Goal: Answer question/provide support: Share knowledge or assist other users

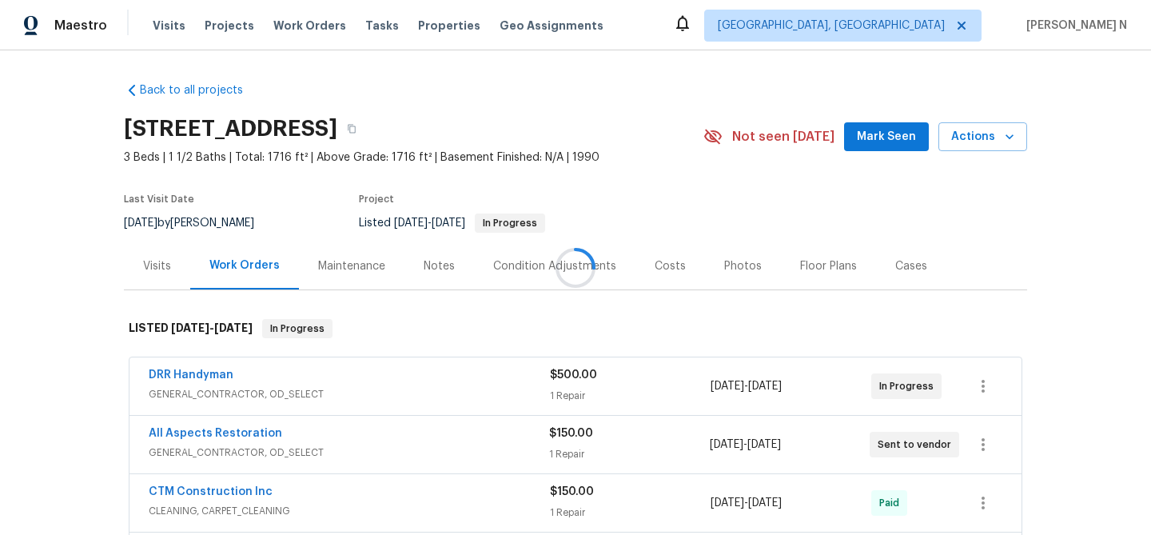
click at [362, 264] on div at bounding box center [575, 267] width 1151 height 535
click at [362, 264] on div "Maintenance" at bounding box center [351, 266] width 67 height 16
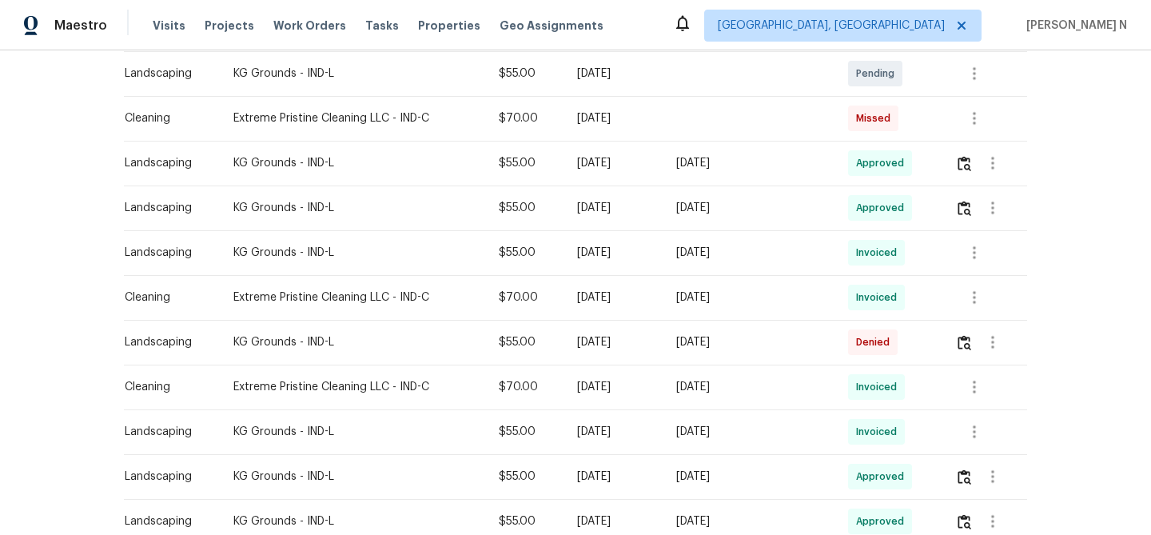
scroll to position [433, 0]
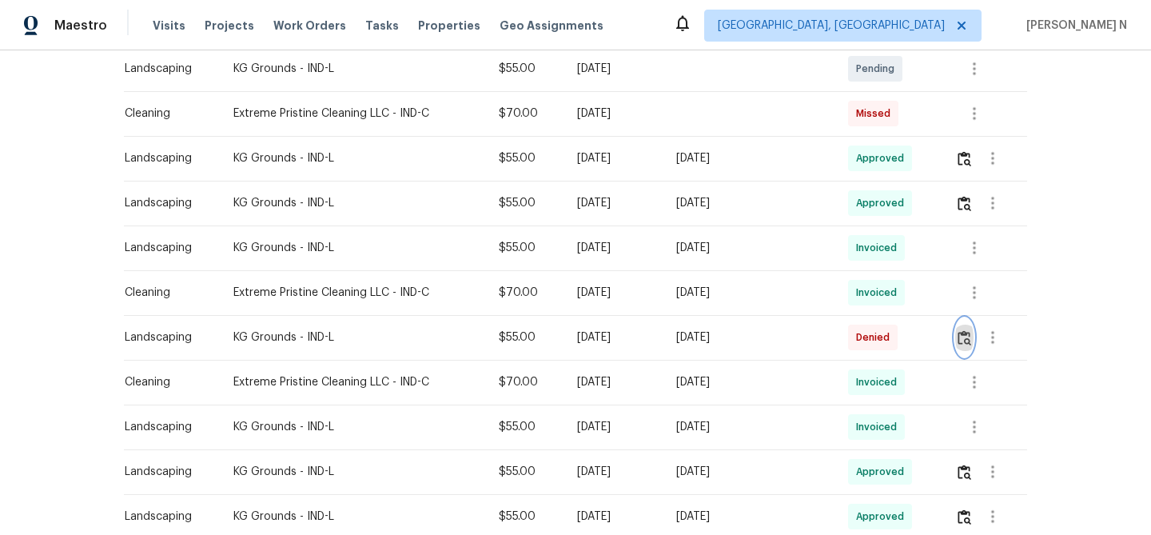
click at [964, 332] on img "button" at bounding box center [964, 337] width 14 height 15
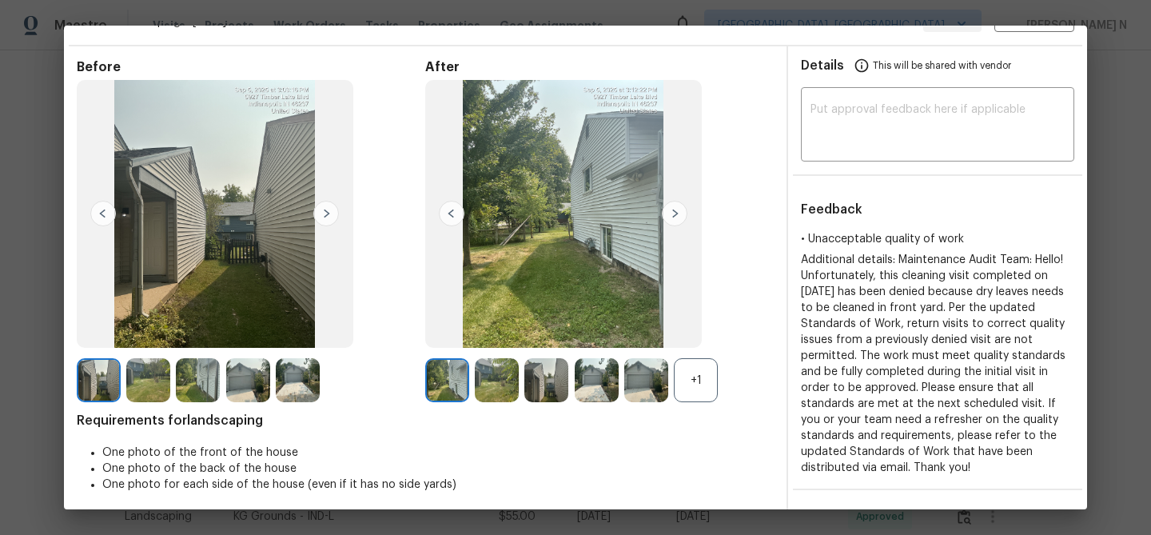
scroll to position [80, 0]
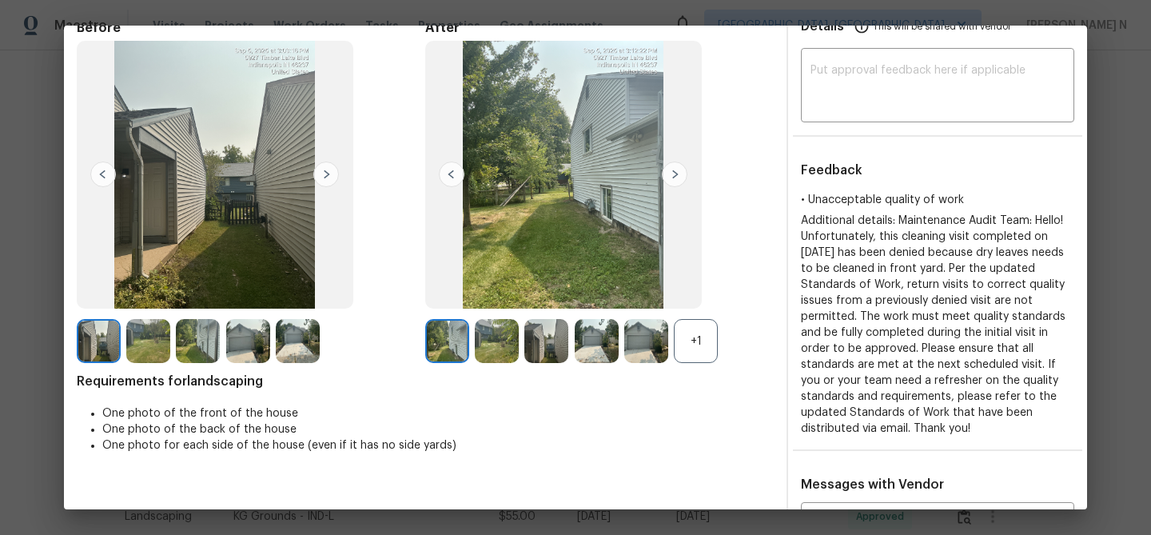
click at [694, 331] on div "+1" at bounding box center [696, 341] width 44 height 44
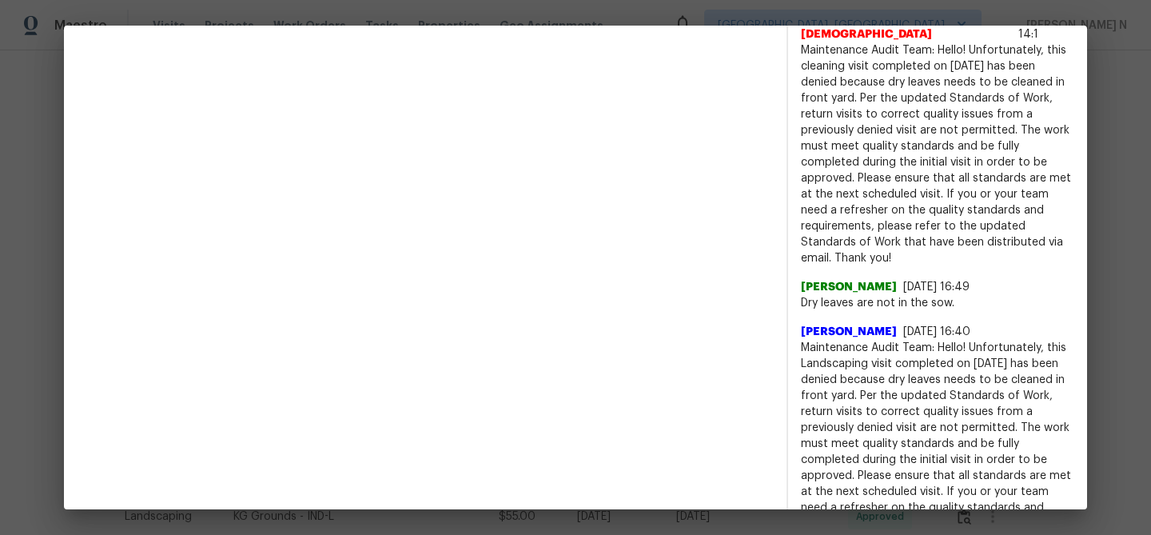
scroll to position [734, 0]
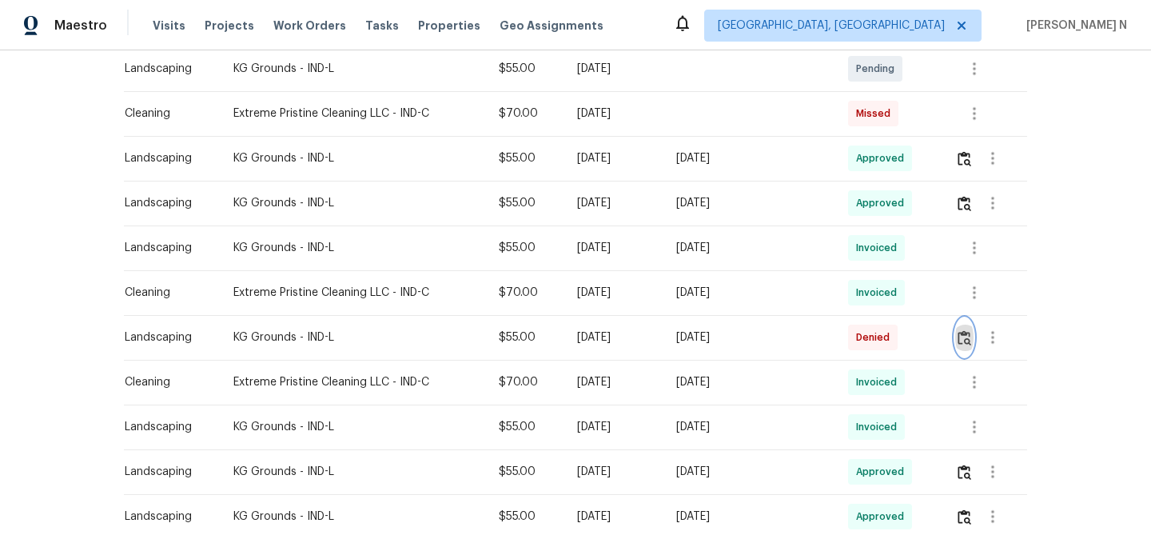
click at [971, 339] on img "button" at bounding box center [964, 337] width 14 height 15
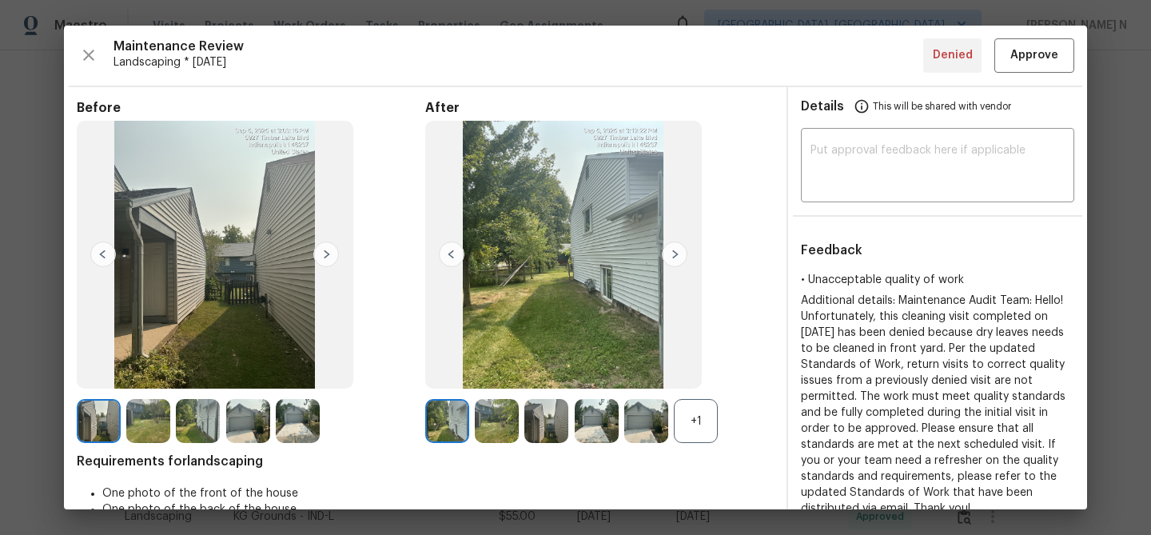
click at [701, 423] on div "+1" at bounding box center [696, 421] width 44 height 44
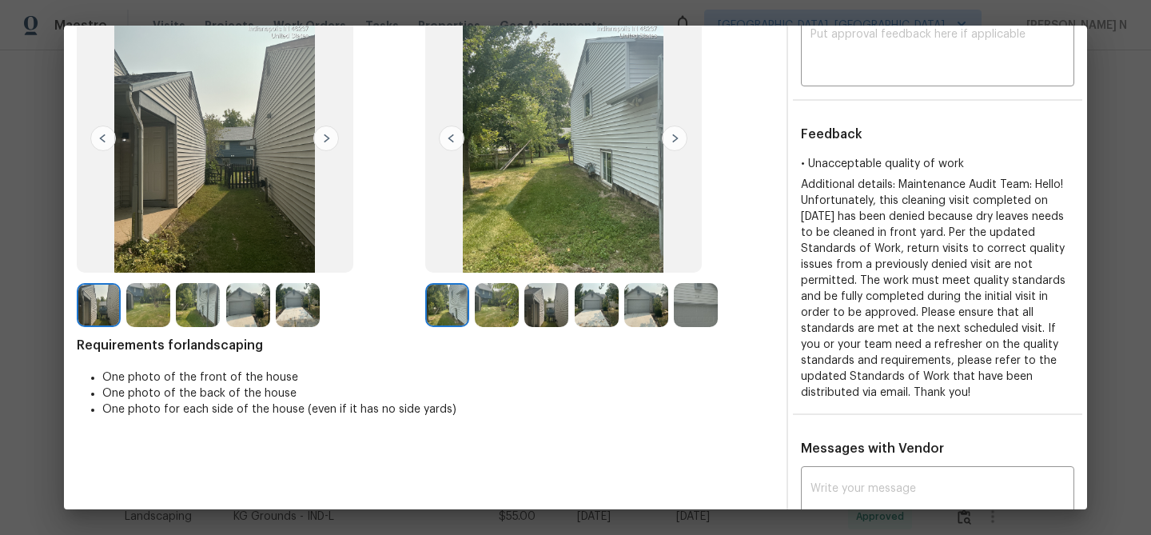
click at [583, 327] on div at bounding box center [600, 305] width 50 height 44
click at [586, 321] on img at bounding box center [597, 305] width 44 height 44
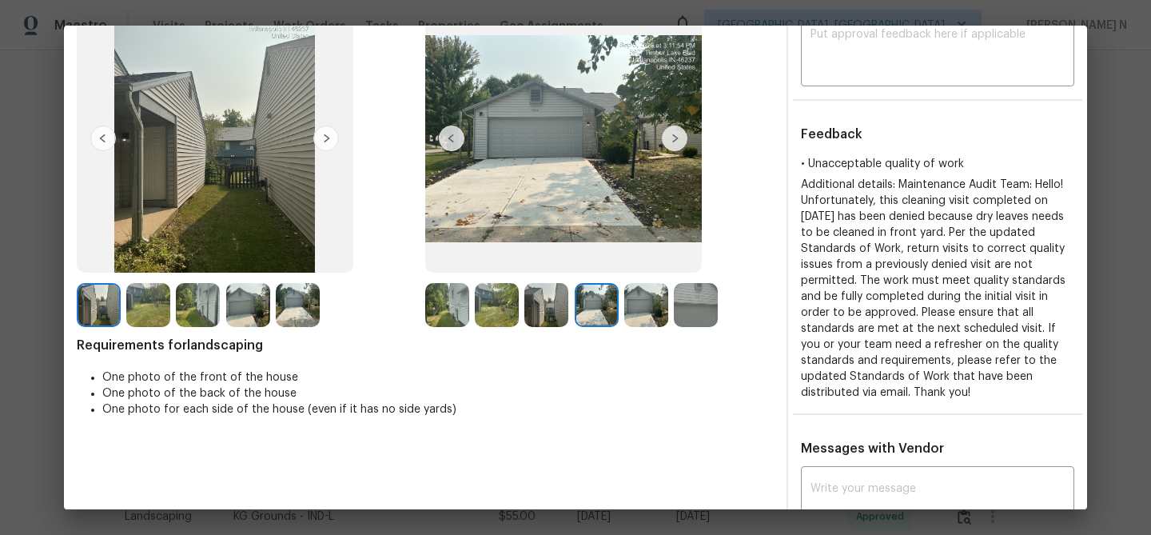
click at [607, 315] on img at bounding box center [597, 305] width 44 height 44
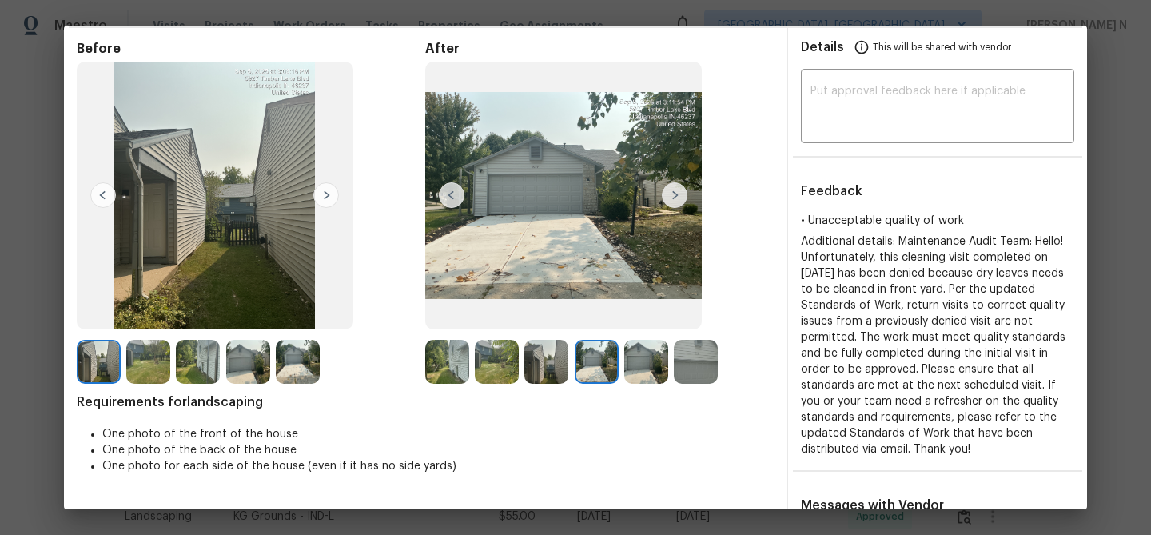
scroll to position [86, 0]
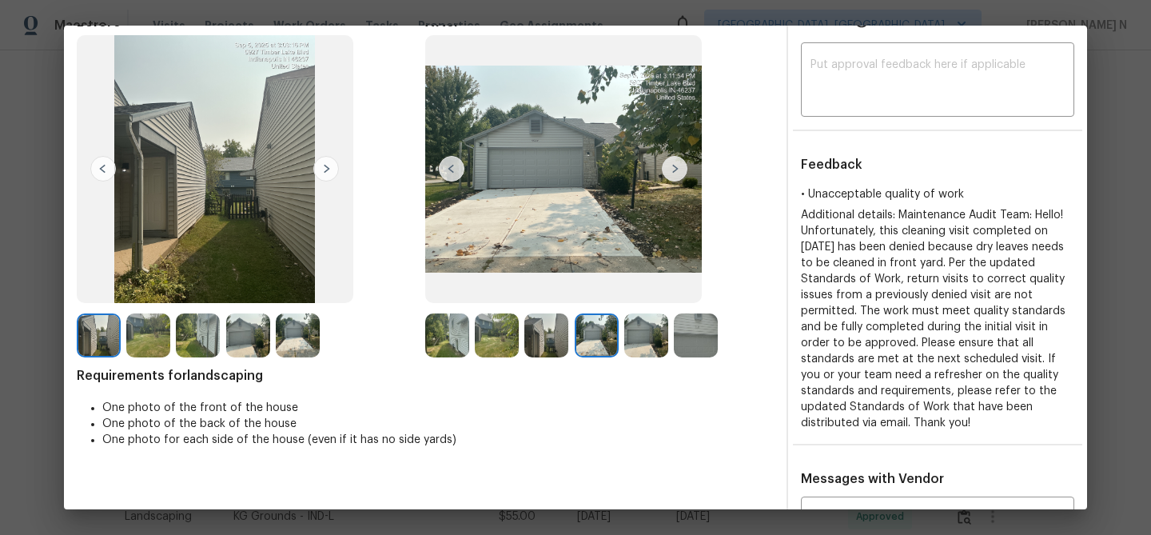
click at [642, 326] on img at bounding box center [646, 335] width 44 height 44
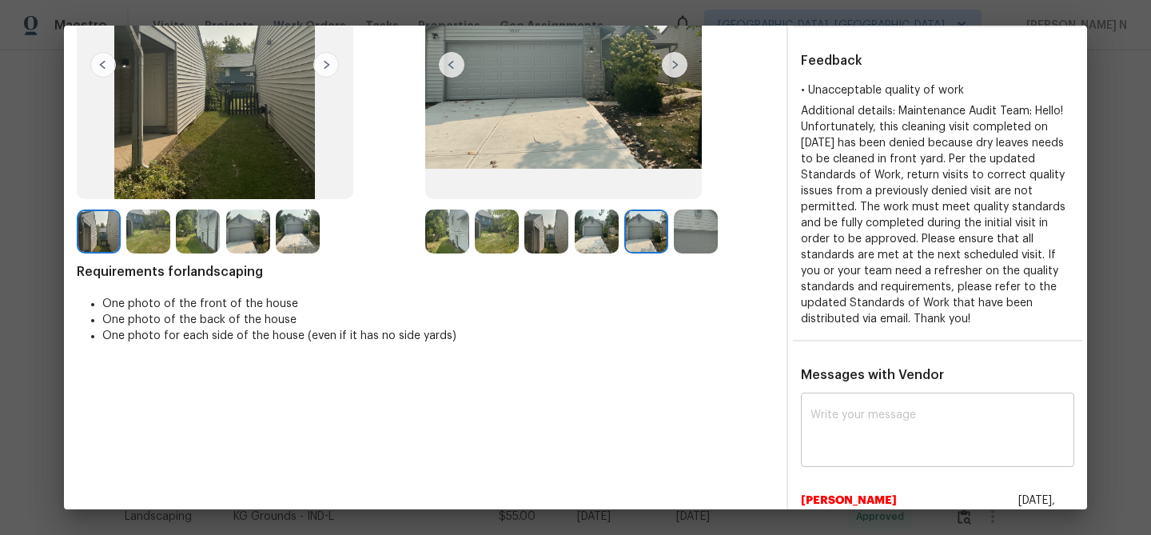
scroll to position [215, 0]
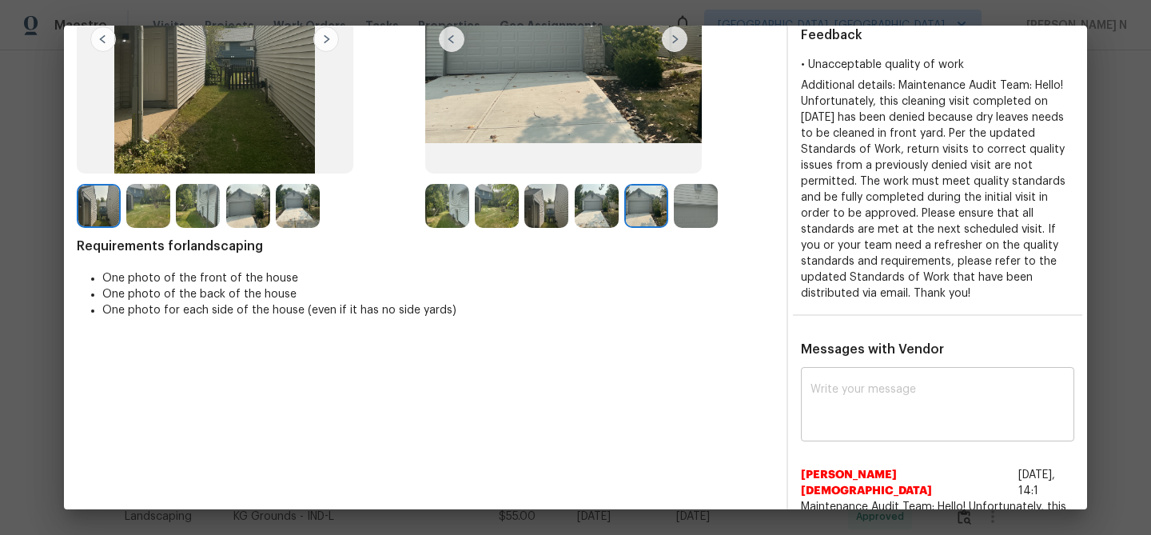
click at [839, 413] on textarea at bounding box center [937, 406] width 254 height 45
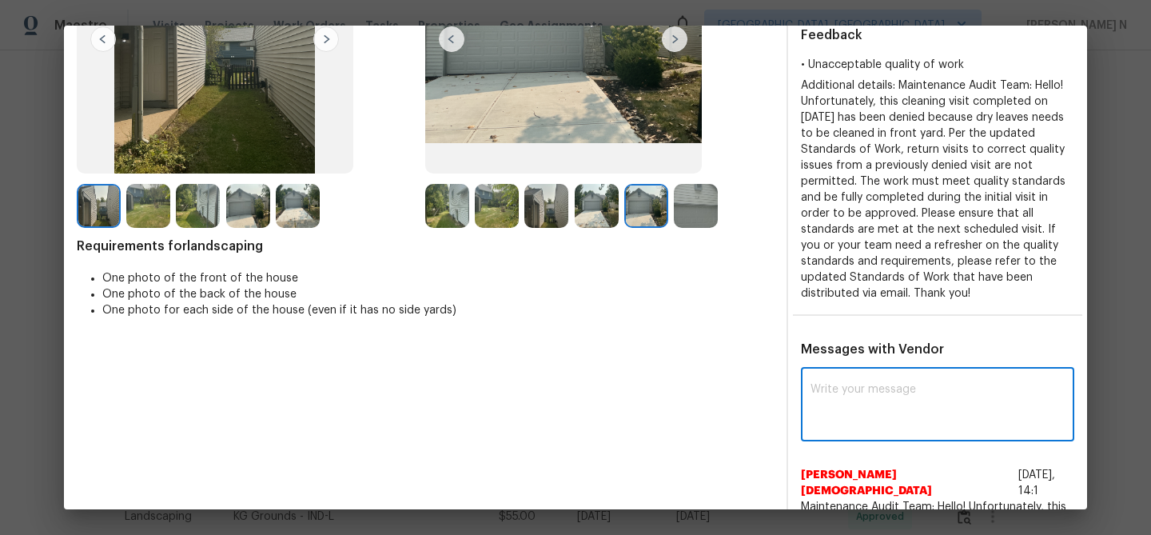
paste textarea "Maintenance Audit Team: Hello! Thank you for the feedback after further review …"
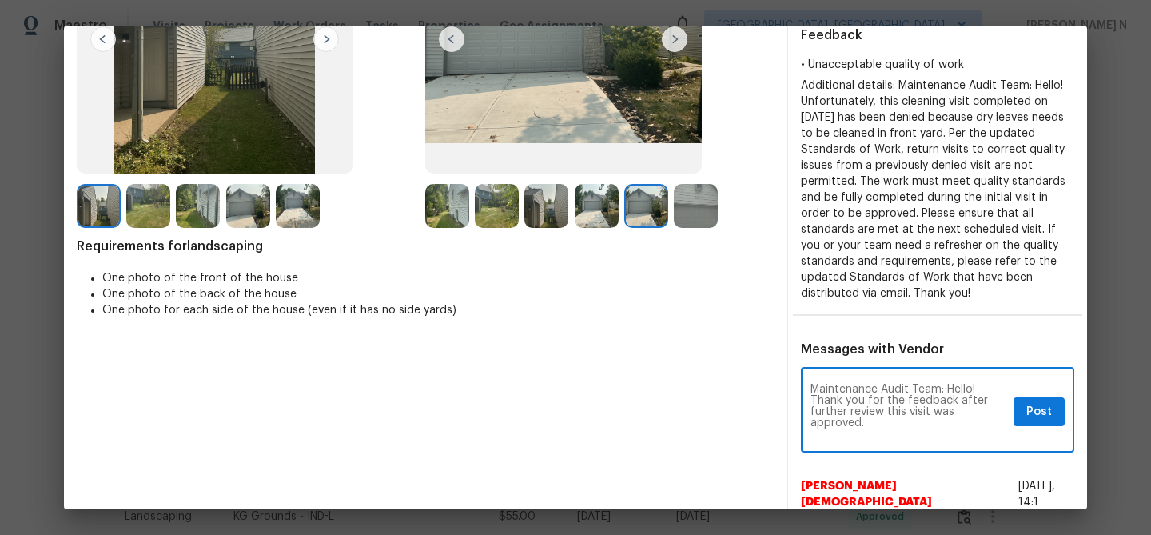
scroll to position [0, 0]
type textarea "Maintenance Audit Team: Hello! Thank you for the feedback after further review …"
click at [1035, 418] on span "Post" at bounding box center [1039, 412] width 26 height 20
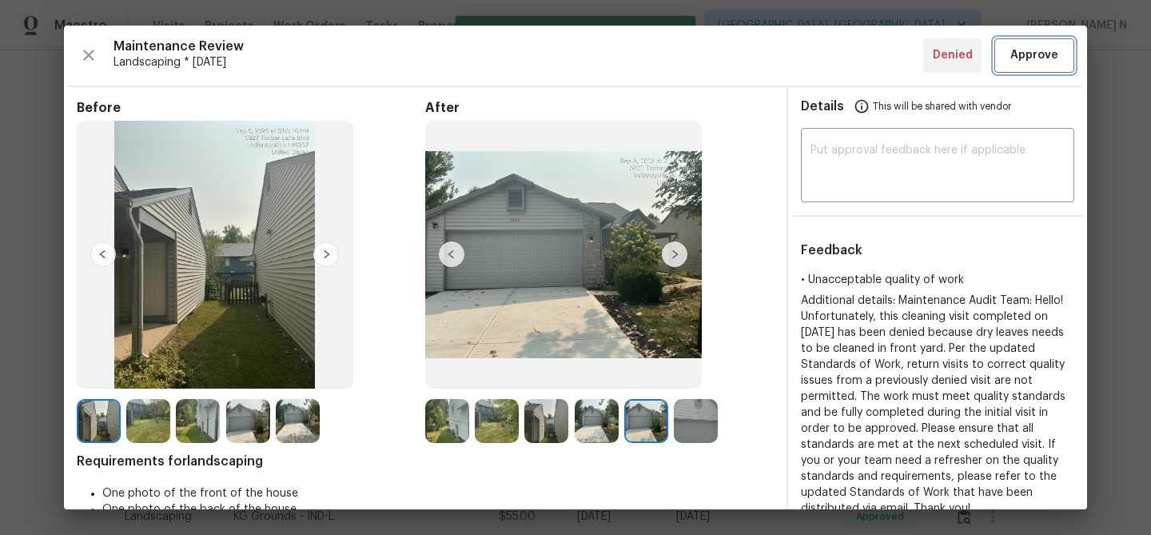
click at [1020, 63] on span "Approve" at bounding box center [1034, 56] width 48 height 20
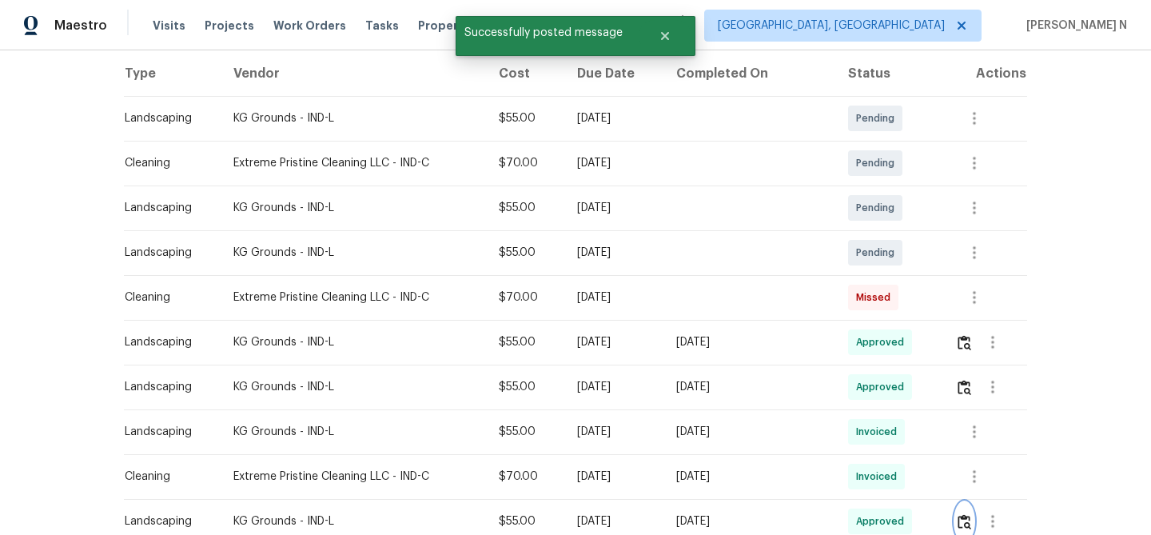
scroll to position [240, 0]
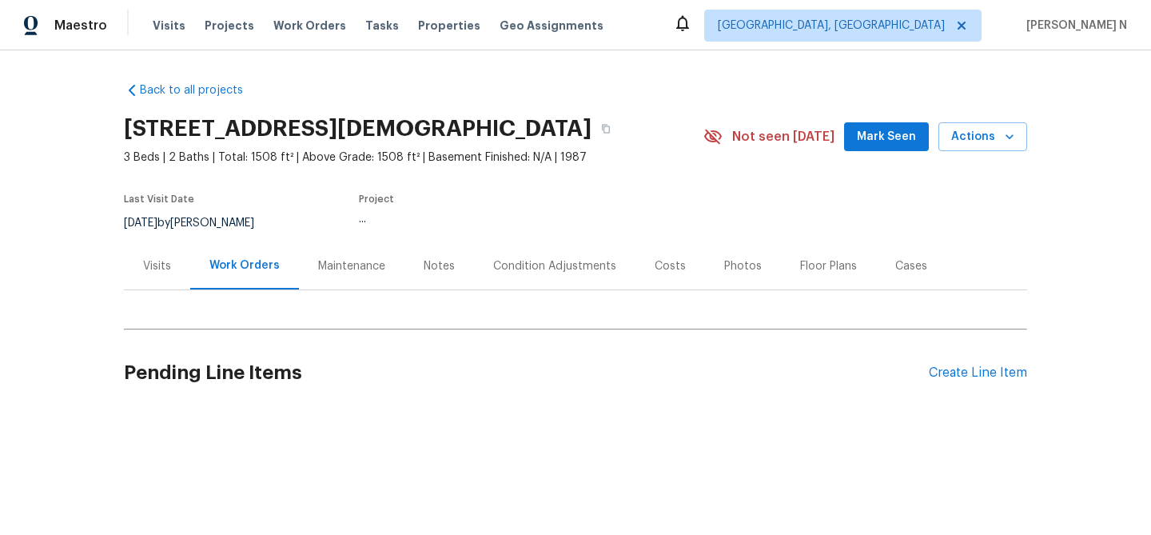
click at [360, 274] on div "Maintenance" at bounding box center [351, 266] width 67 height 16
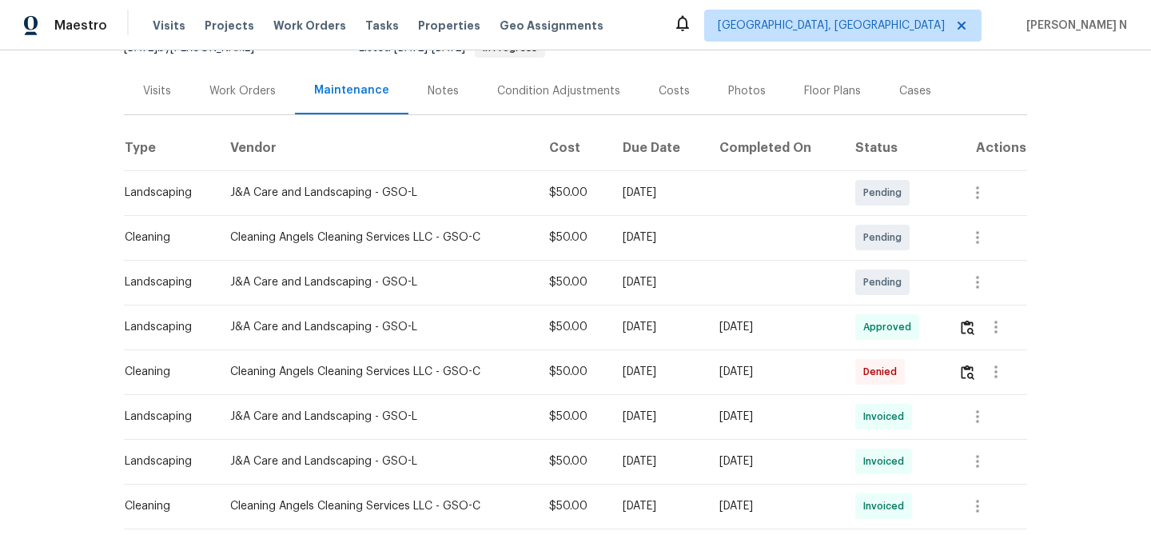
scroll to position [220, 0]
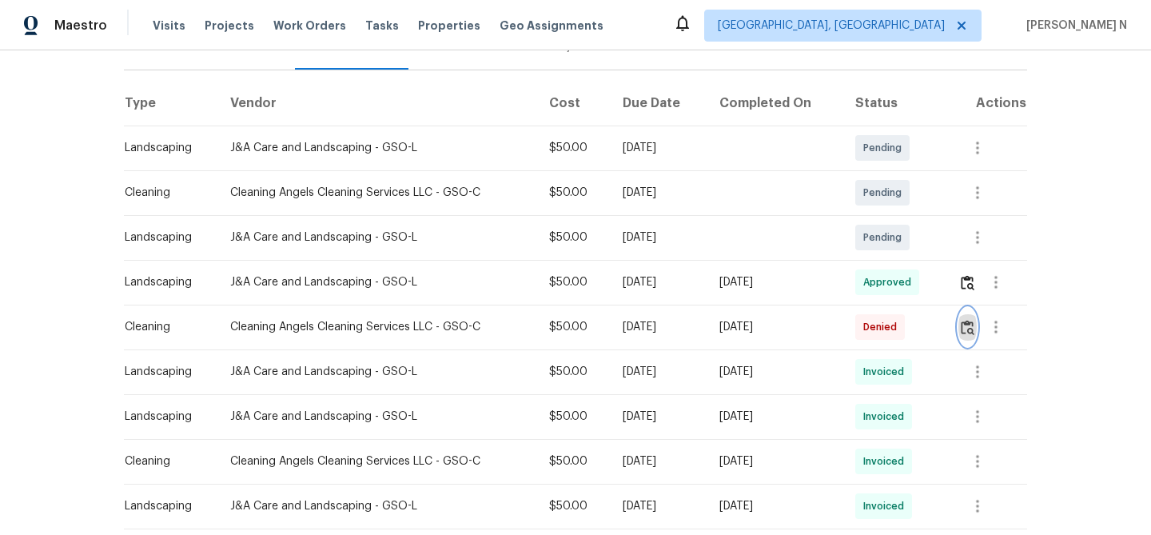
click at [976, 346] on button "button" at bounding box center [967, 327] width 18 height 38
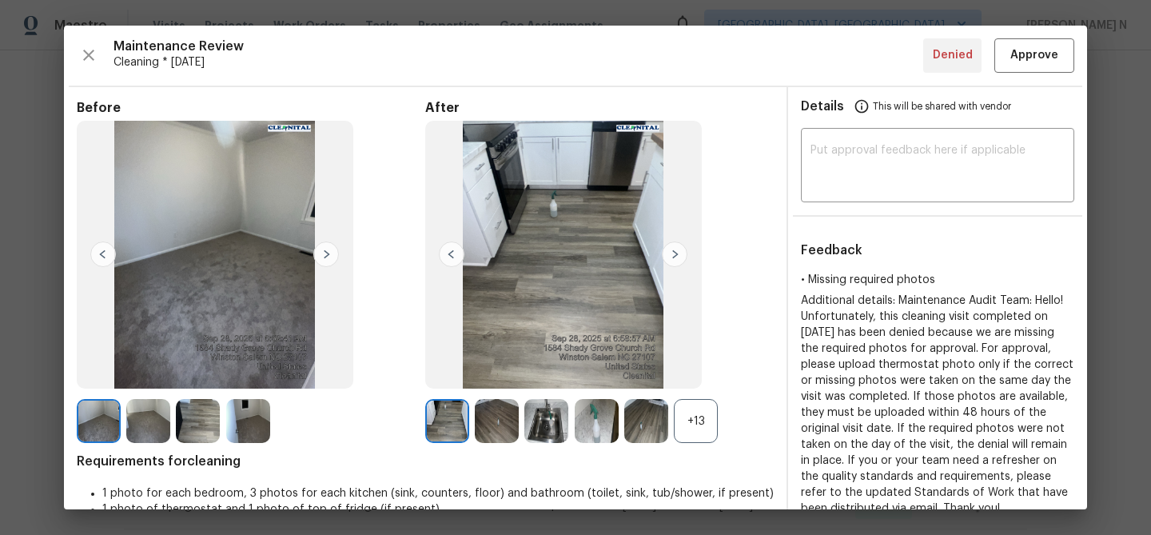
click at [705, 439] on div "+13" at bounding box center [696, 421] width 44 height 44
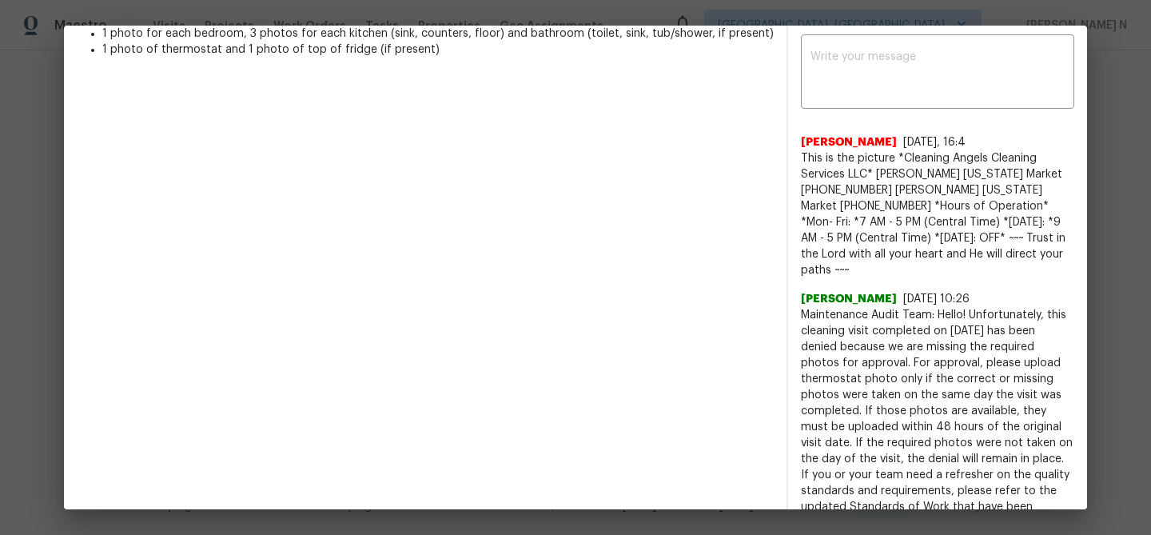
scroll to position [571, 0]
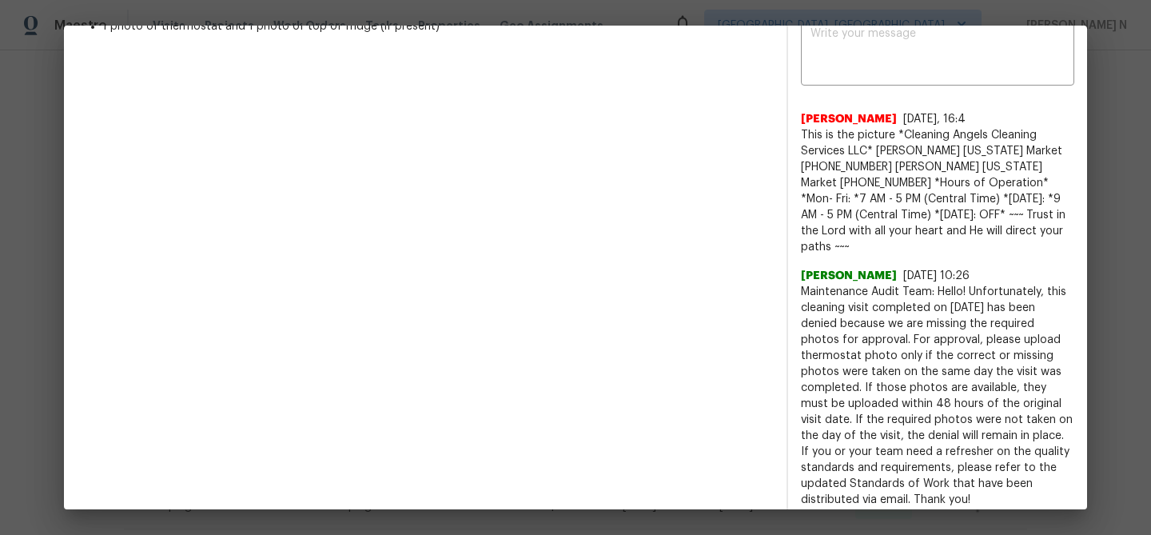
click at [812, 291] on span "Maintenance Audit Team: Hello! Unfortunately, this cleaning visit completed on …" at bounding box center [937, 396] width 273 height 224
drag, startPoint x: 812, startPoint y: 291, endPoint x: 964, endPoint y: 290, distance: 151.8
click at [964, 290] on span "Maintenance Audit Team: Hello! Unfortunately, this cleaning visit completed on …" at bounding box center [937, 396] width 273 height 224
copy span "Maintenance Audit Team: Hello!"
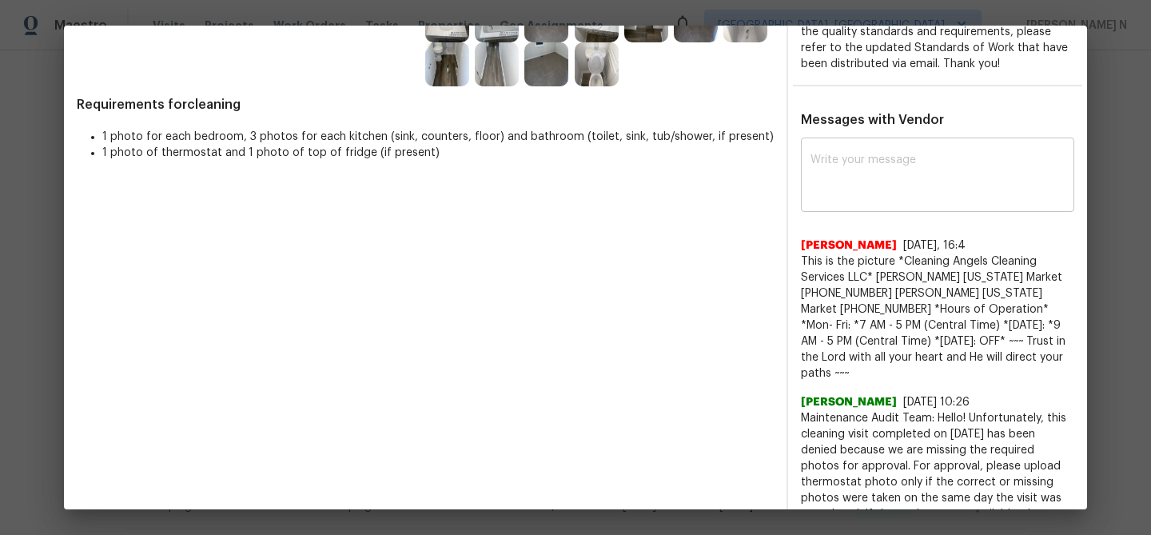
click at [916, 199] on textarea at bounding box center [937, 176] width 254 height 45
paste textarea "Maintenance Audit Team: Hello!"
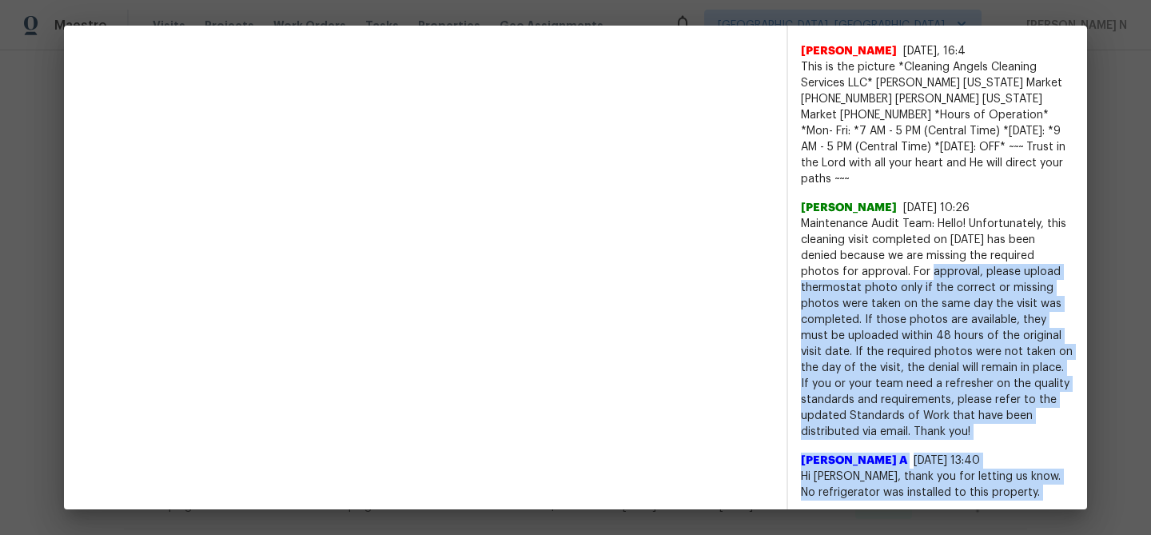
scroll to position [718, 0]
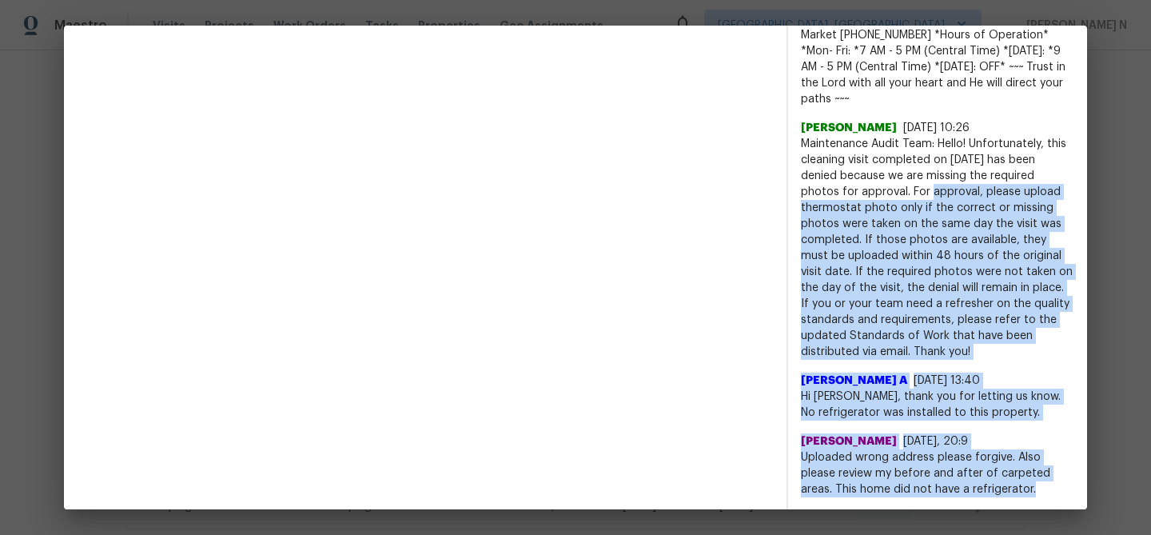
drag, startPoint x: 870, startPoint y: 360, endPoint x: 996, endPoint y: 346, distance: 126.2
click at [996, 346] on span "Maintenance Audit Team: Hello! Unfortunately, this cleaning visit completed on …" at bounding box center [937, 248] width 273 height 224
copy span "For approval, please upload thermostat photo only if the correct or missing pho…"
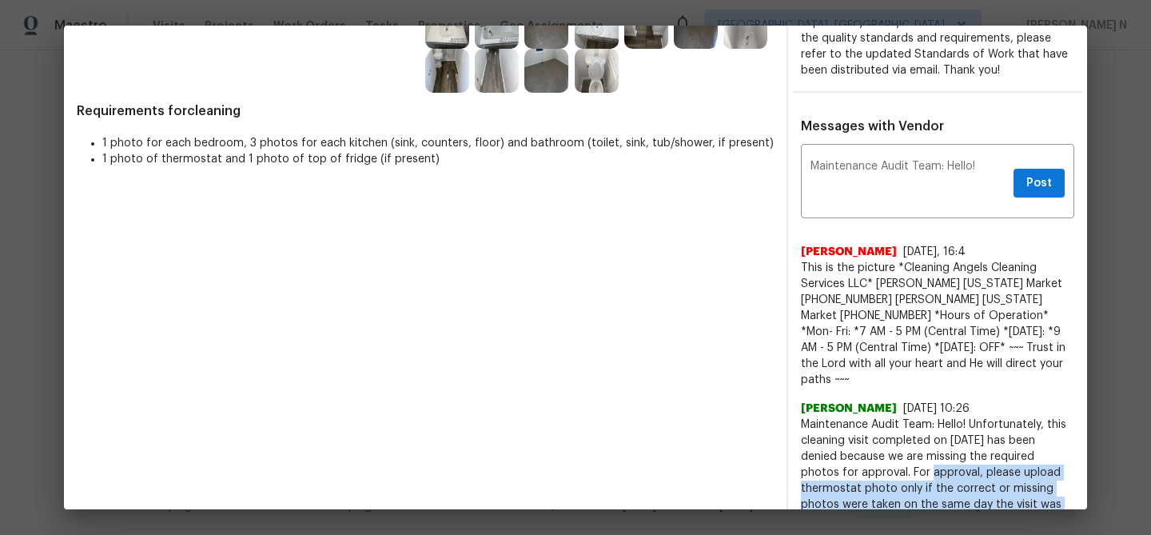
scroll to position [369, 0]
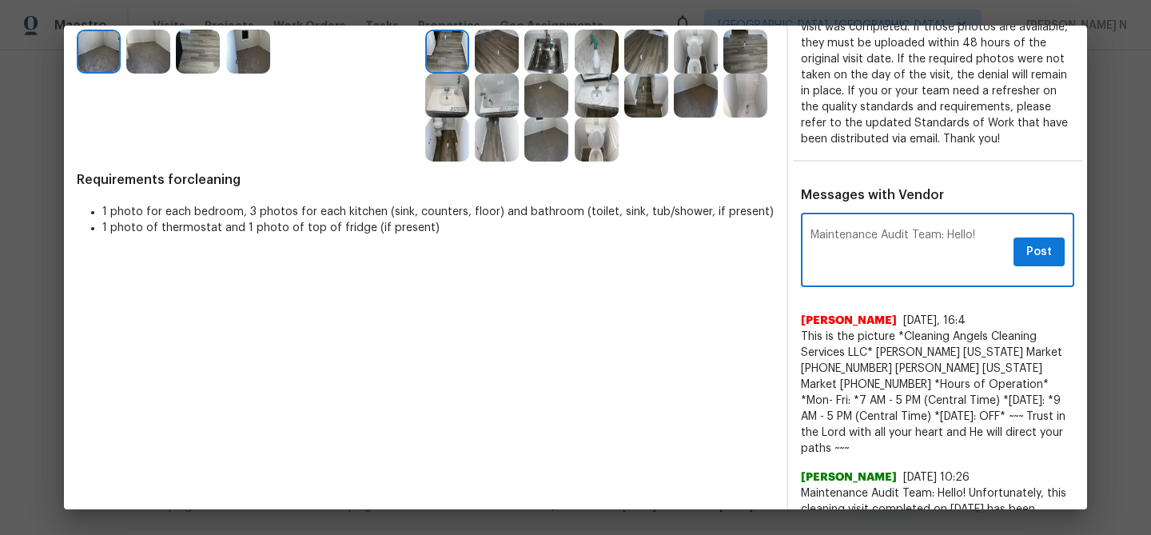
click at [996, 253] on textarea "Maintenance Audit Team: Hello!" at bounding box center [908, 251] width 197 height 45
paste textarea "For approval, please upload thermostat photo only if the correct or missing pho…"
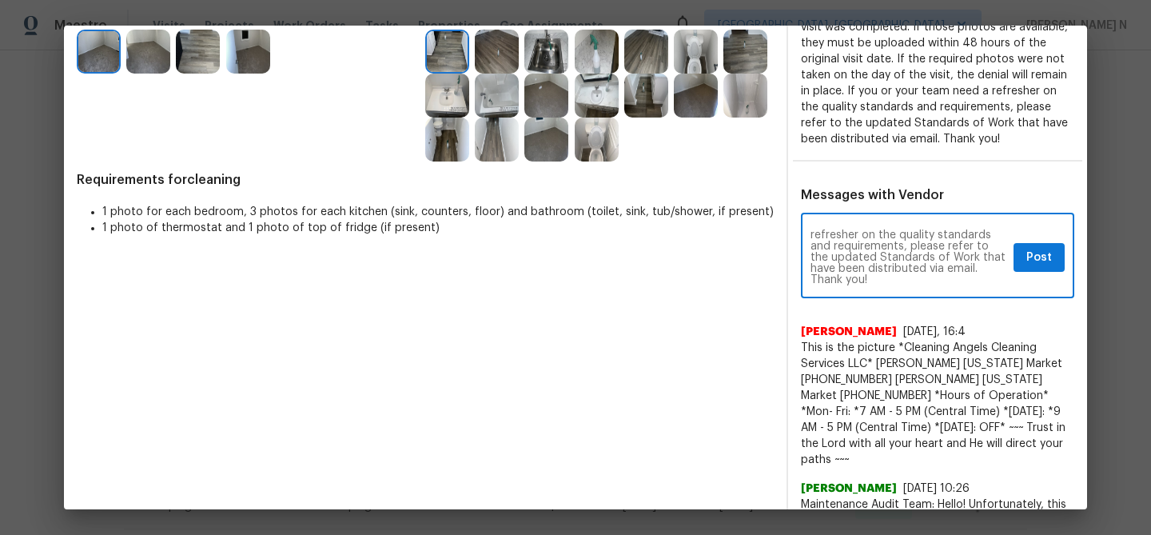
scroll to position [0, 0]
click at [878, 261] on textarea "Maintenance Audit Team: Hello! For approval, please upload thermostat photo onl…" at bounding box center [908, 257] width 197 height 56
click at [862, 261] on textarea "Maintenance Audit Team: Hello! For approval, please upload thermostat photo onl…" at bounding box center [908, 257] width 197 height 56
click at [877, 260] on textarea "Maintenance Audit Team: Hello! For approval please upload thermostat photo only…" at bounding box center [908, 257] width 197 height 56
drag, startPoint x: 877, startPoint y: 260, endPoint x: 906, endPoint y: 260, distance: 29.6
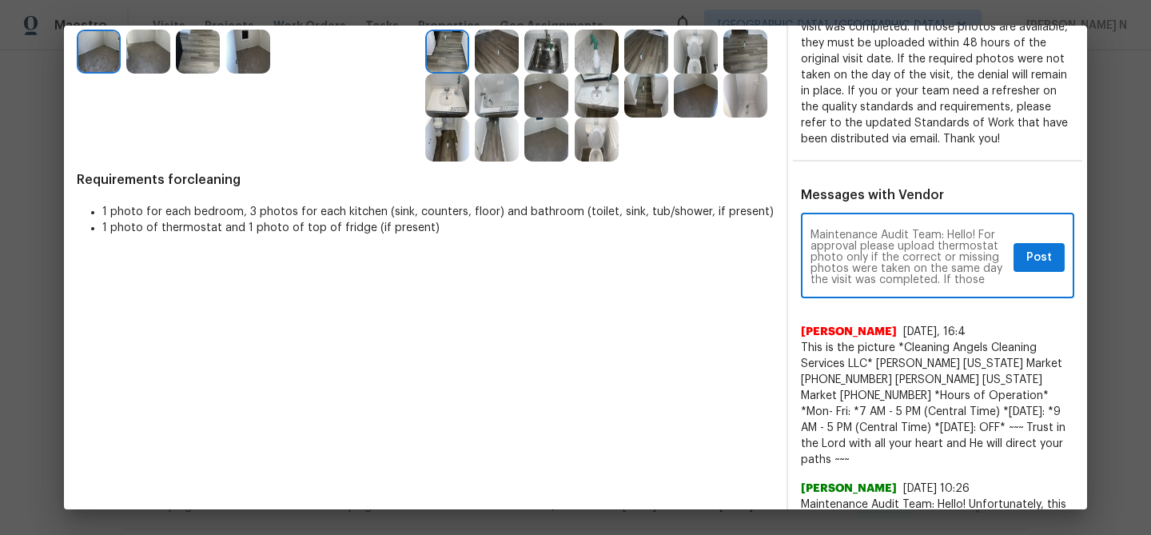
click at [906, 260] on textarea "Maintenance Audit Team: Hello! For approval please upload thermostat photo only…" at bounding box center [908, 257] width 197 height 56
type textarea "Maintenance Audit Team: Hello! For approval we need thermostat photo only if th…"
click at [1037, 268] on span "Post" at bounding box center [1039, 258] width 26 height 20
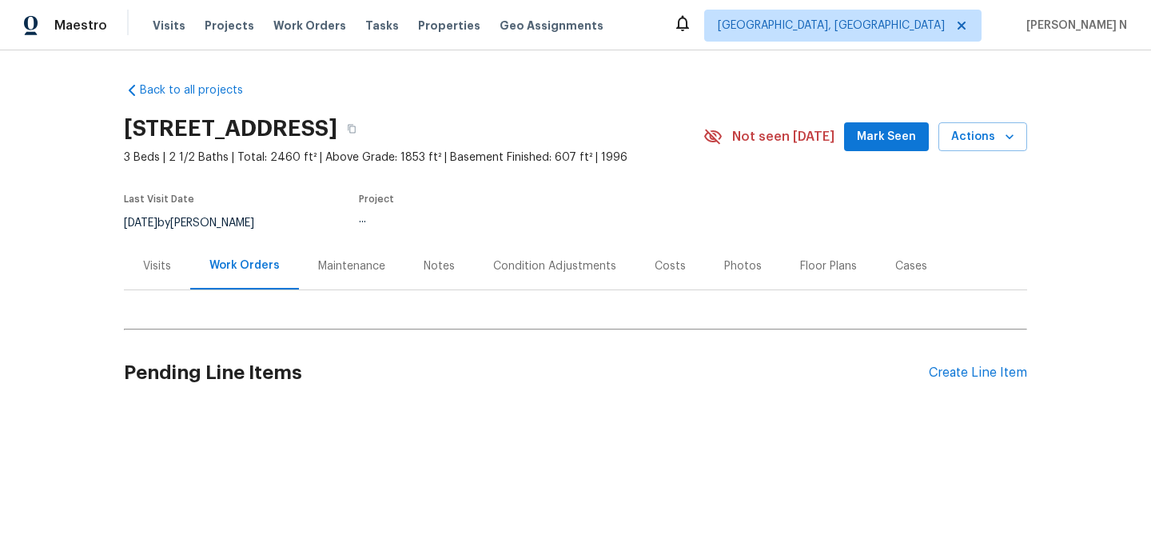
click at [327, 272] on div "Maintenance" at bounding box center [351, 266] width 67 height 16
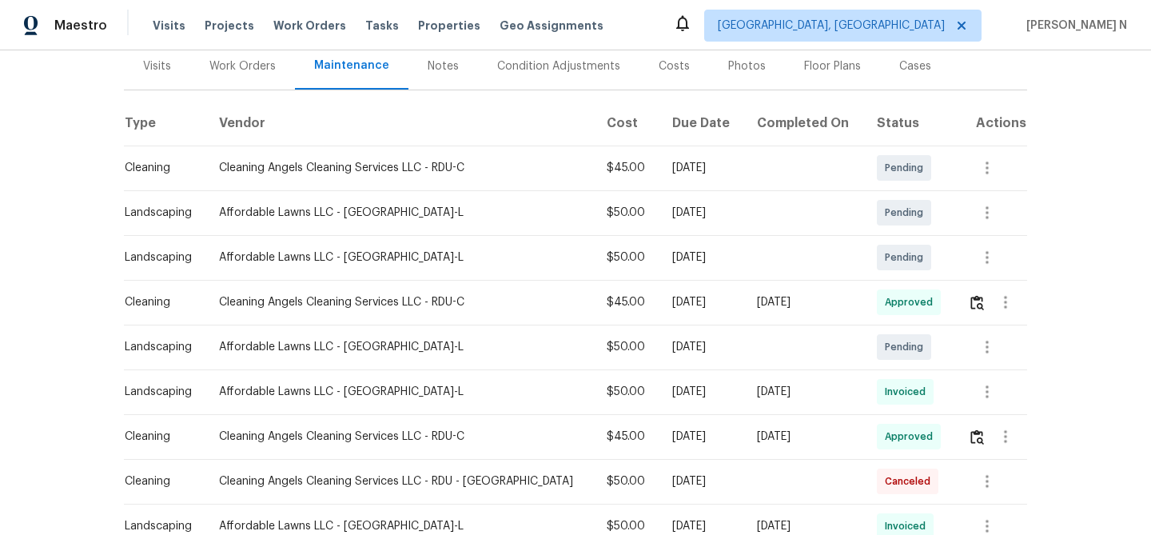
scroll to position [111, 0]
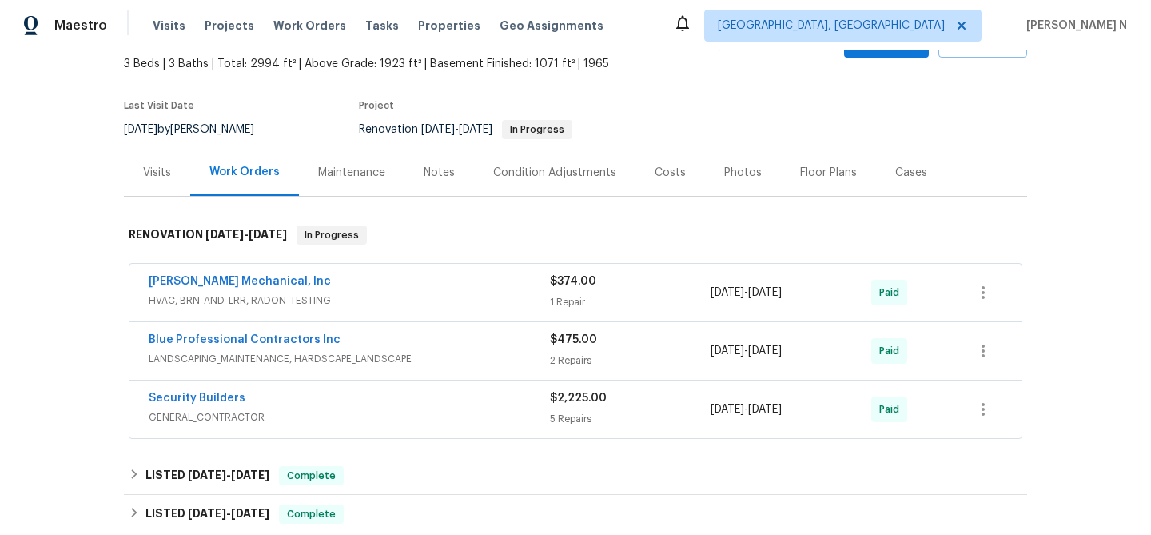
scroll to position [57, 0]
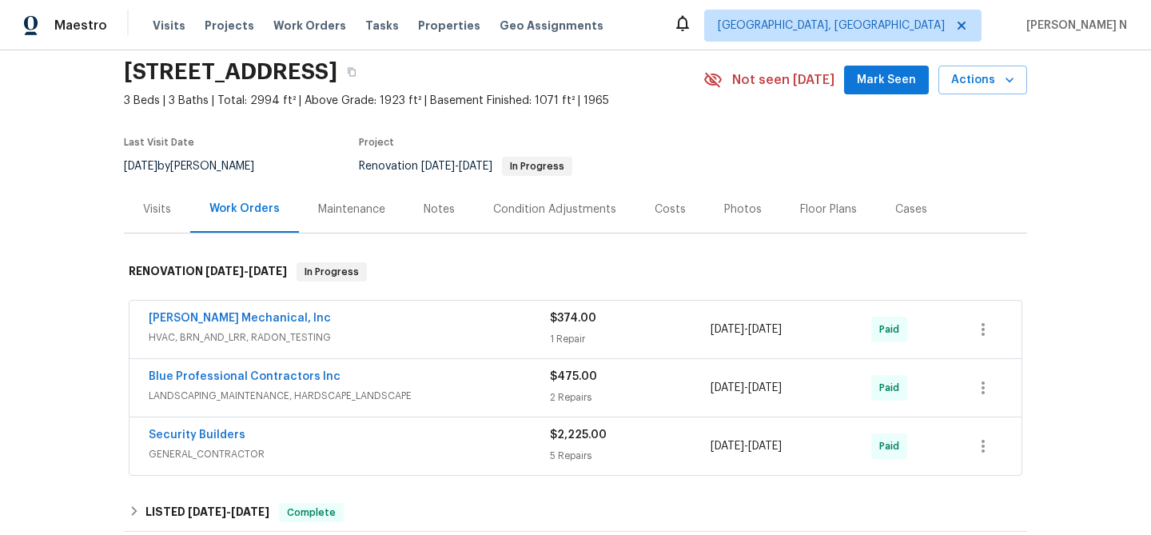
click at [326, 206] on div "Maintenance" at bounding box center [351, 209] width 67 height 16
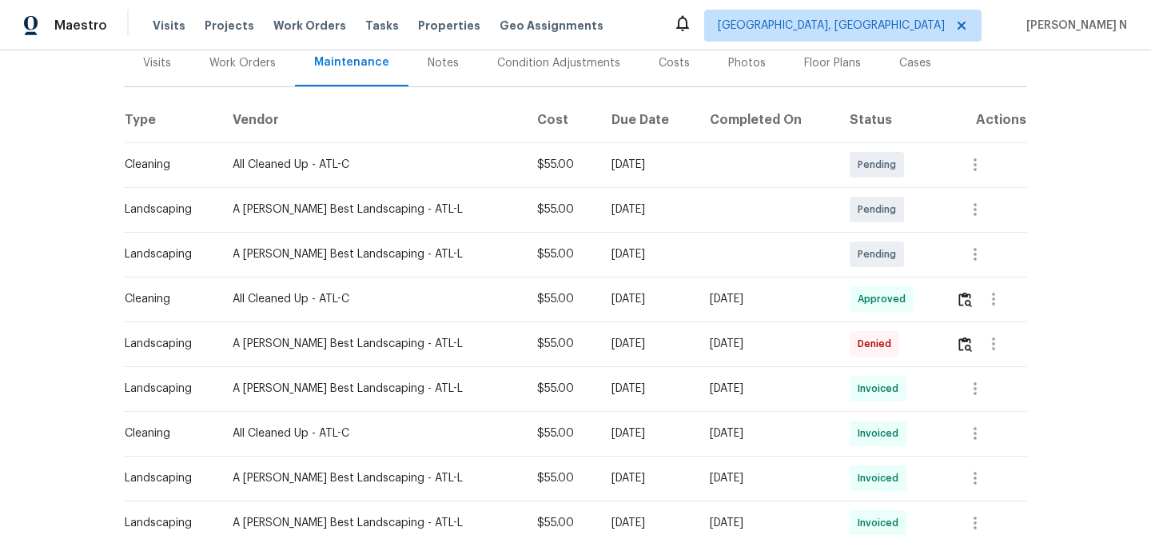
scroll to position [207, 0]
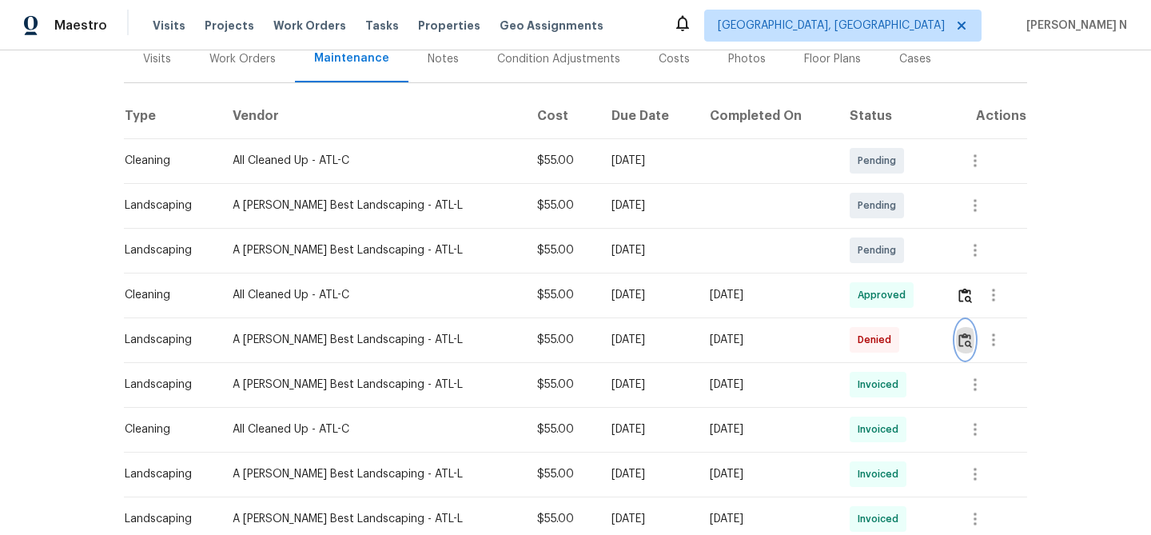
click at [968, 336] on img "button" at bounding box center [965, 339] width 14 height 15
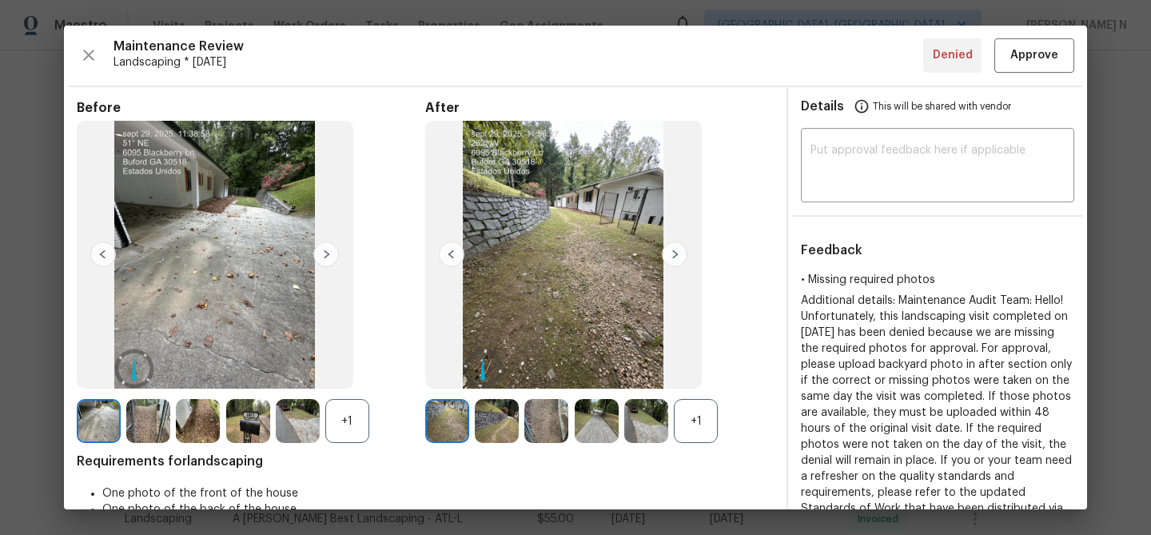
click at [702, 400] on div "+1" at bounding box center [696, 421] width 44 height 44
click at [343, 418] on div "+1" at bounding box center [347, 421] width 44 height 44
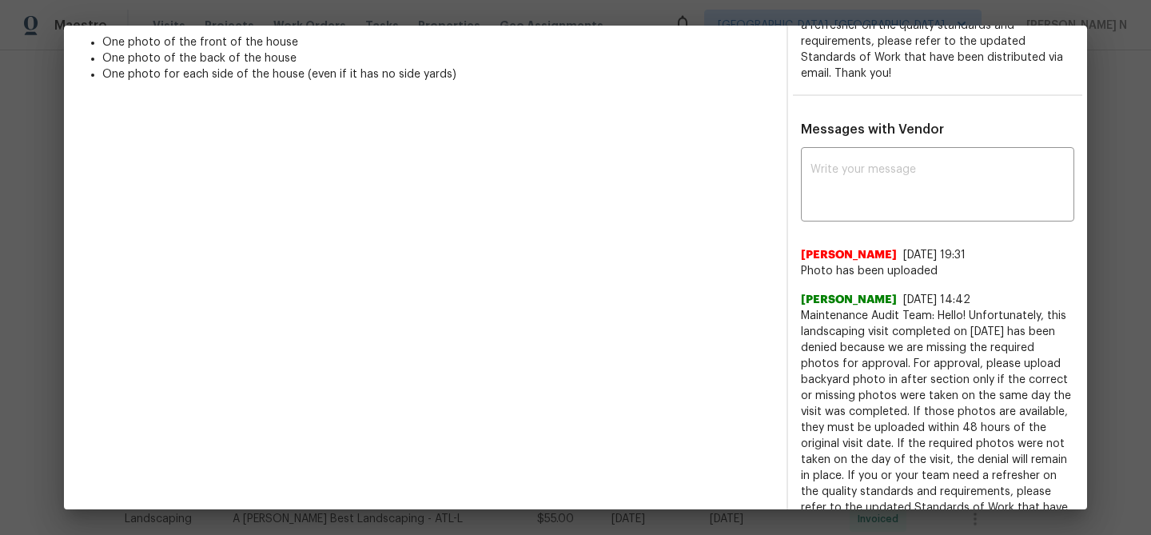
scroll to position [428, 0]
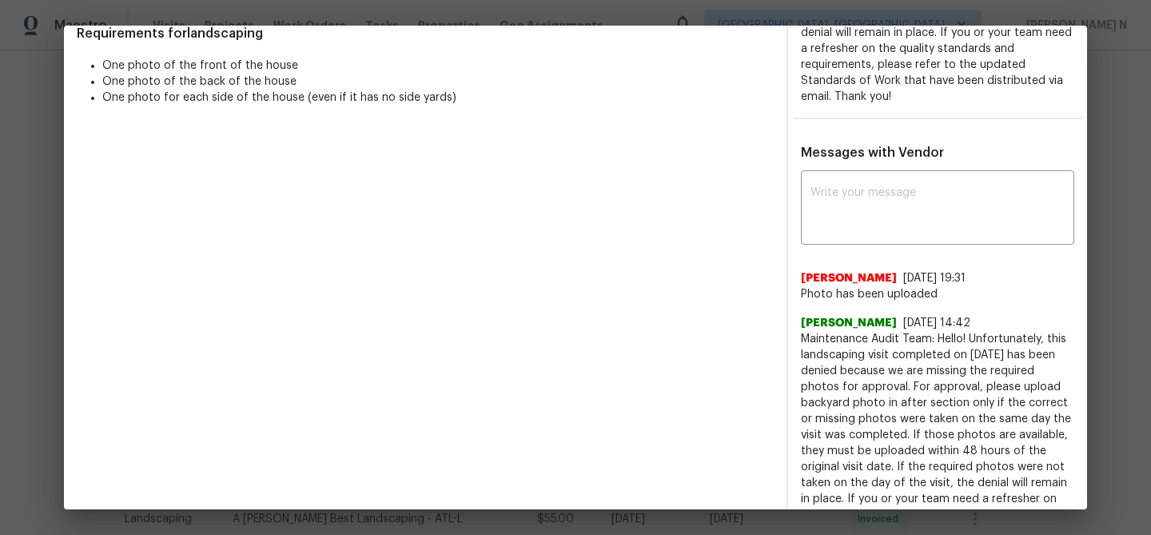
click at [900, 188] on textarea at bounding box center [937, 209] width 254 height 45
paste textarea "Maintenance Audit Team: Hello! Thank you for uploading the photo, after further…"
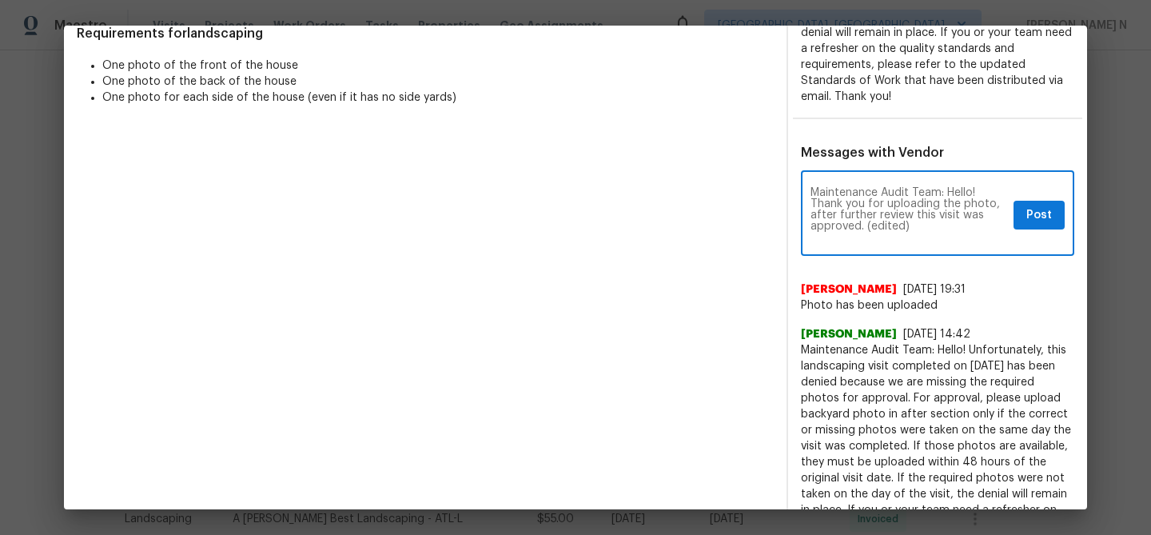
scroll to position [0, 0]
drag, startPoint x: 865, startPoint y: 224, endPoint x: 939, endPoint y: 224, distance: 73.5
click at [939, 224] on textarea "Maintenance Audit Team: Hello! Thank you for uploading the photo, after further…" at bounding box center [908, 215] width 197 height 56
type textarea "Maintenance Audit Team: Hello! Thank you for uploading the photo, after further…"
click at [1053, 215] on button "Post" at bounding box center [1038, 216] width 51 height 30
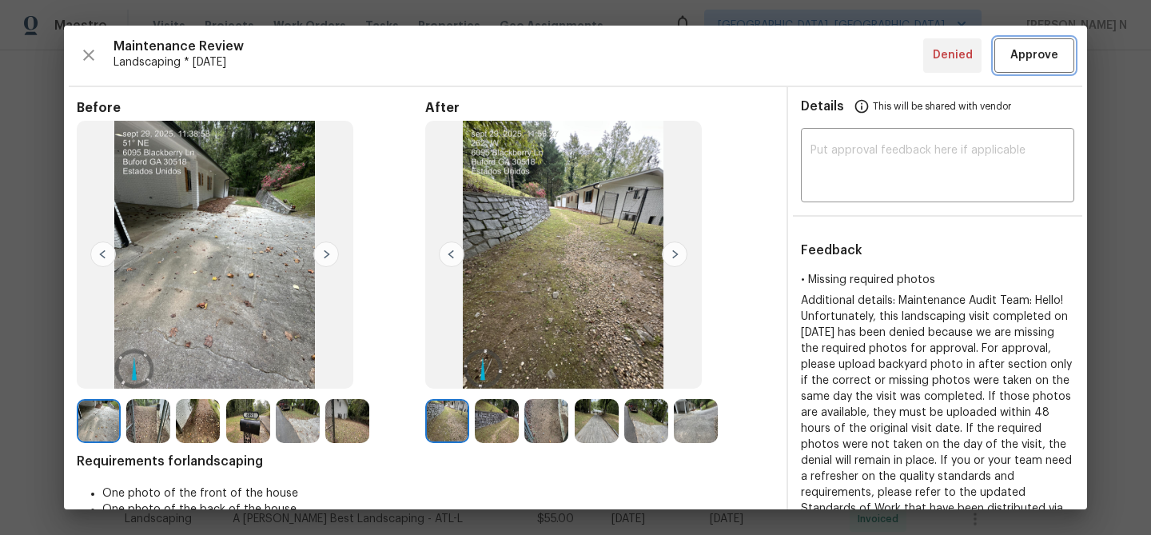
click at [1060, 62] on span "Approve" at bounding box center [1034, 56] width 54 height 20
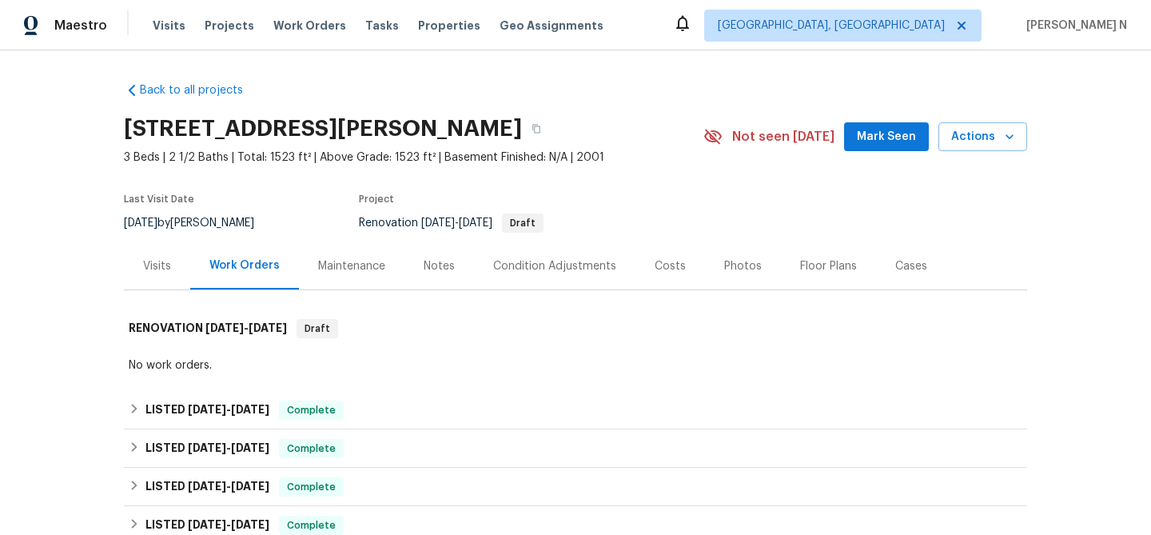
click at [374, 264] on div "Maintenance" at bounding box center [351, 266] width 67 height 16
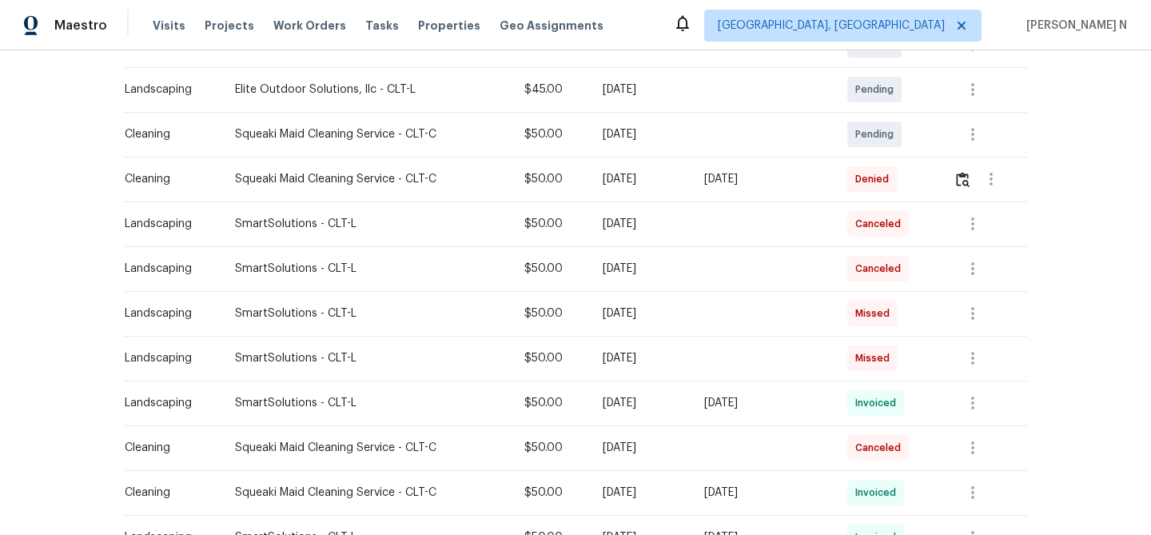
scroll to position [345, 0]
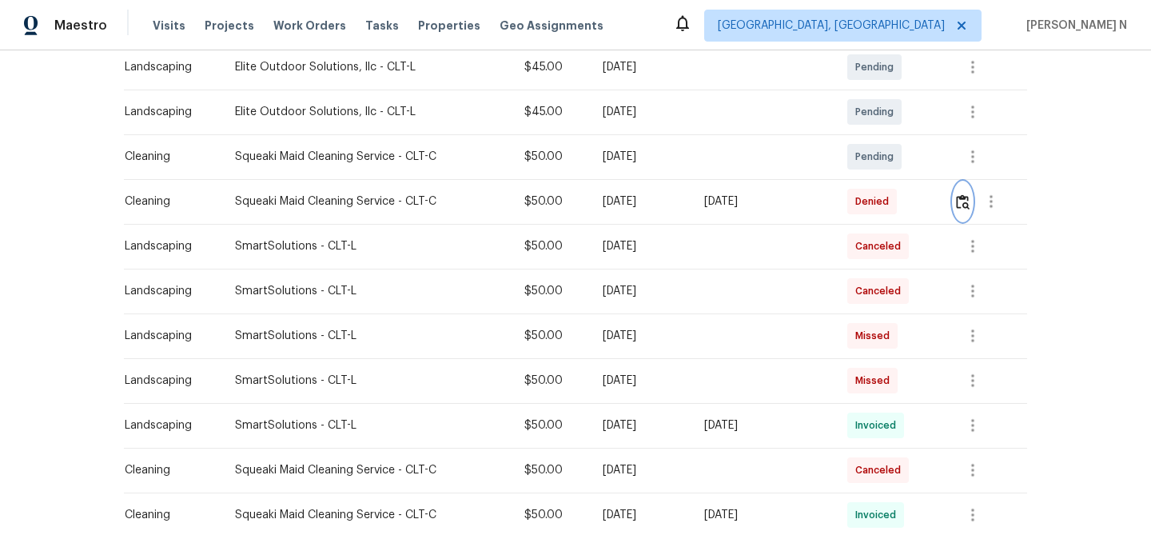
click at [960, 203] on img "button" at bounding box center [963, 201] width 14 height 15
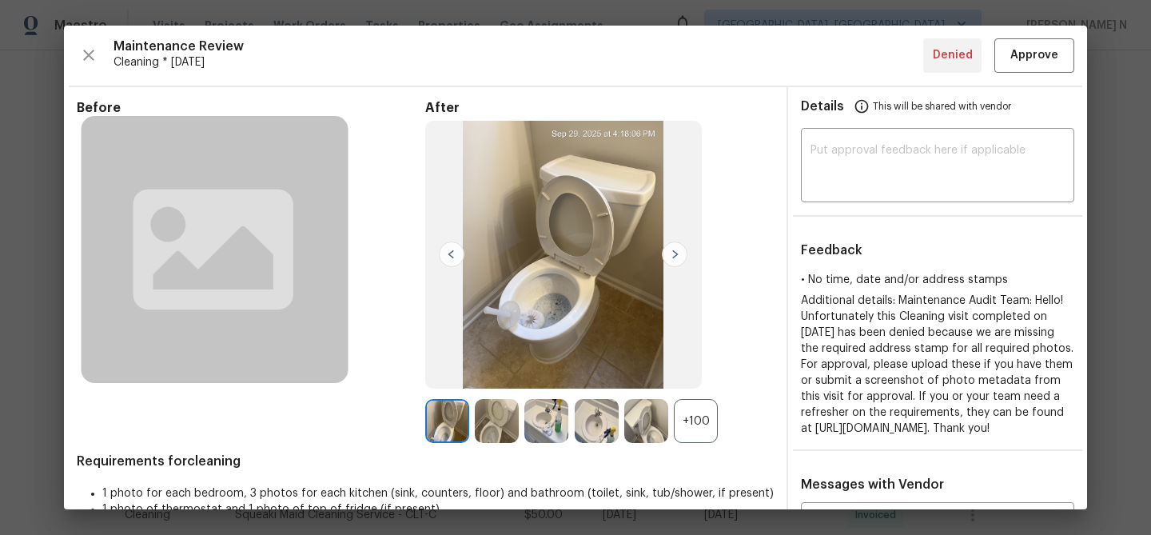
scroll to position [182, 0]
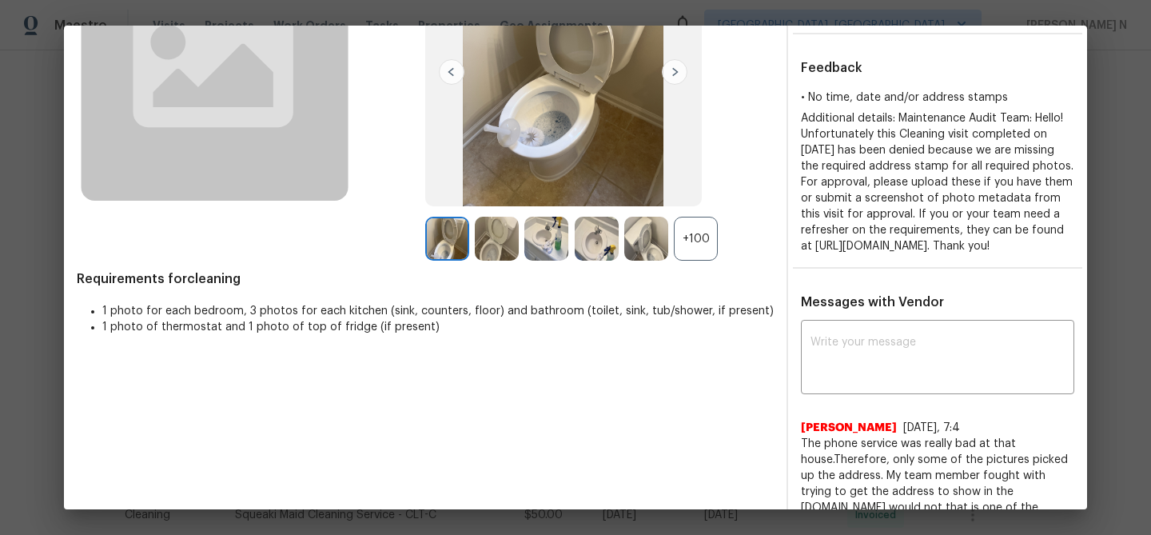
click at [697, 235] on div "+100" at bounding box center [696, 239] width 44 height 44
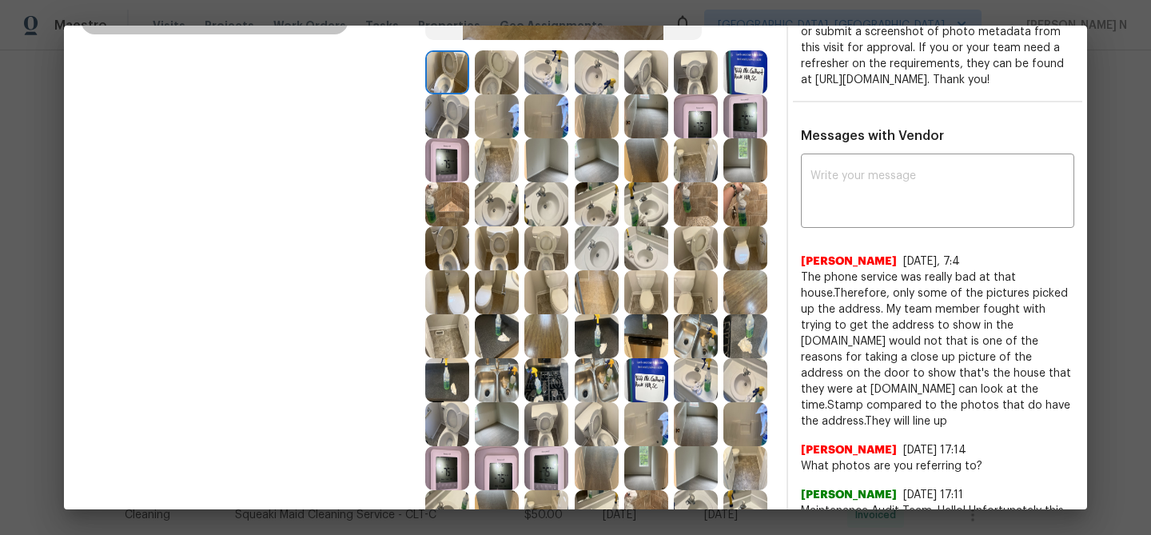
scroll to position [215, 0]
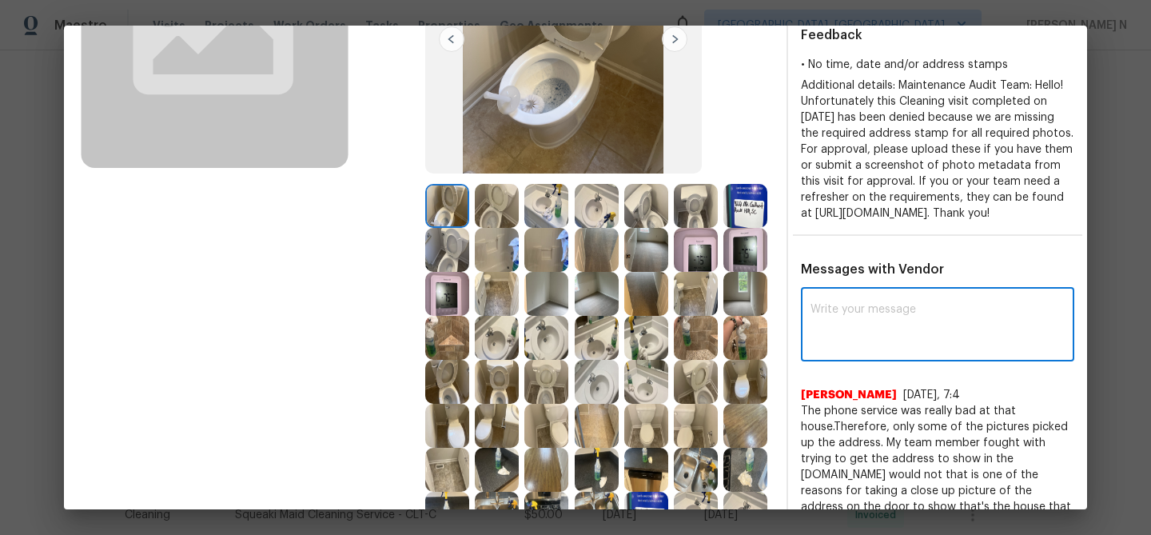
click at [948, 348] on textarea at bounding box center [937, 326] width 254 height 45
paste textarea "Maintenance Audit Team: Hello! We approve this visit as an exception for this t…"
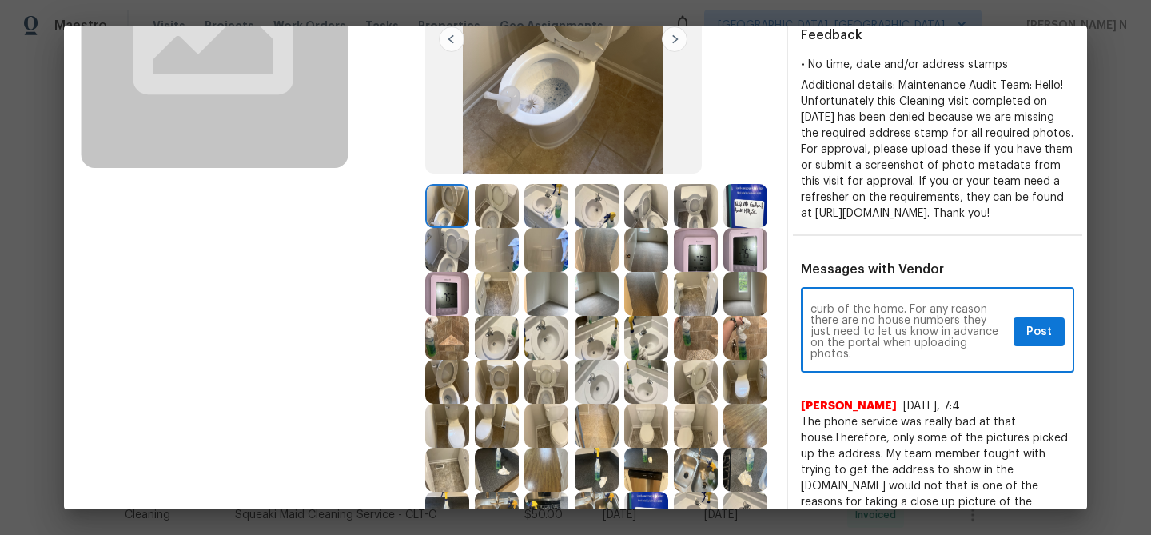
scroll to position [0, 0]
type textarea "Maintenance Audit Team: Hello! We approve this visit as an exception for this t…"
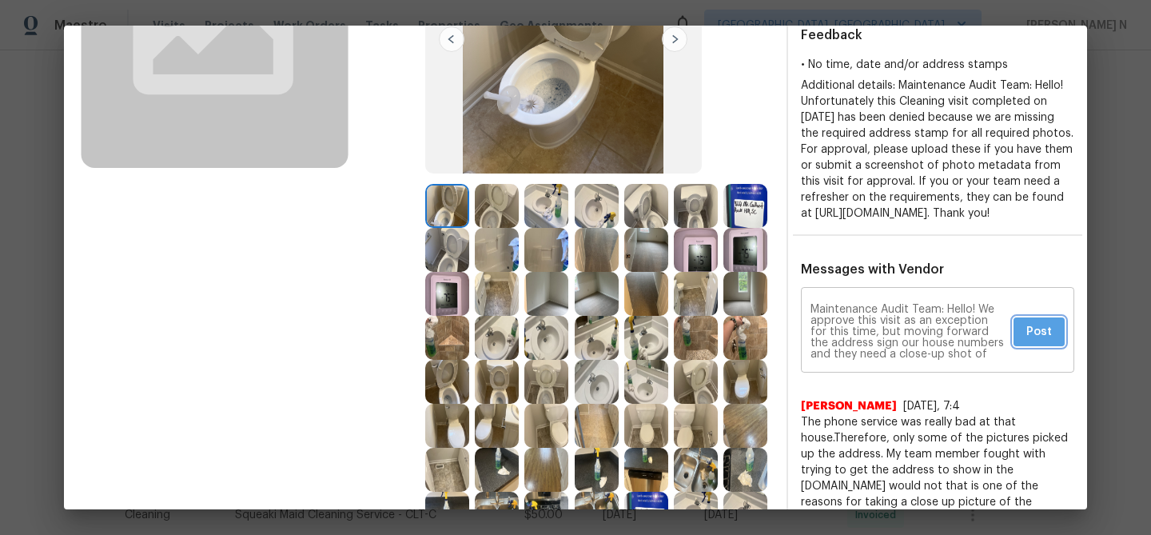
click at [1044, 342] on span "Post" at bounding box center [1039, 332] width 26 height 20
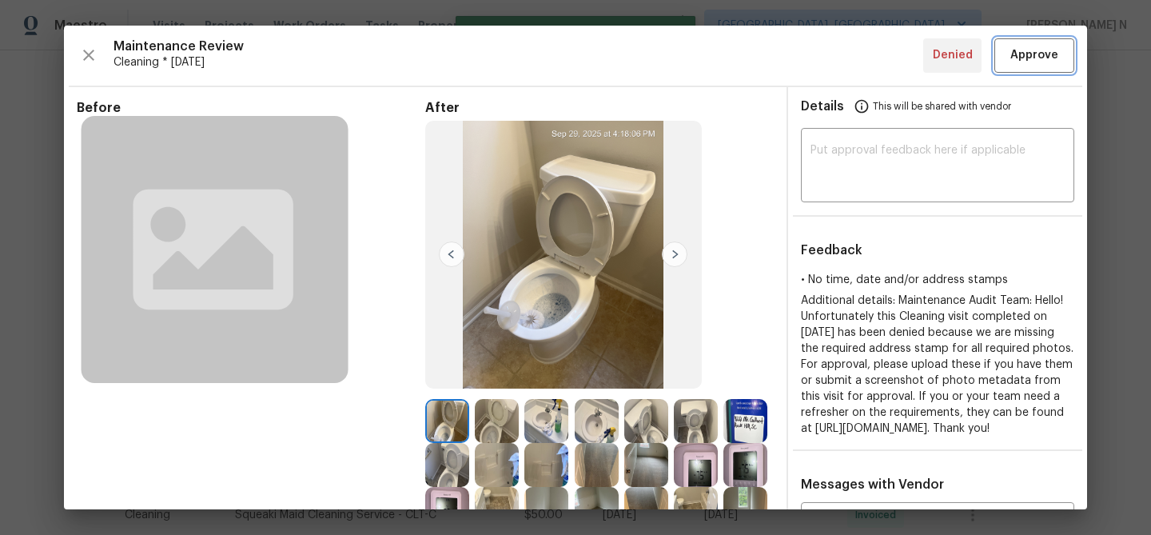
click at [1028, 67] on button "Approve" at bounding box center [1034, 55] width 80 height 34
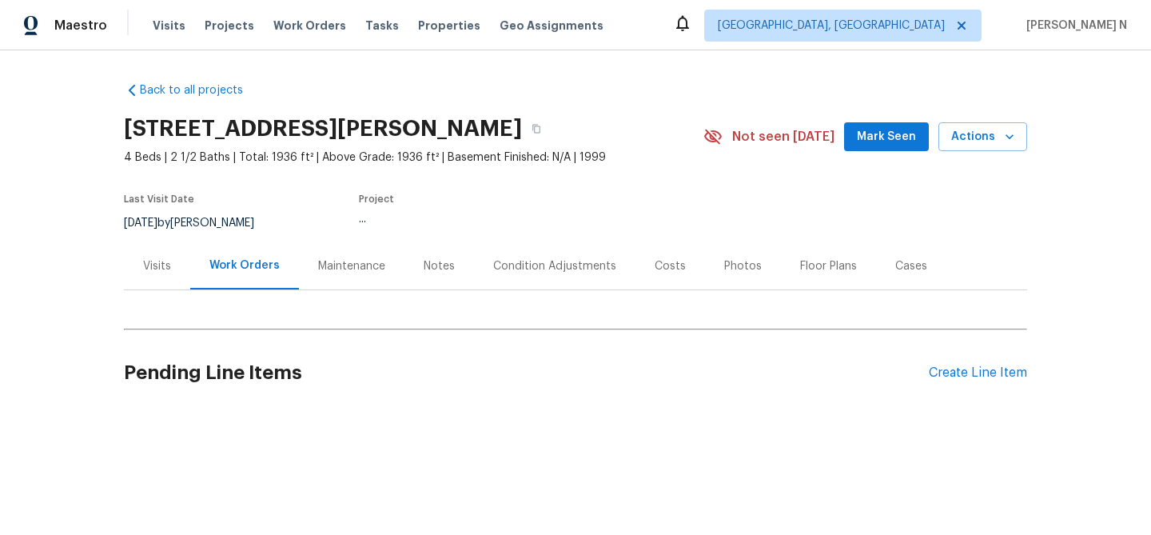
click at [347, 274] on div "Maintenance" at bounding box center [351, 265] width 105 height 47
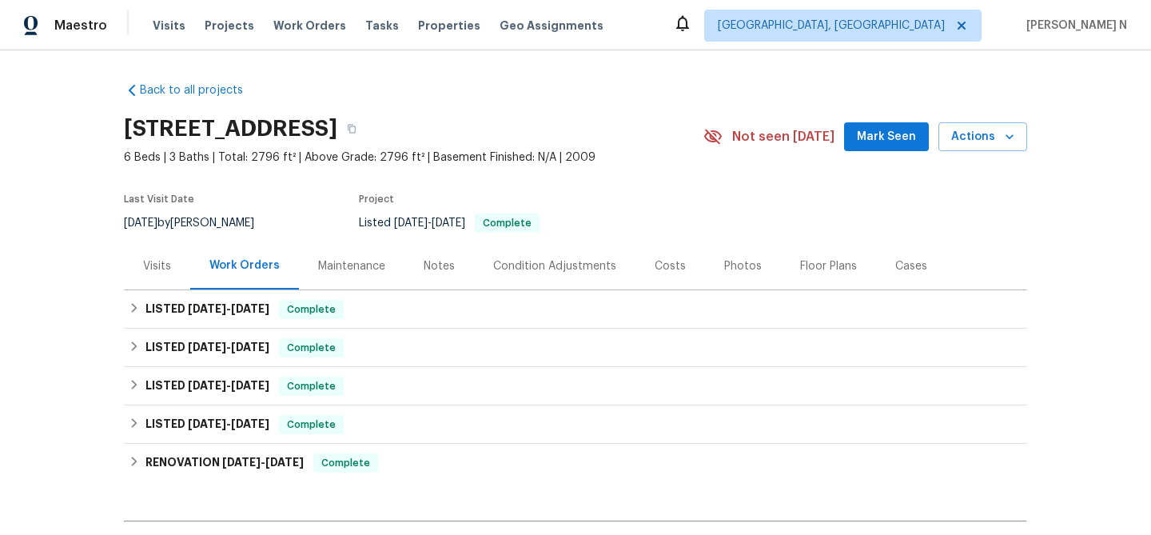
click at [386, 271] on div "Maintenance" at bounding box center [351, 265] width 105 height 47
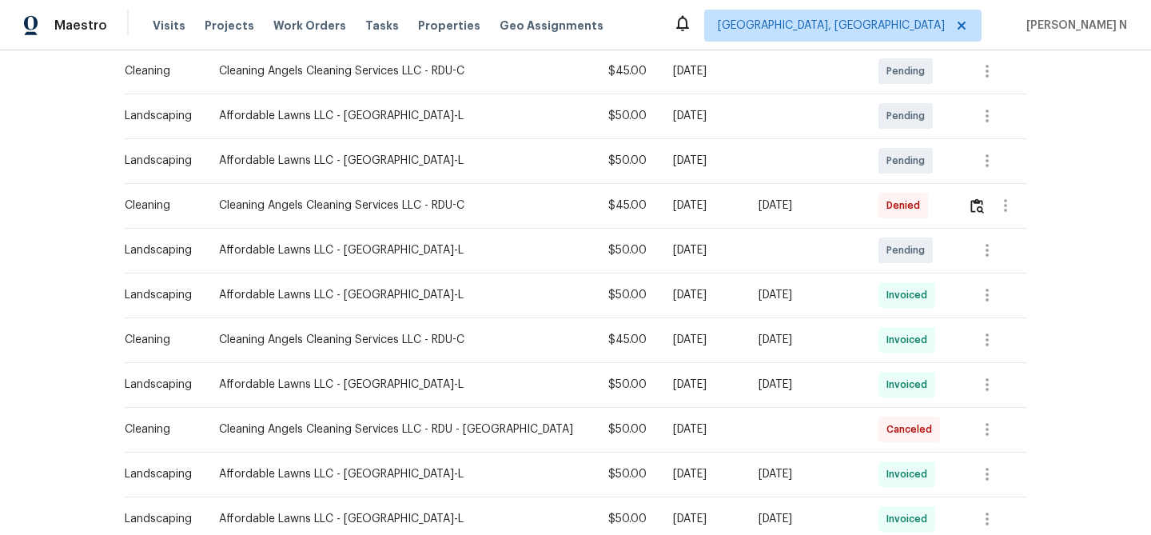
scroll to position [302, 0]
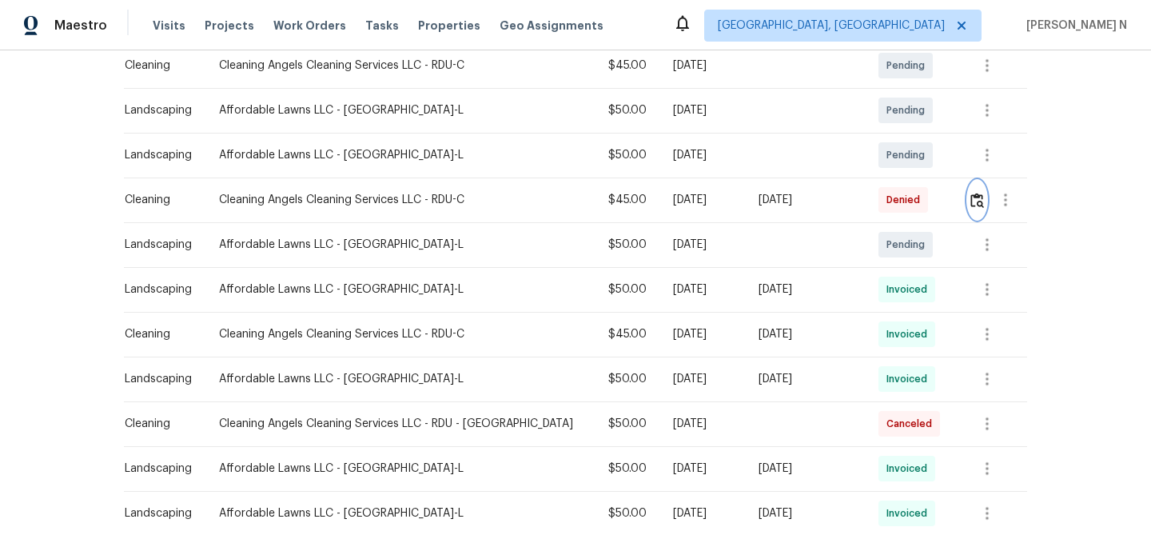
click at [977, 206] on img "button" at bounding box center [977, 200] width 14 height 15
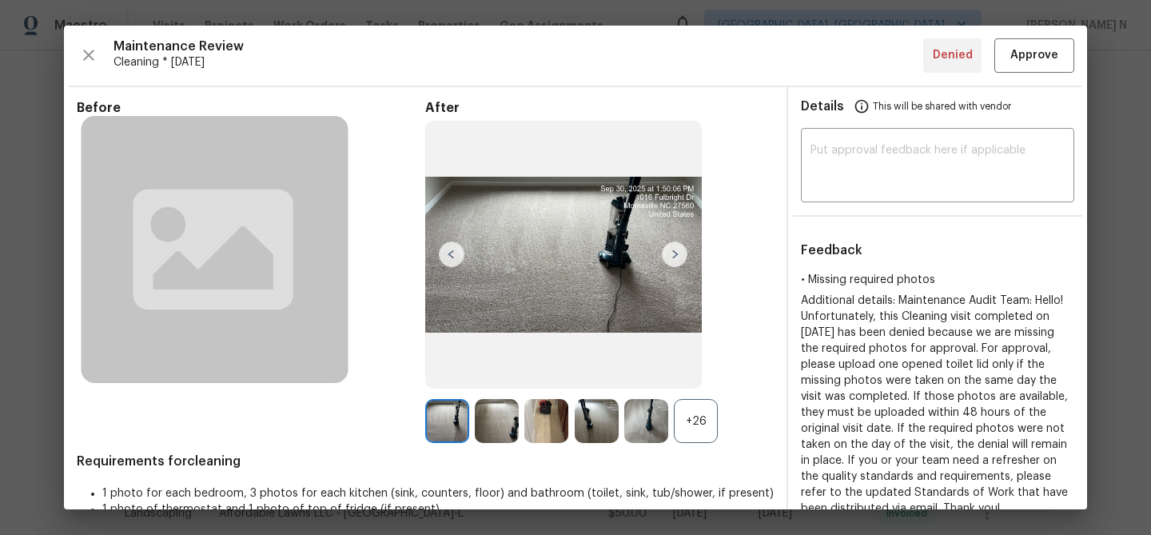
click at [701, 415] on div "+26" at bounding box center [696, 421] width 44 height 44
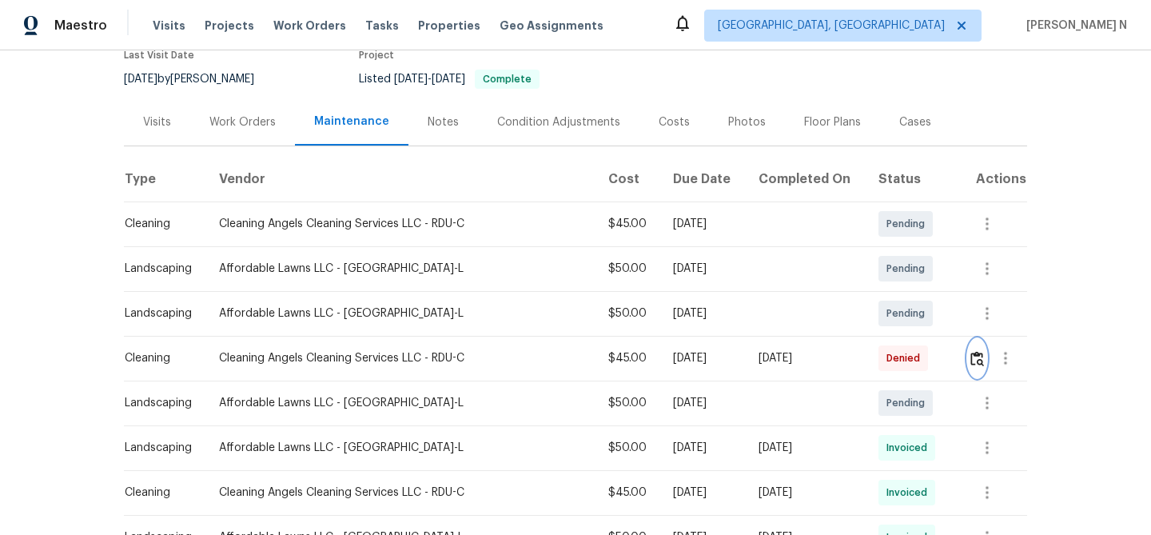
scroll to position [214, 0]
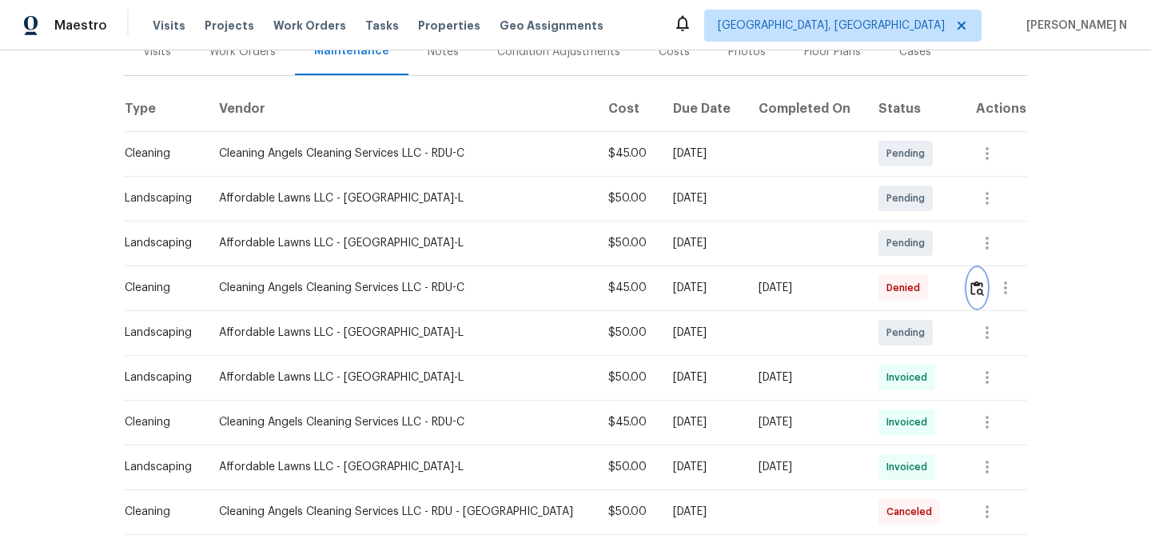
click at [968, 289] on button "button" at bounding box center [977, 287] width 18 height 38
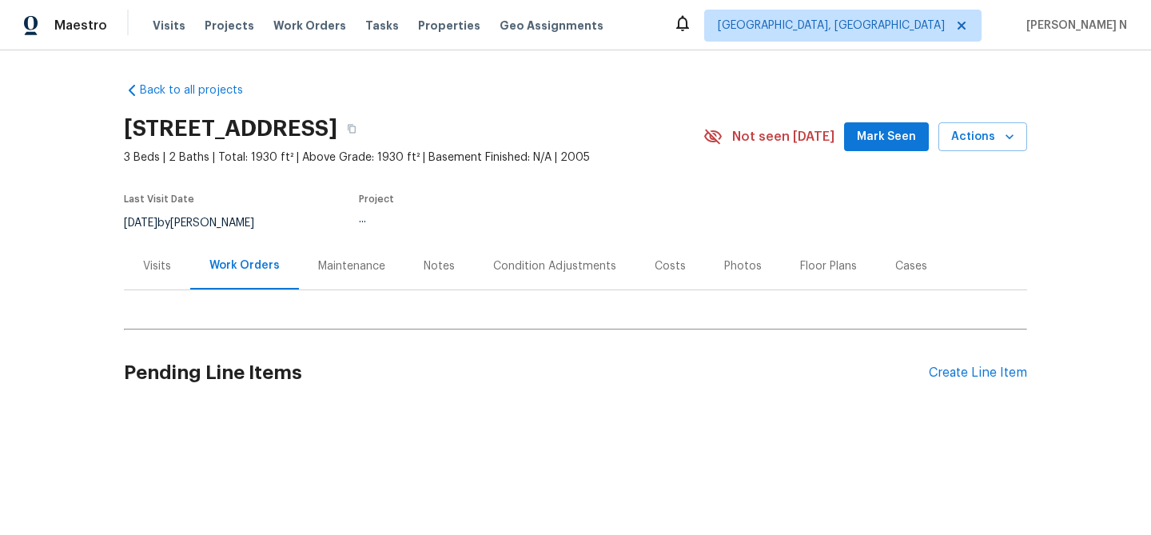
click at [364, 259] on div "Maintenance" at bounding box center [351, 266] width 67 height 16
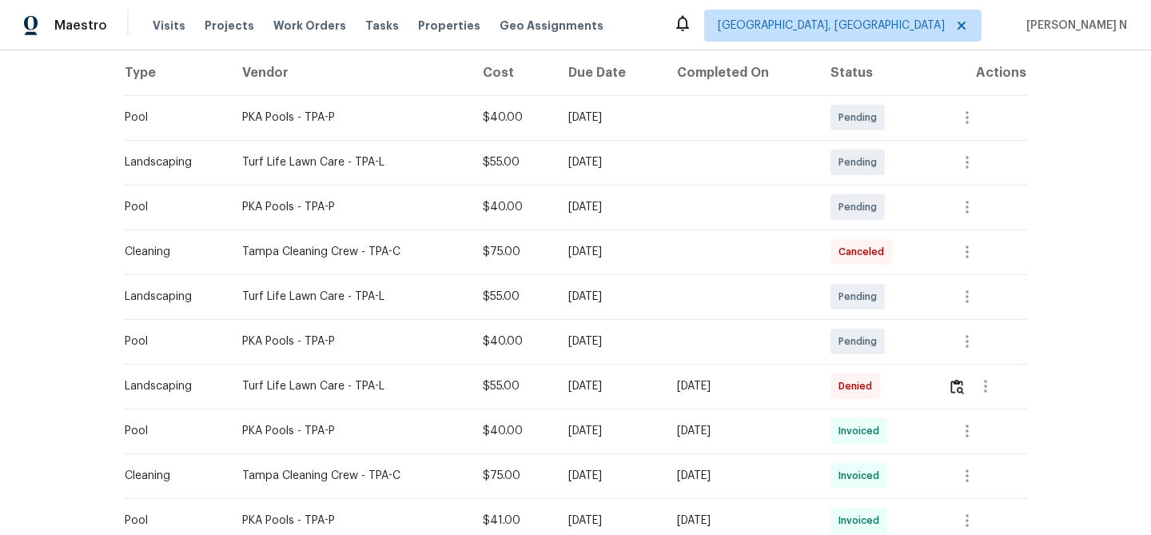
scroll to position [309, 0]
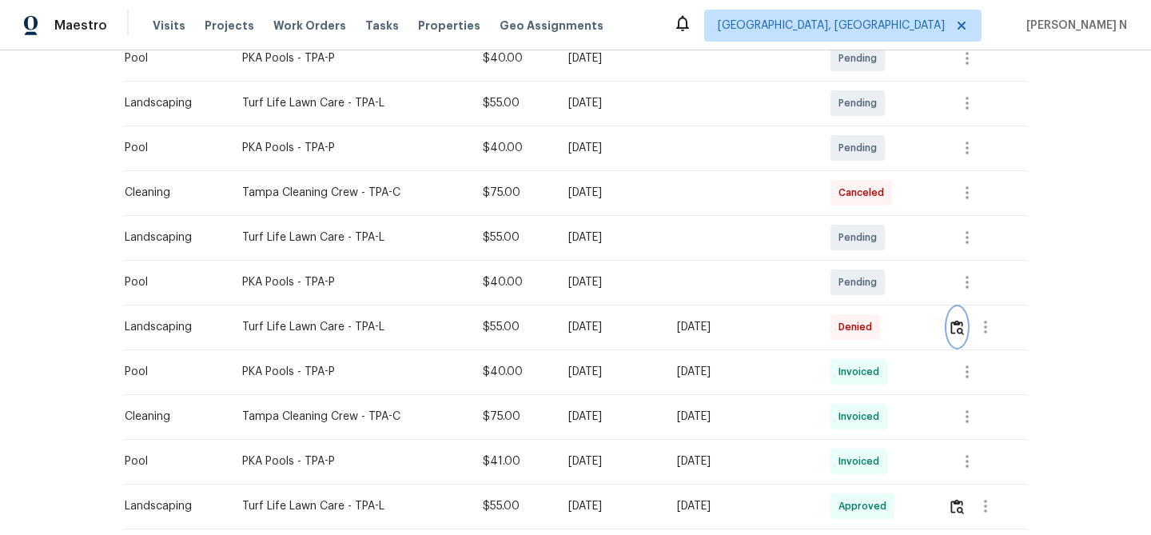
click at [957, 326] on img "button" at bounding box center [957, 327] width 14 height 15
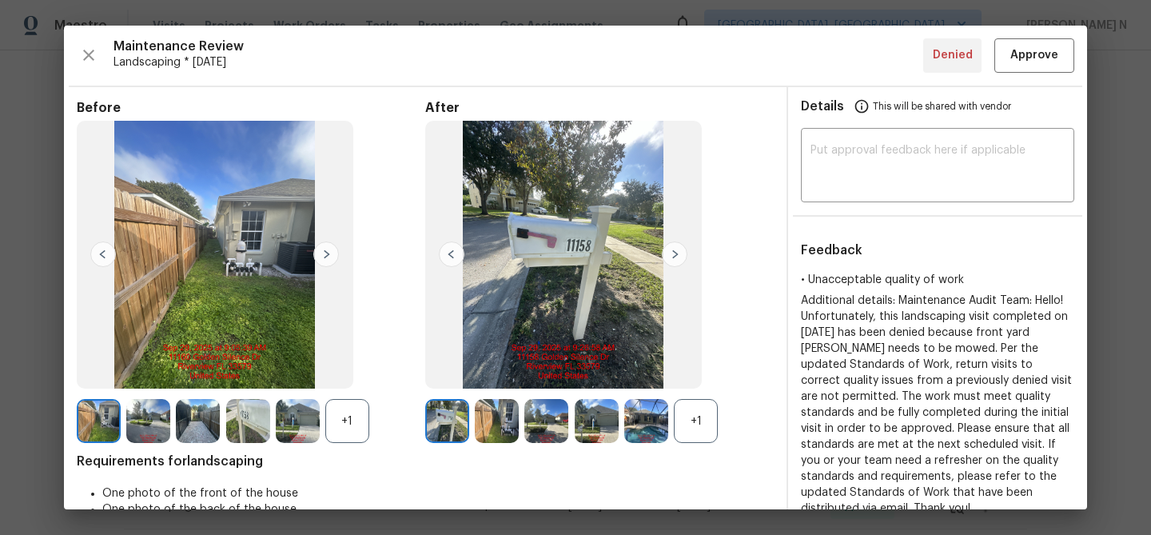
click at [706, 421] on div "+1" at bounding box center [696, 421] width 44 height 44
click at [364, 420] on div "+1" at bounding box center [347, 421] width 44 height 44
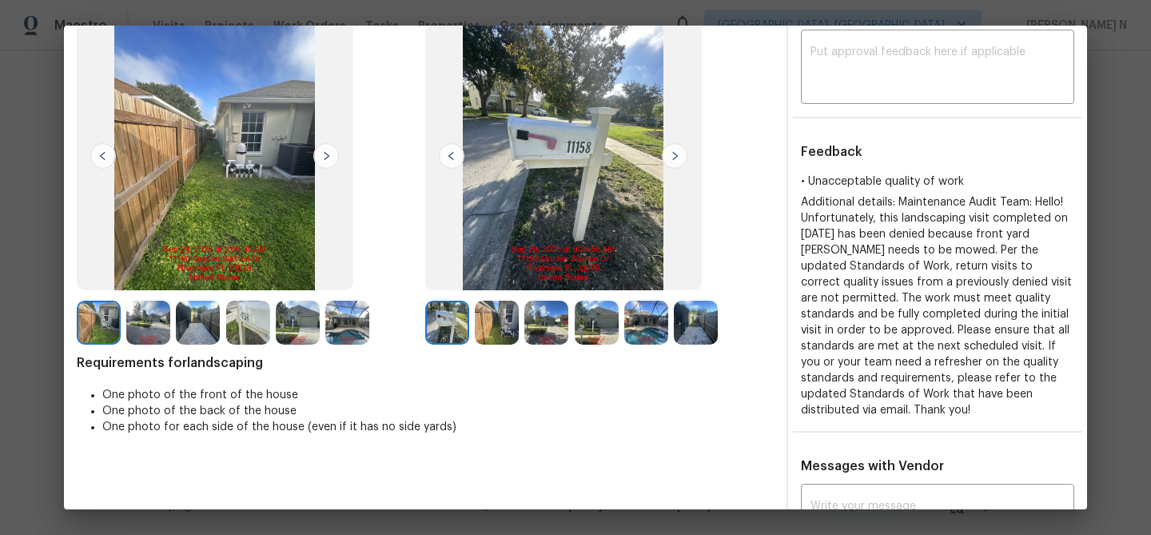
scroll to position [86, 0]
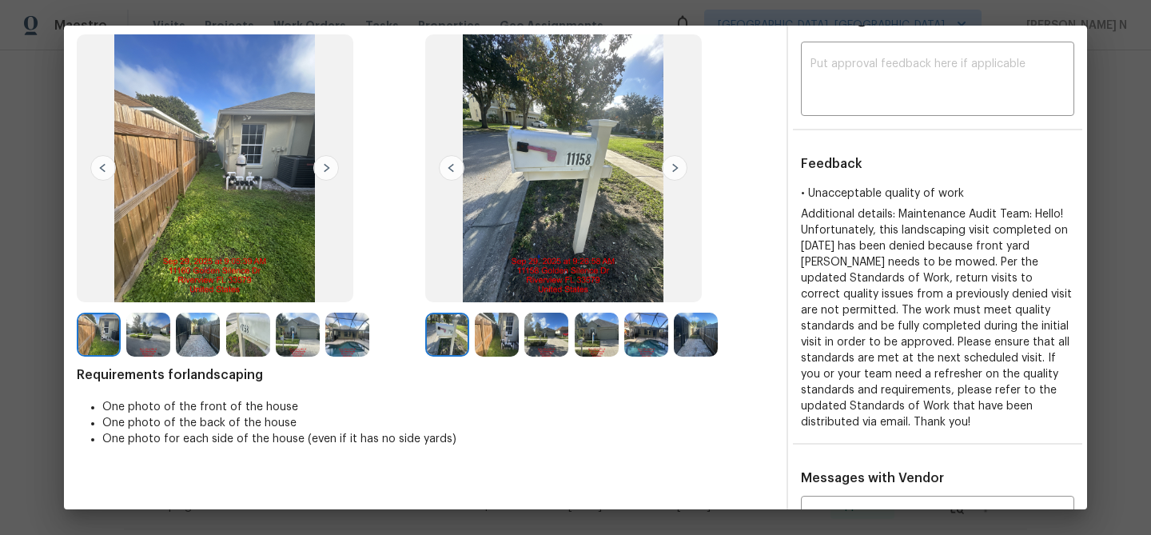
click at [589, 338] on img at bounding box center [597, 334] width 44 height 44
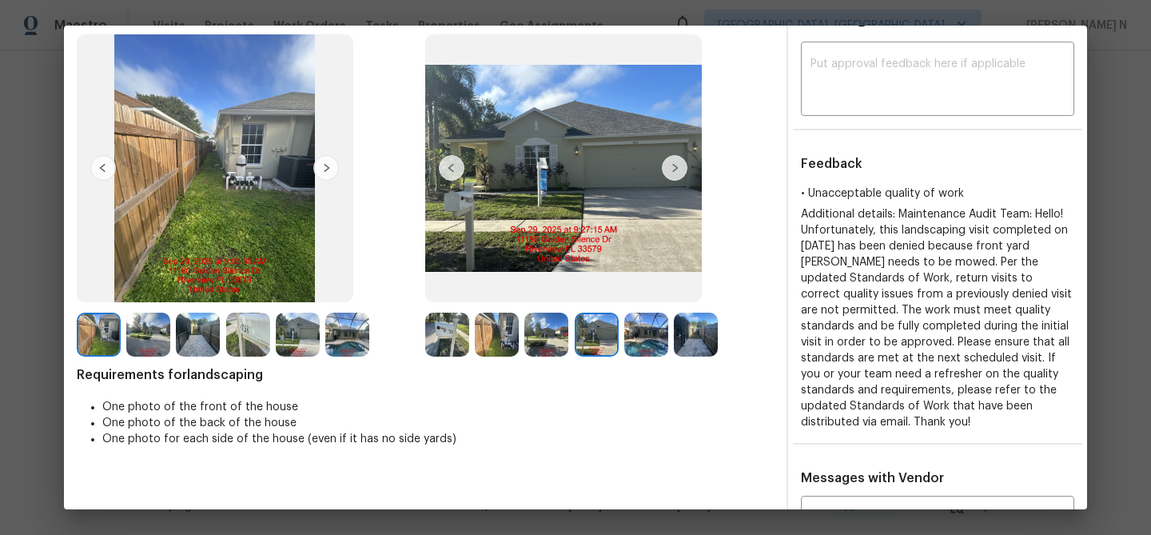
click at [558, 332] on img at bounding box center [546, 334] width 44 height 44
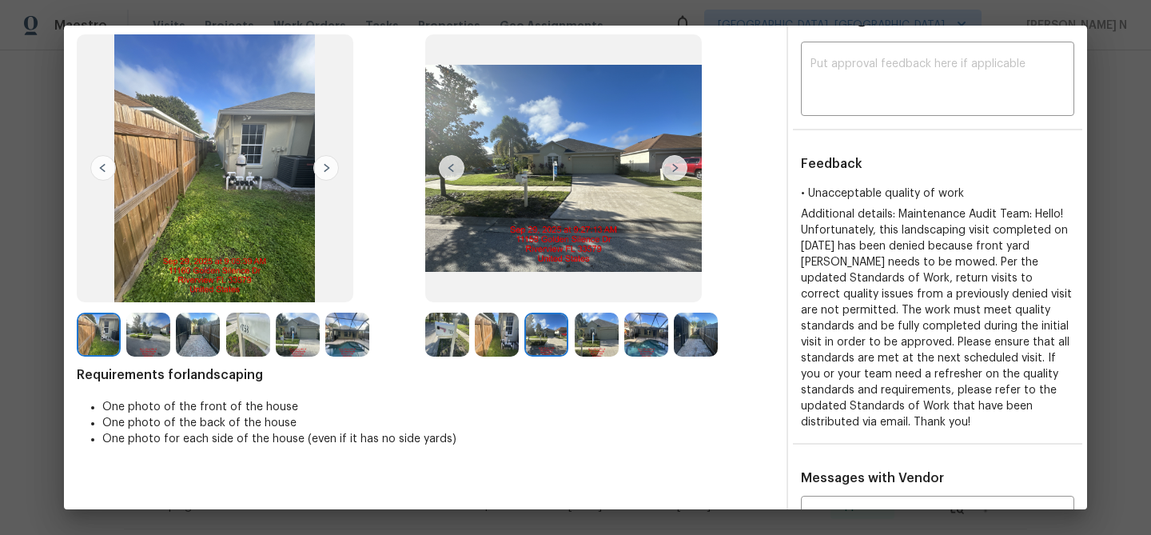
click at [544, 338] on img at bounding box center [546, 334] width 44 height 44
click at [601, 332] on img at bounding box center [597, 334] width 44 height 44
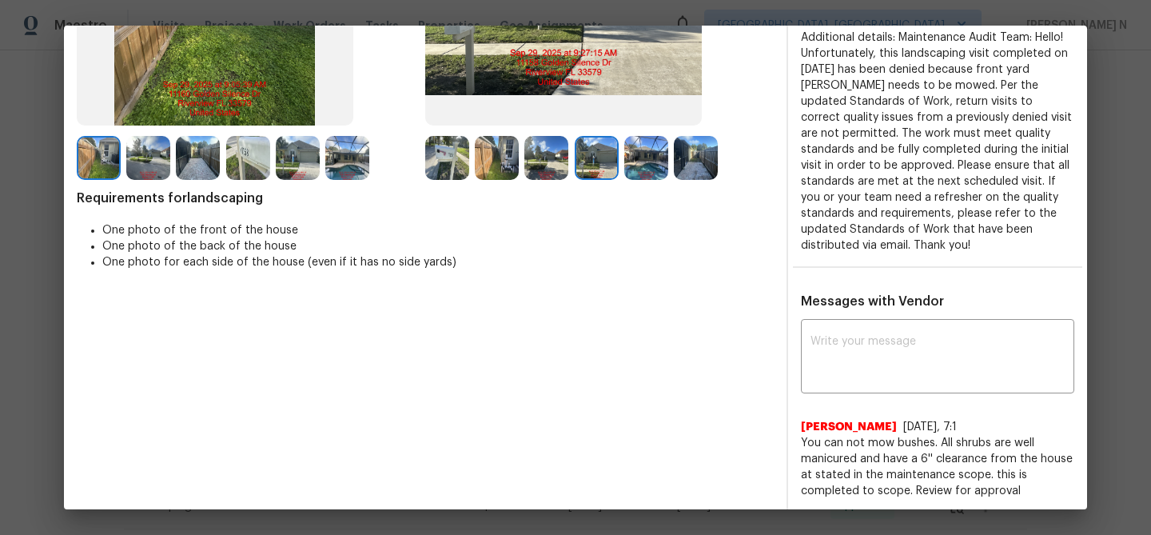
scroll to position [284, 0]
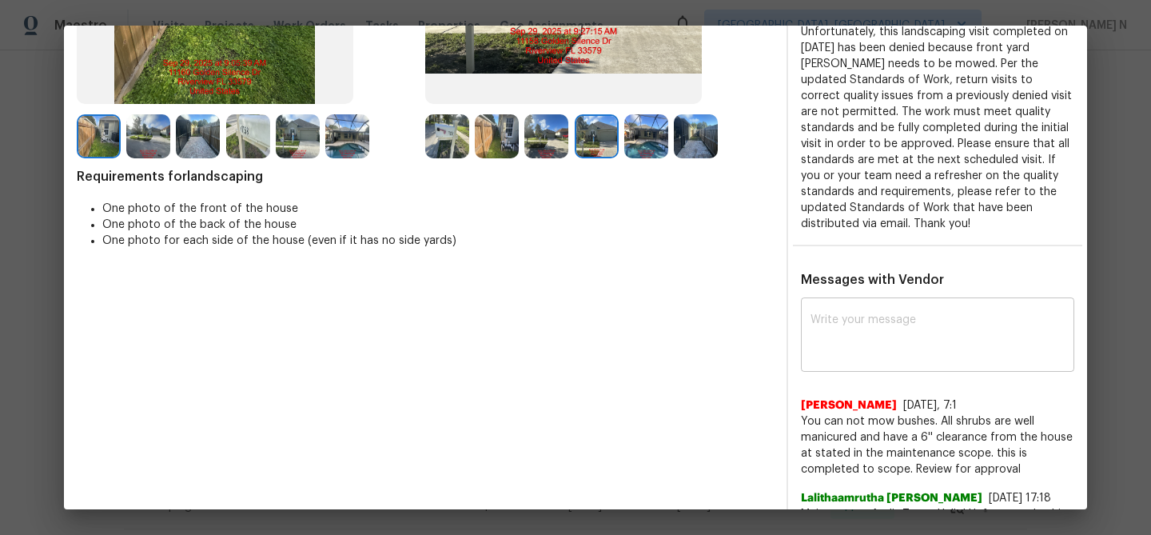
click at [861, 357] on textarea at bounding box center [937, 336] width 254 height 45
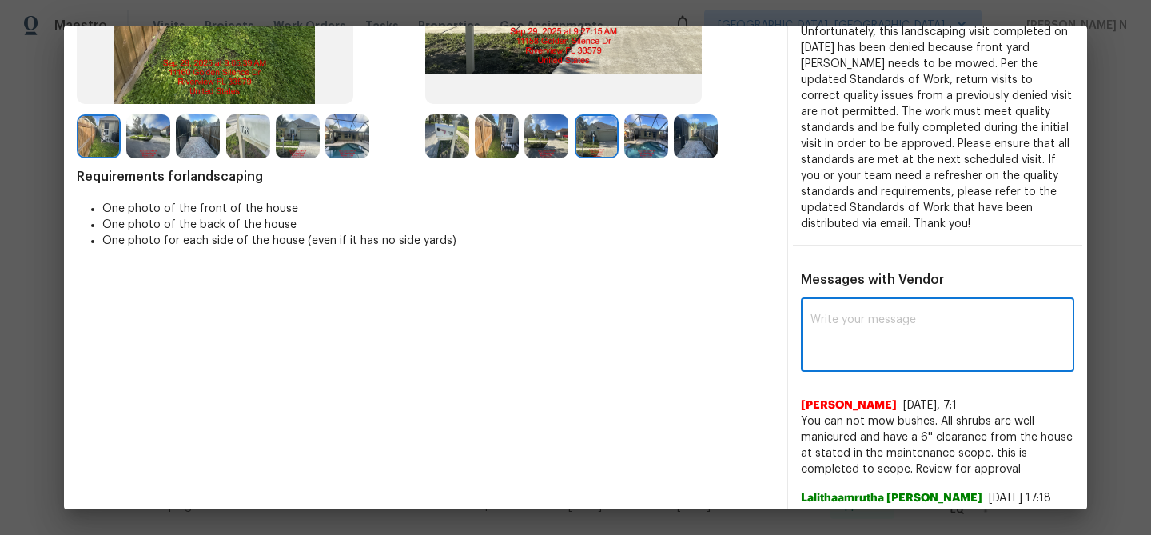
paste textarea "Maintenance Audit Team: Hello! Thank you for the feedback after further review …"
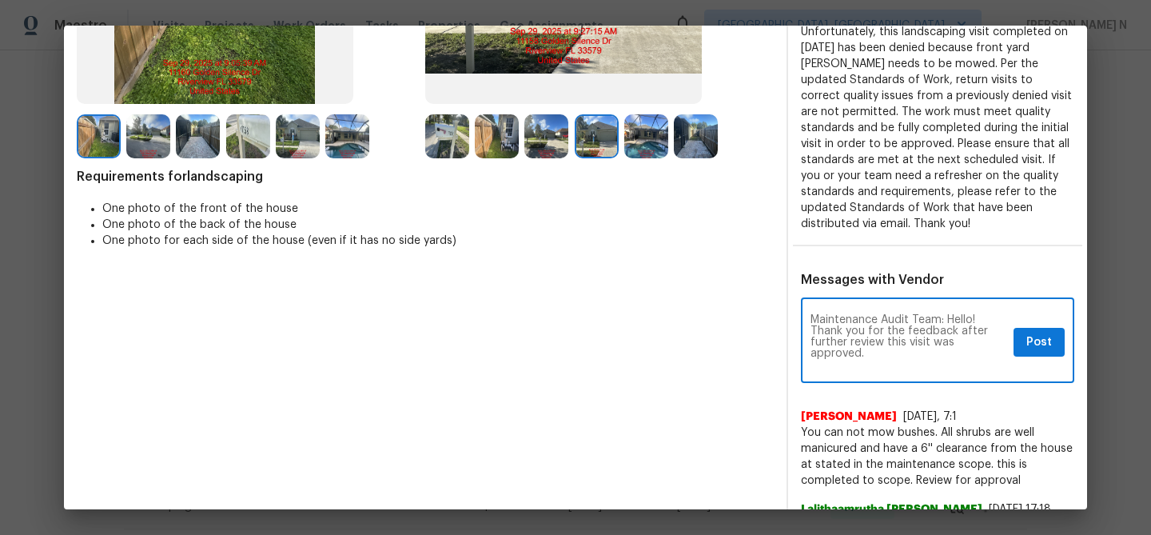
scroll to position [0, 0]
type textarea "Maintenance Audit Team: Hello! Thank you for the feedback after further review …"
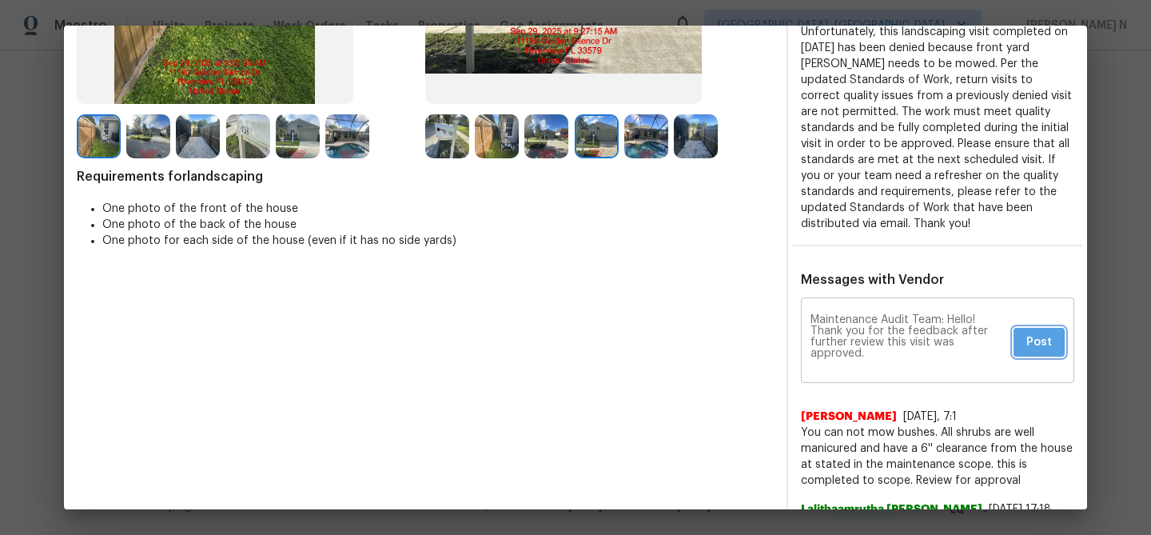
click at [1015, 342] on button "Post" at bounding box center [1038, 343] width 51 height 30
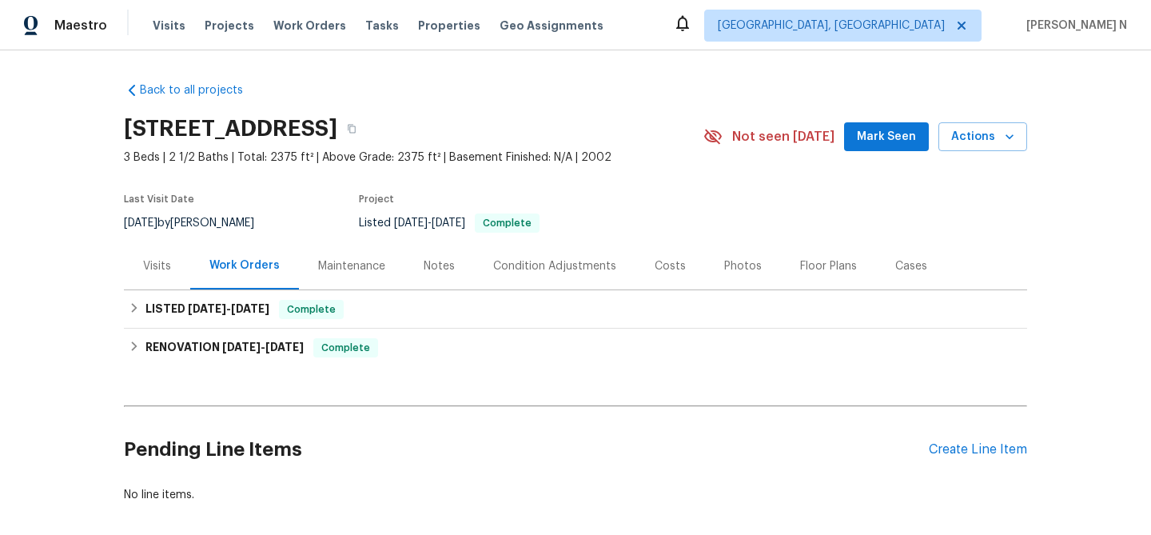
click at [352, 265] on div "Maintenance" at bounding box center [351, 266] width 67 height 16
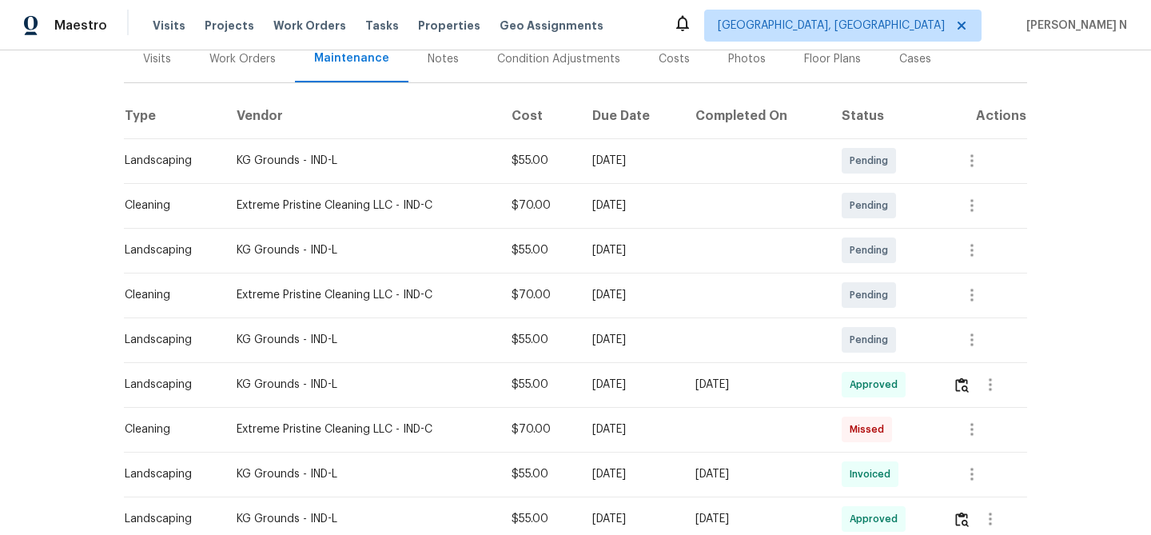
scroll to position [176, 0]
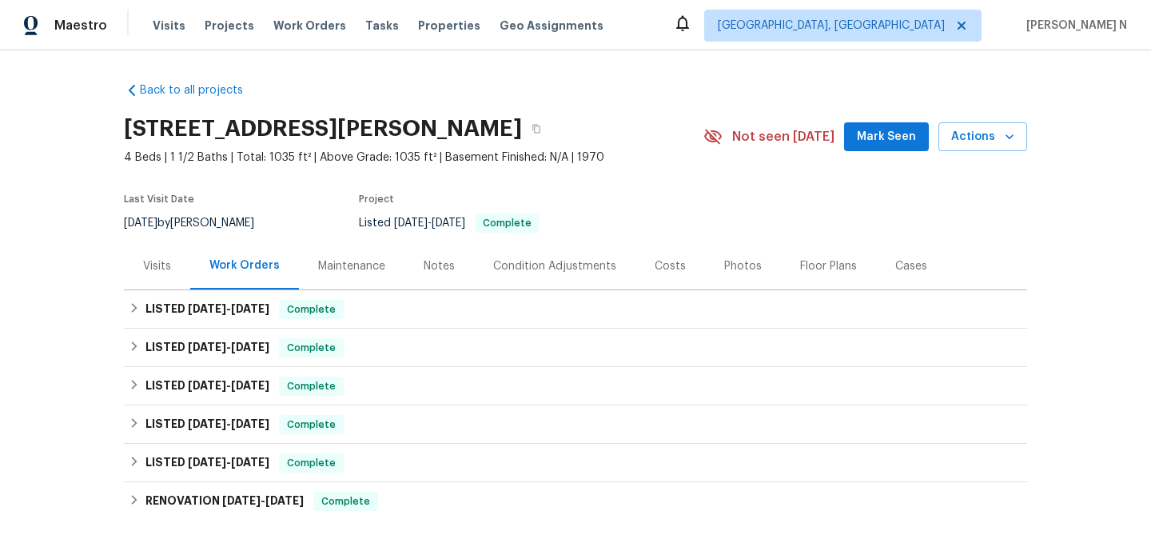
click at [336, 264] on div "Maintenance" at bounding box center [351, 266] width 67 height 16
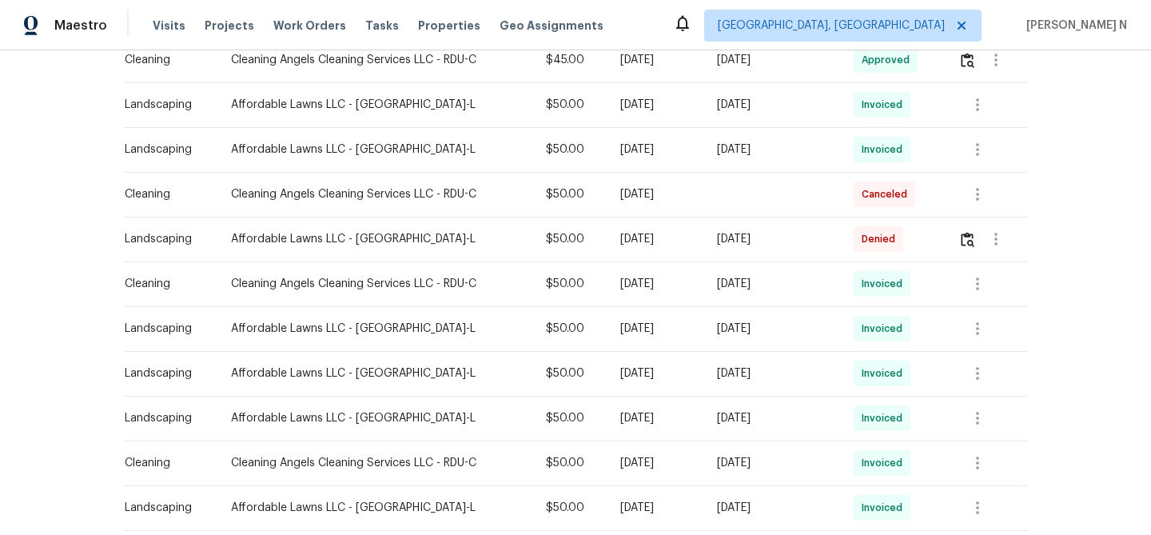
scroll to position [579, 0]
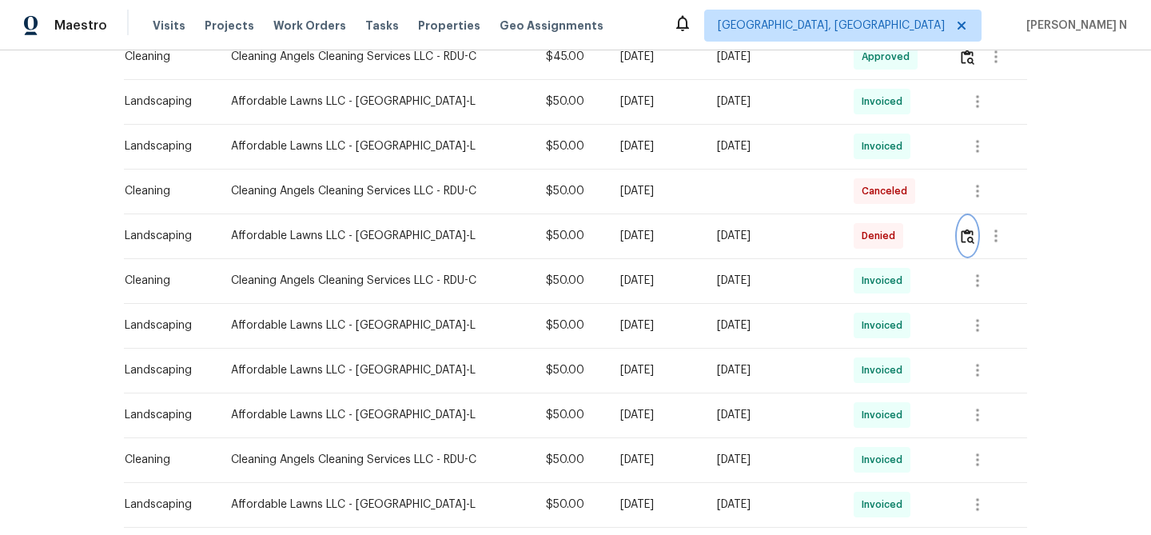
click at [969, 248] on button "button" at bounding box center [967, 236] width 18 height 38
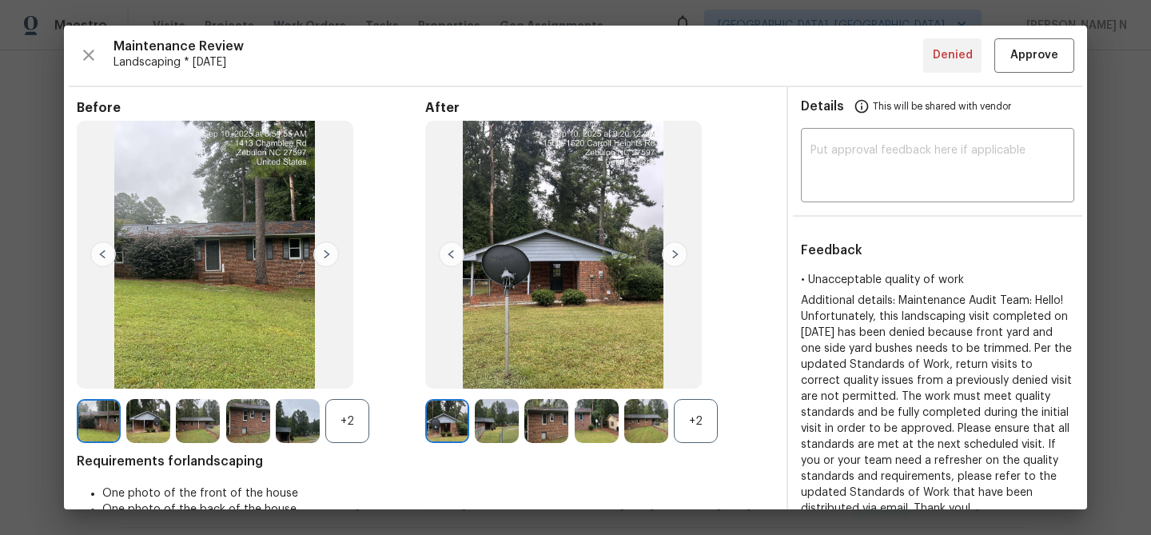
click at [685, 429] on div "+2" at bounding box center [696, 421] width 44 height 44
click at [348, 424] on div "+2" at bounding box center [347, 421] width 44 height 44
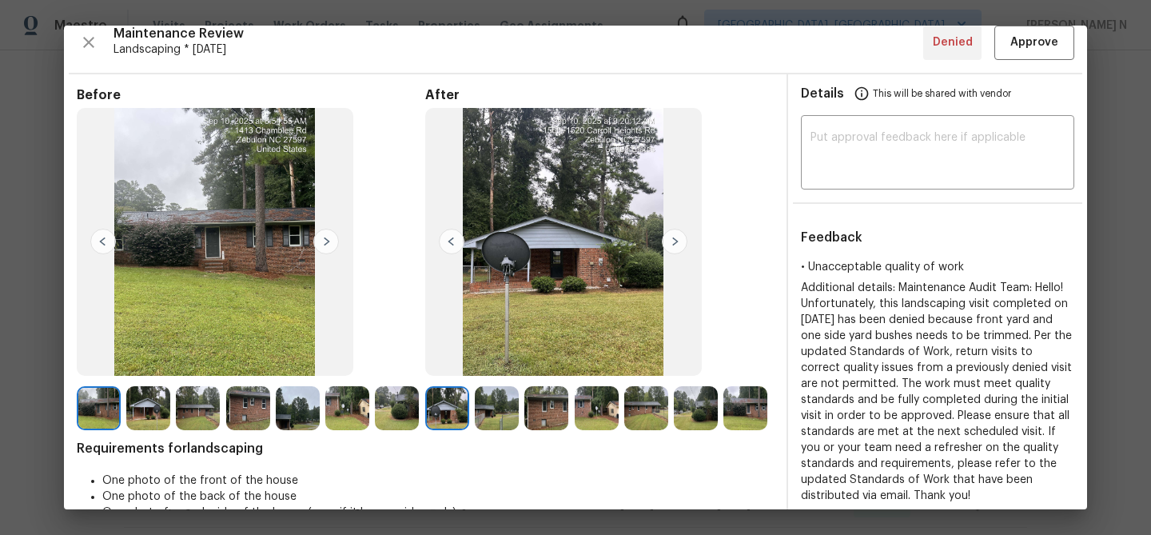
scroll to position [0, 0]
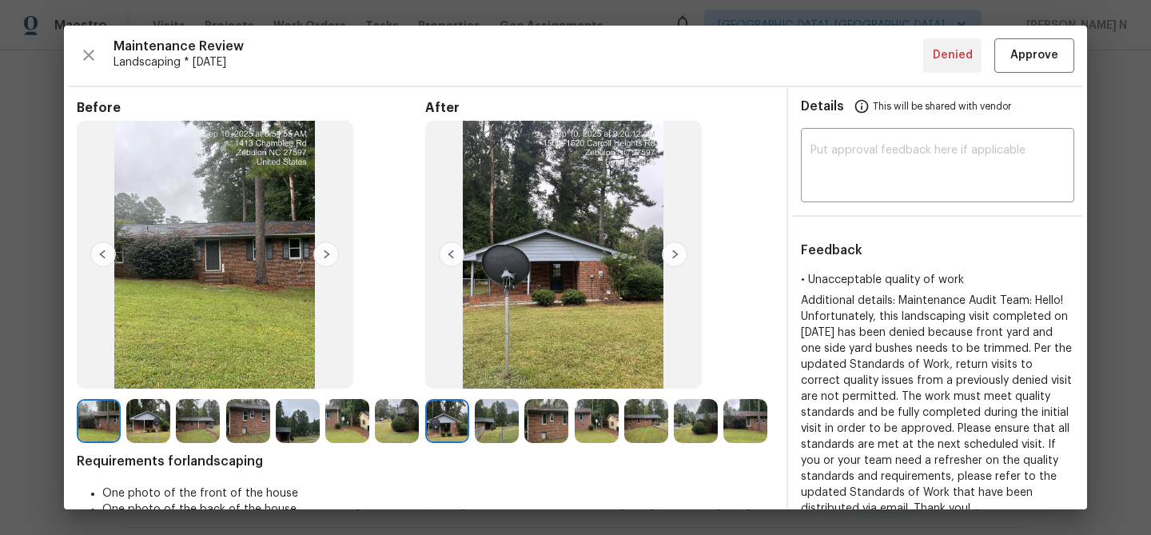
click at [754, 424] on img at bounding box center [745, 421] width 44 height 44
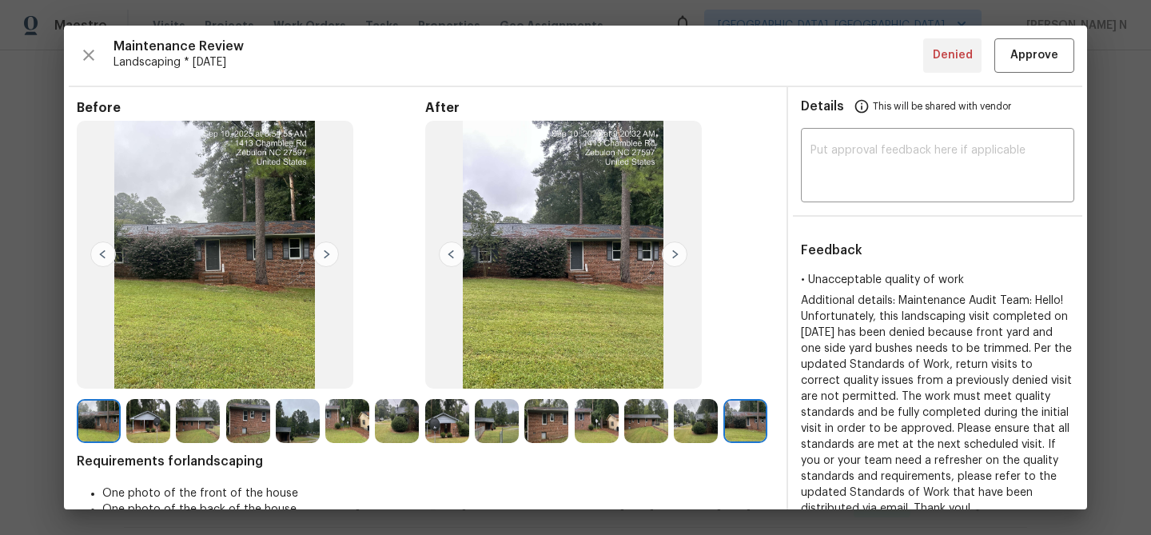
click at [344, 410] on img at bounding box center [347, 421] width 44 height 44
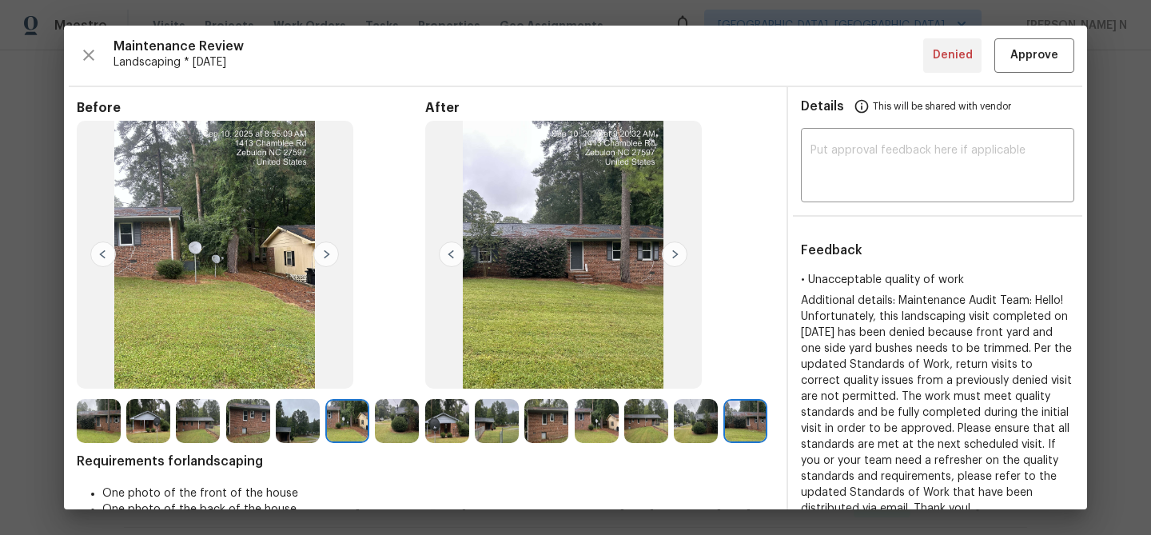
click at [491, 424] on img at bounding box center [497, 421] width 44 height 44
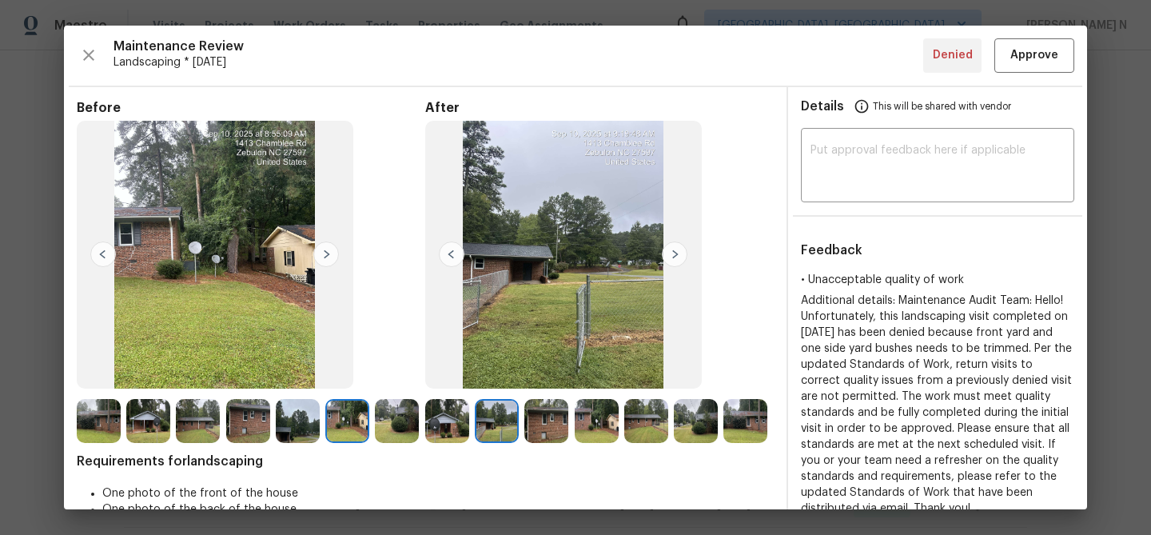
click at [592, 421] on img at bounding box center [597, 421] width 44 height 44
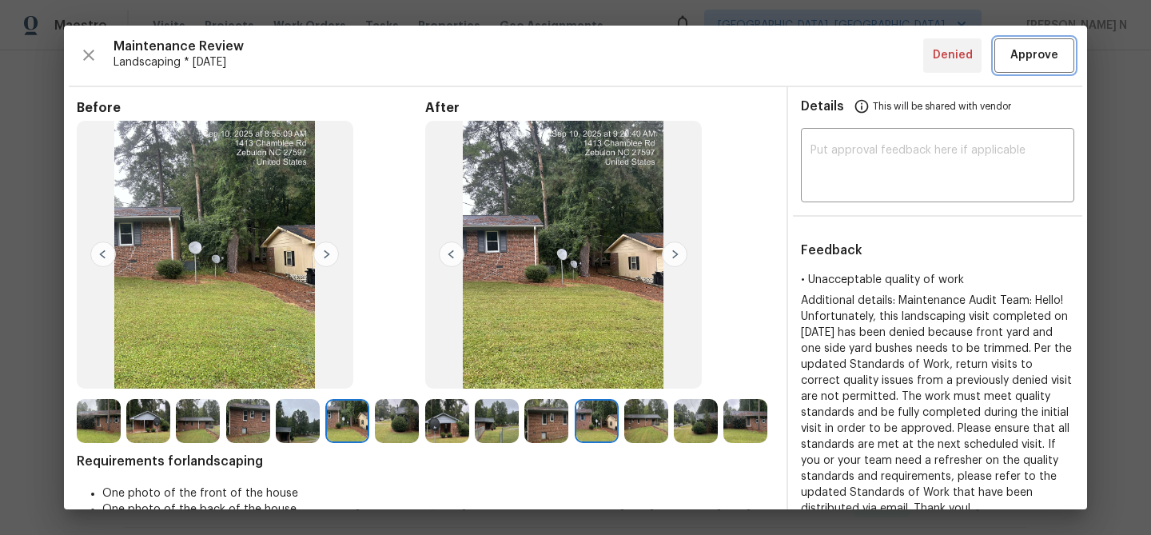
click at [1025, 58] on span "Approve" at bounding box center [1034, 56] width 48 height 20
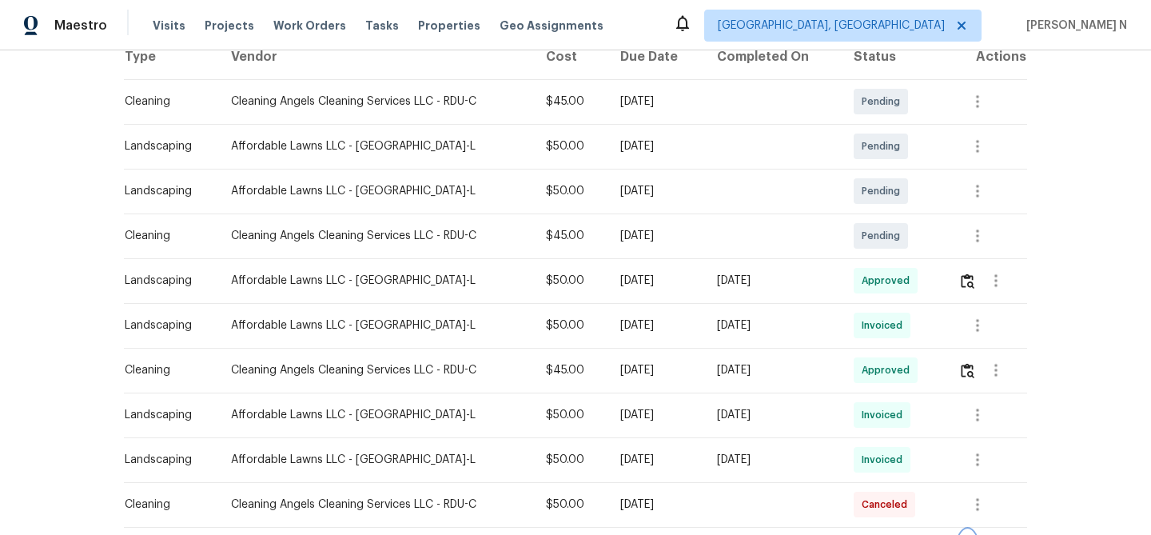
scroll to position [185, 0]
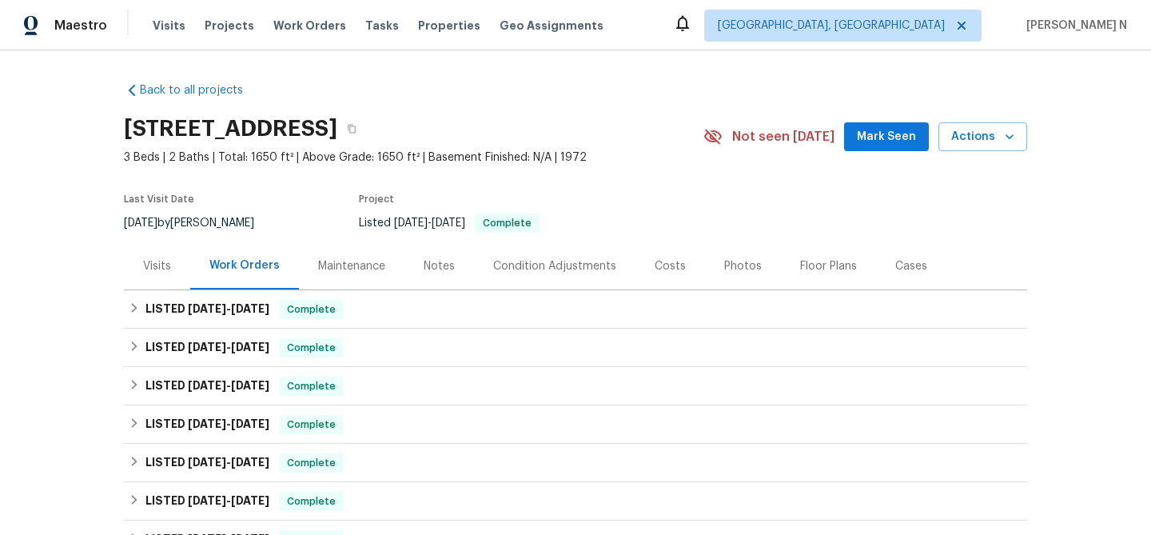
click at [367, 272] on div "Maintenance" at bounding box center [351, 266] width 67 height 16
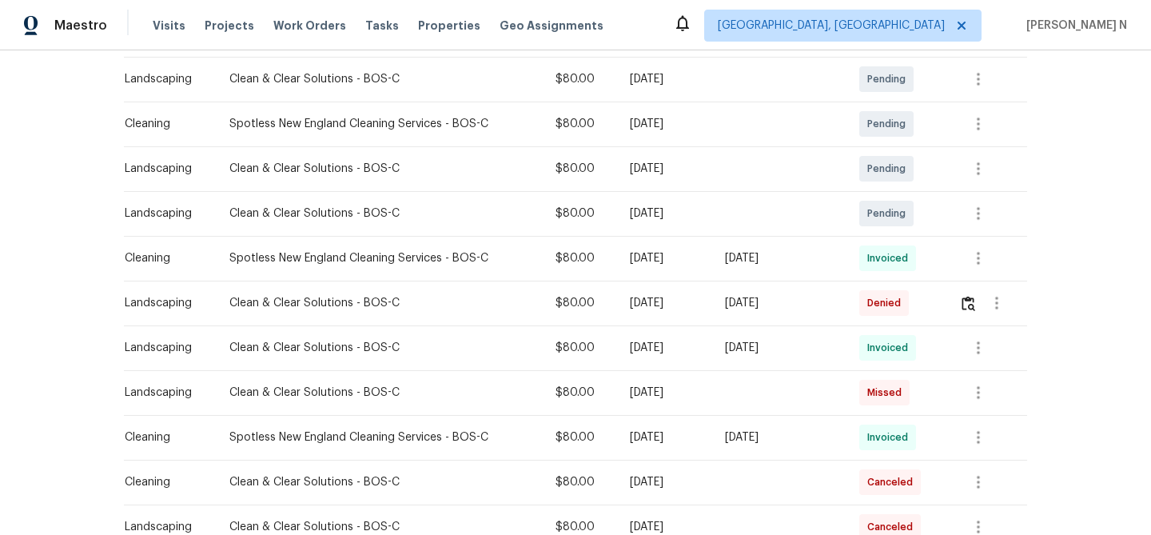
scroll to position [316, 0]
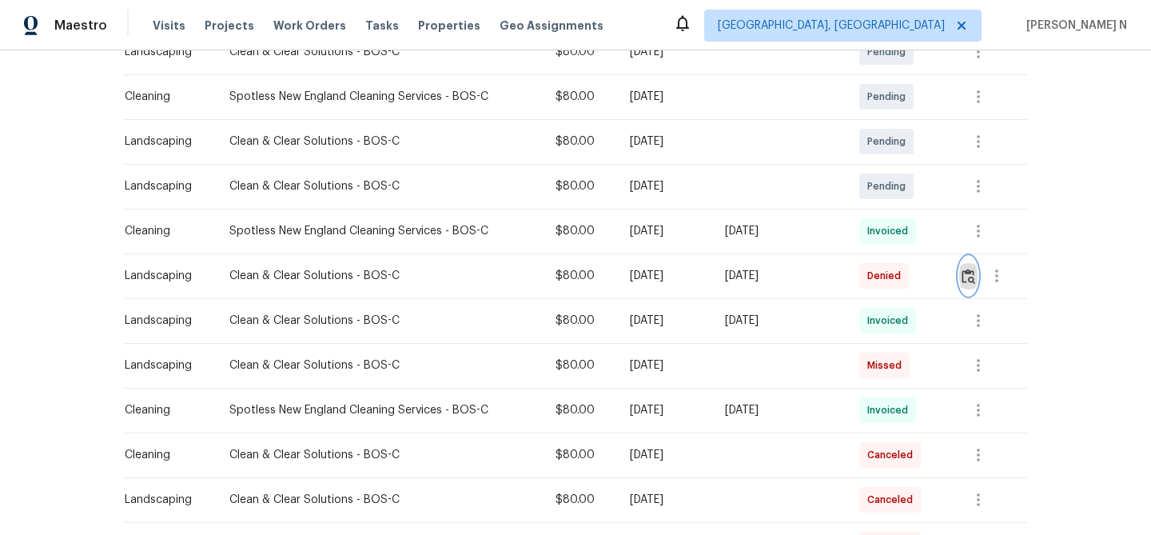
click at [975, 273] on img "button" at bounding box center [968, 275] width 14 height 15
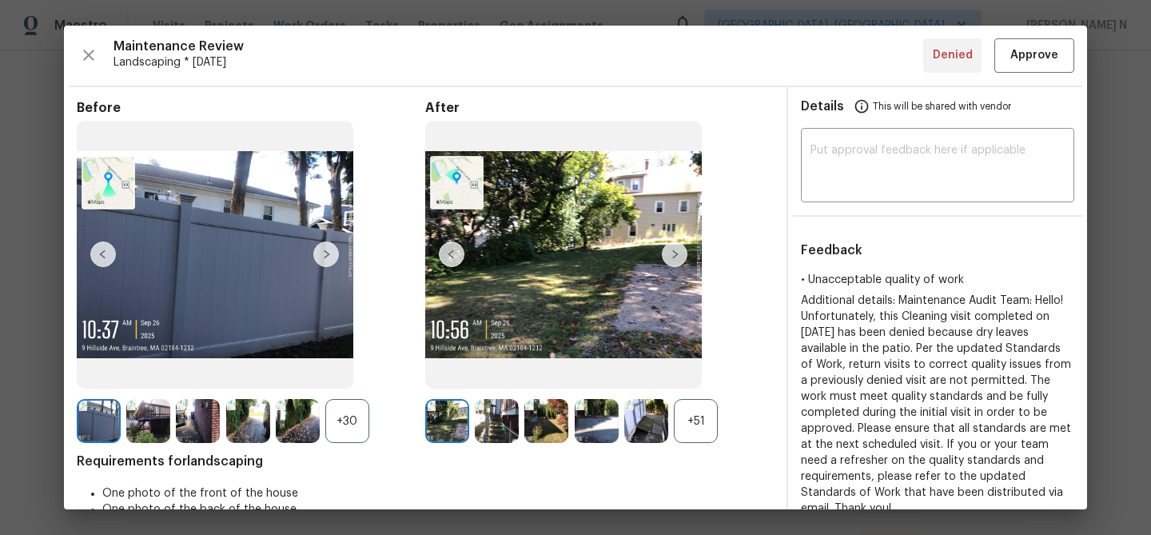
click at [697, 429] on div "+51" at bounding box center [696, 421] width 44 height 44
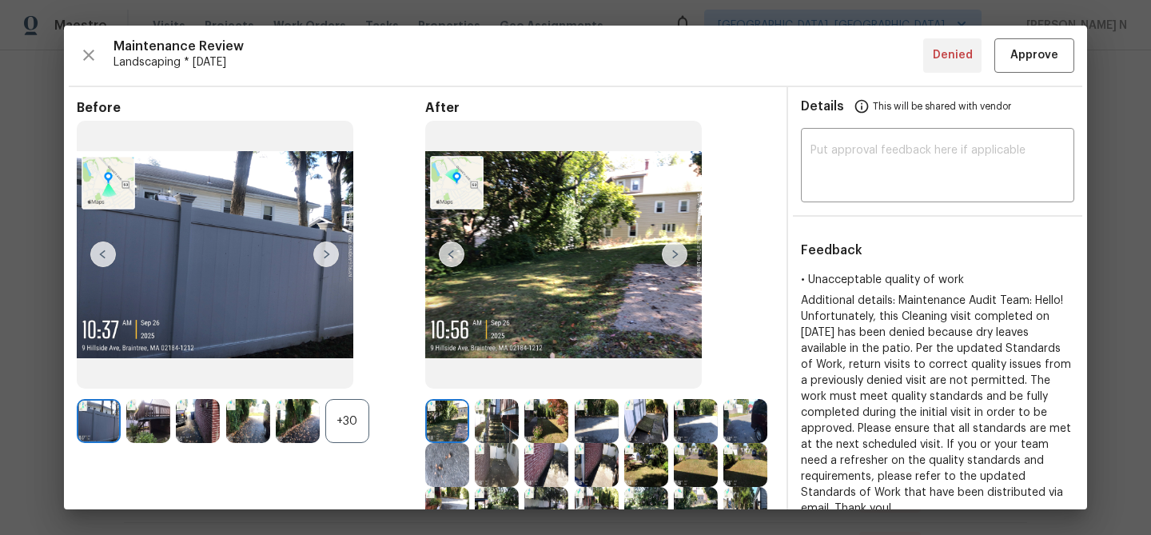
click at [343, 435] on div "+30" at bounding box center [347, 421] width 44 height 44
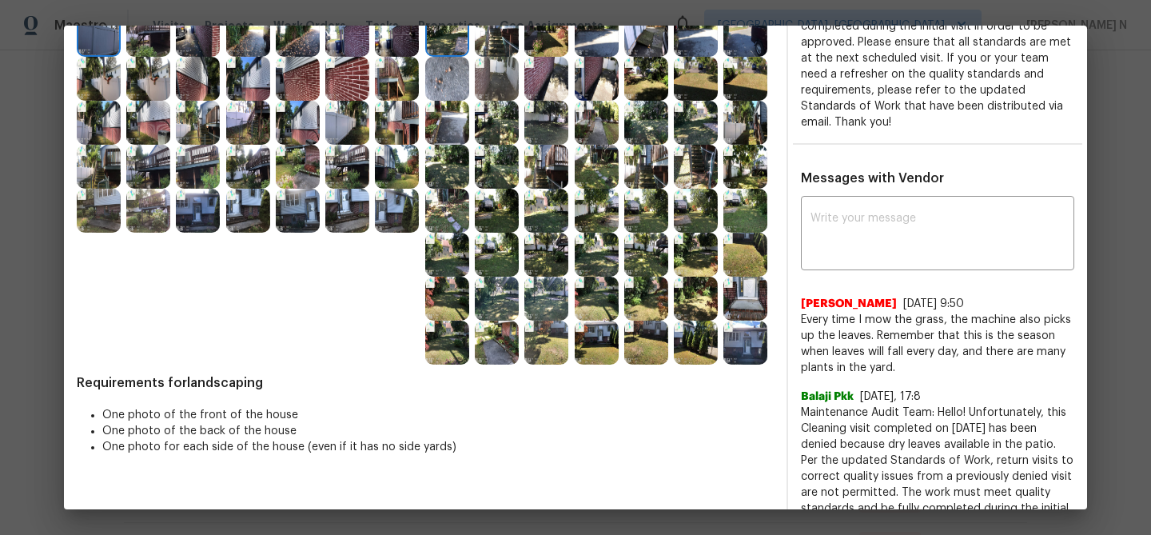
scroll to position [352, 0]
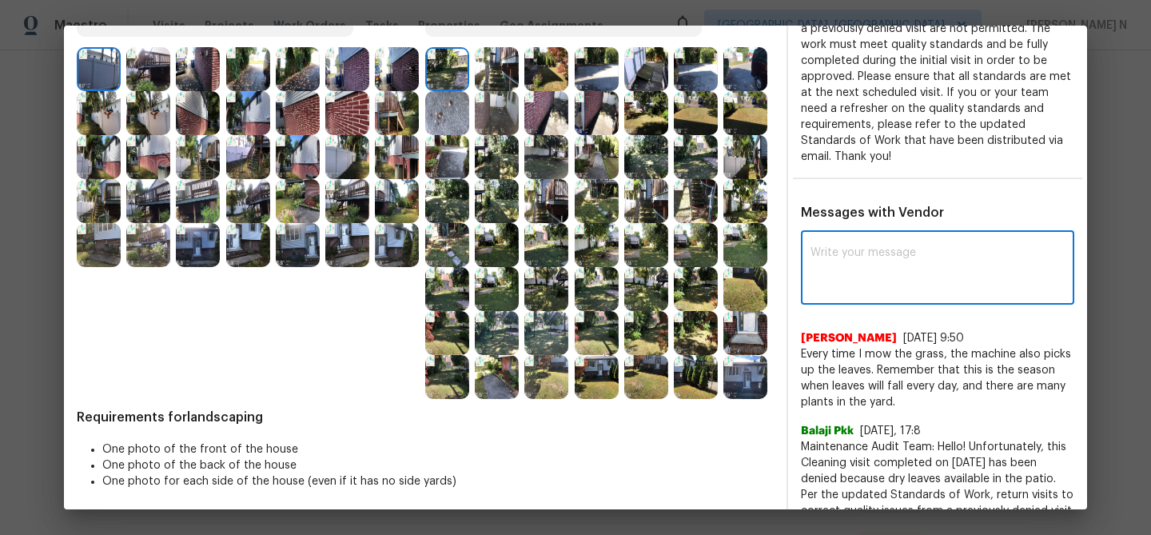
click at [864, 268] on textarea at bounding box center [937, 269] width 254 height 45
paste textarea "Maintenance Audit Team: Hello! Thank you for the feedback after further review …"
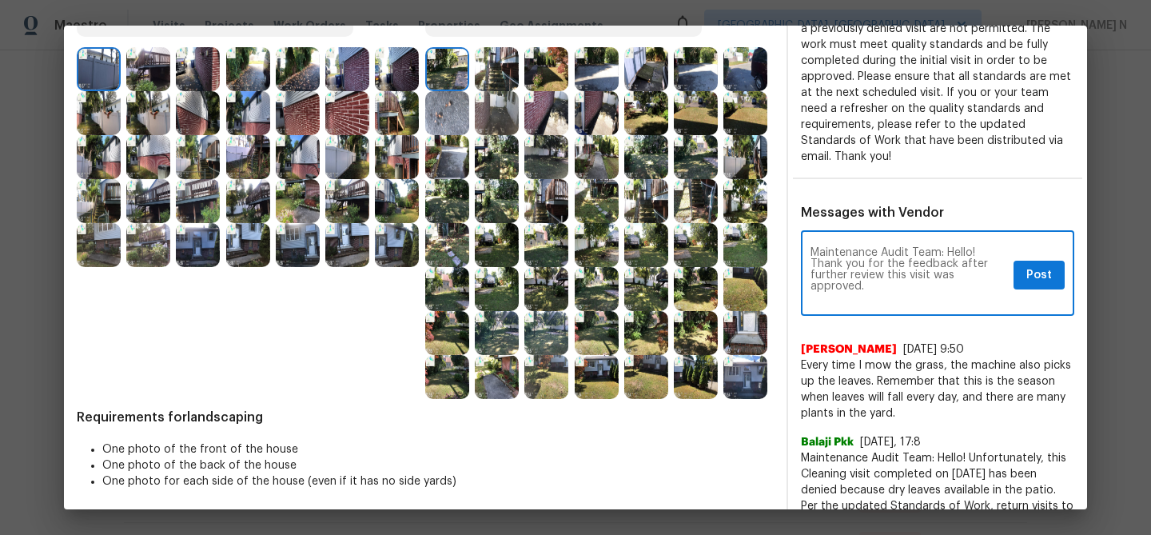
scroll to position [0, 0]
type textarea "Maintenance Audit Team: Hello! Thank you for the feedback after further review …"
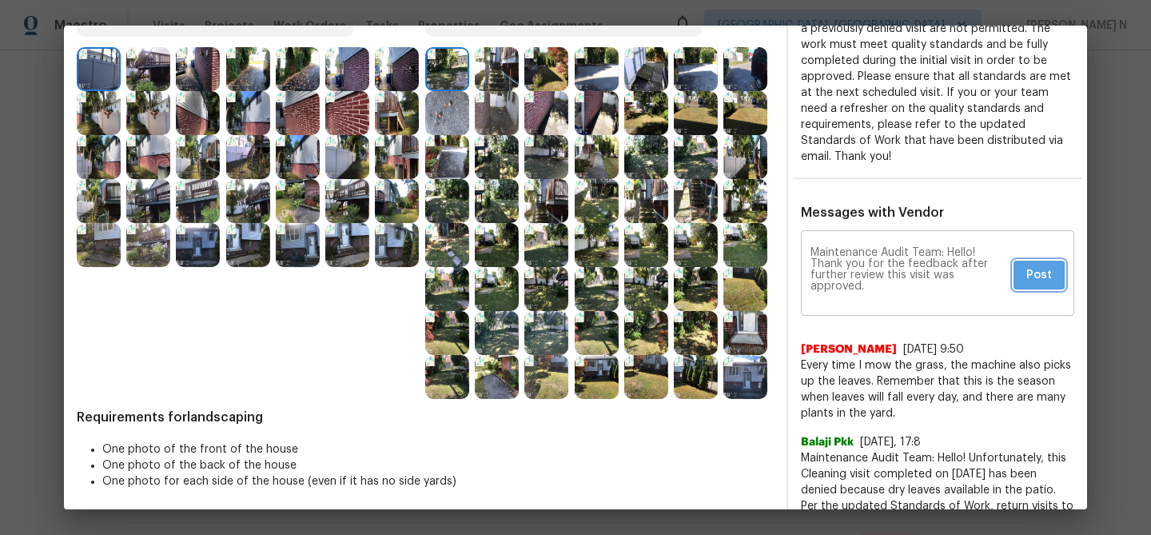
click at [1044, 265] on span "Post" at bounding box center [1039, 275] width 26 height 20
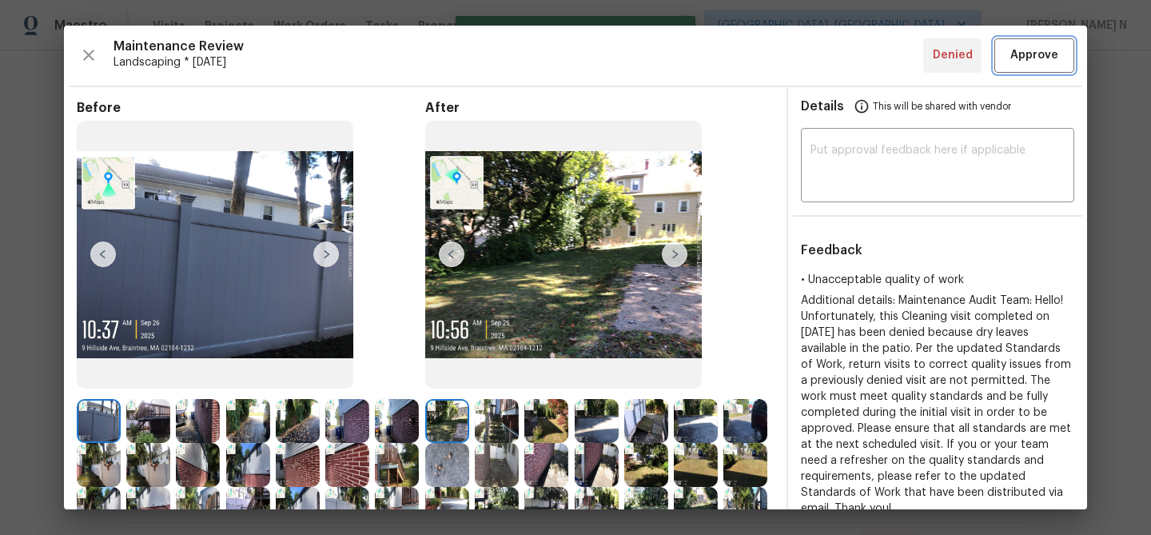
click at [1044, 49] on span "Approve" at bounding box center [1034, 56] width 48 height 20
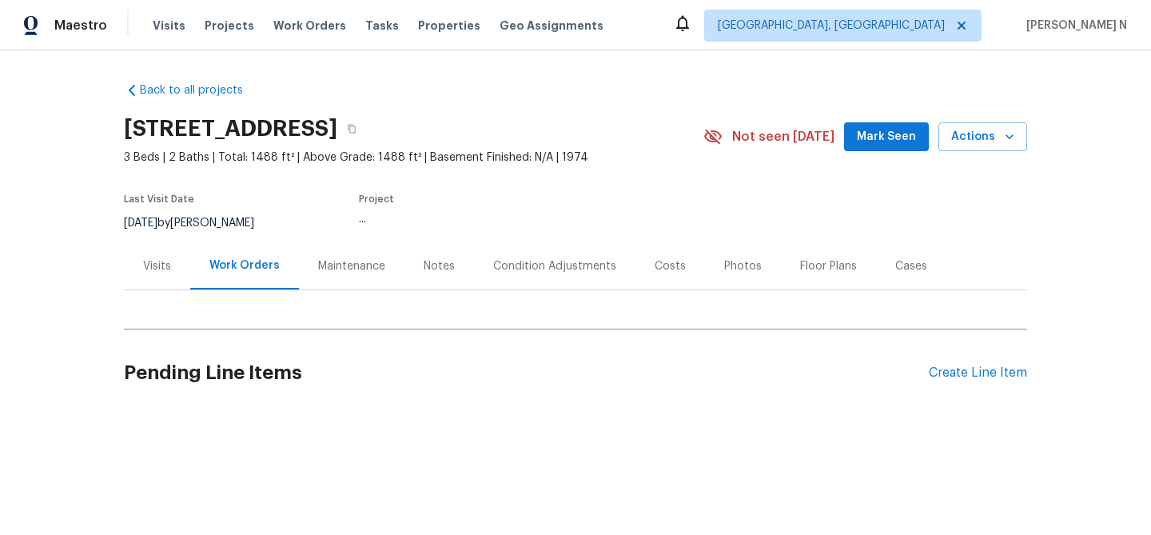
click at [332, 268] on div "Maintenance" at bounding box center [351, 266] width 67 height 16
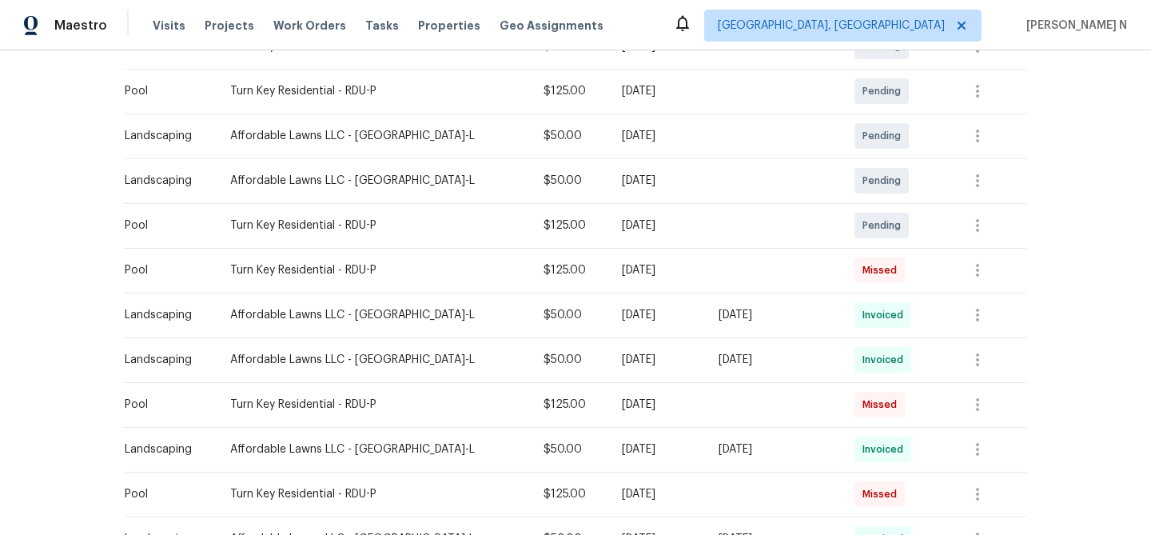
scroll to position [233, 0]
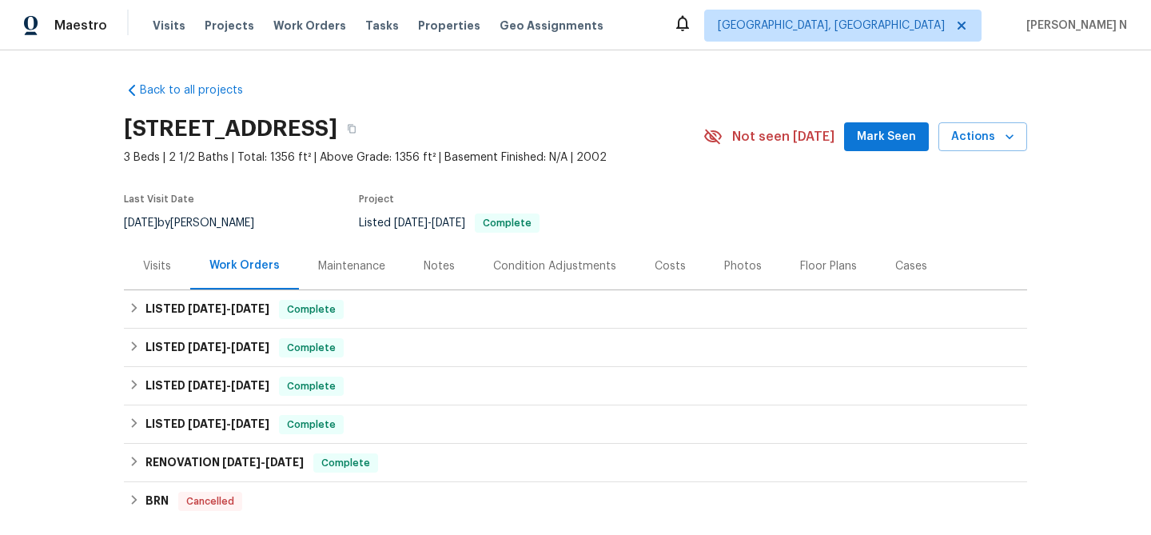
click at [314, 268] on div "Maintenance" at bounding box center [351, 265] width 105 height 47
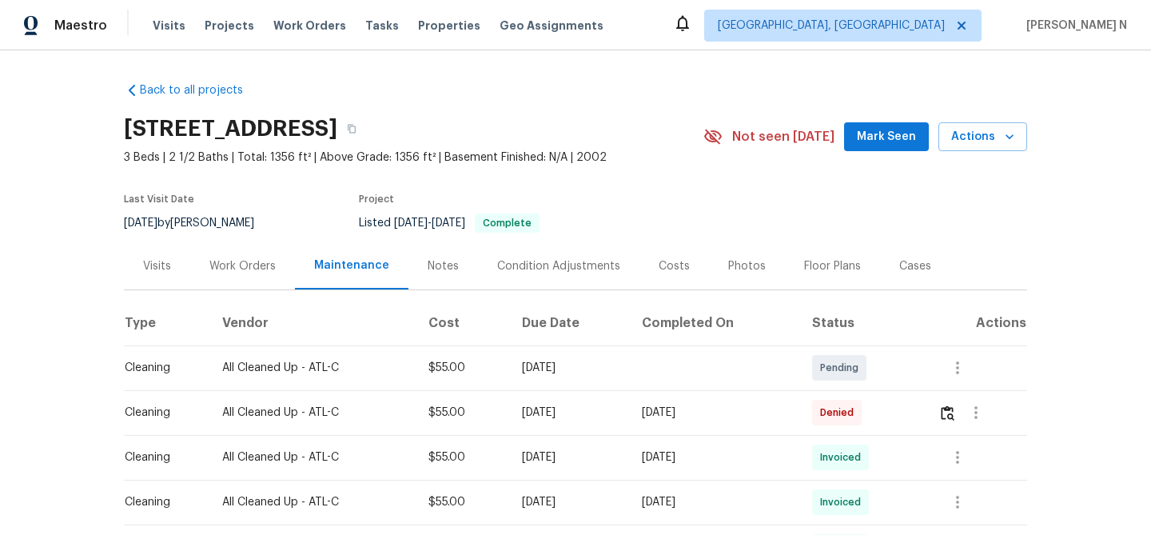
scroll to position [137, 0]
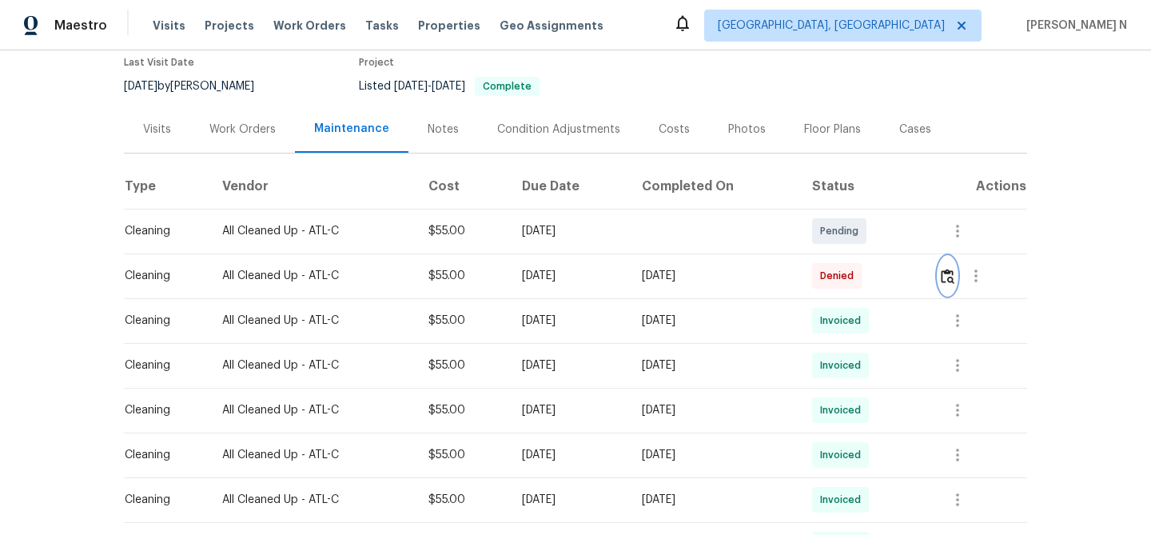
click at [956, 285] on button "button" at bounding box center [947, 276] width 18 height 38
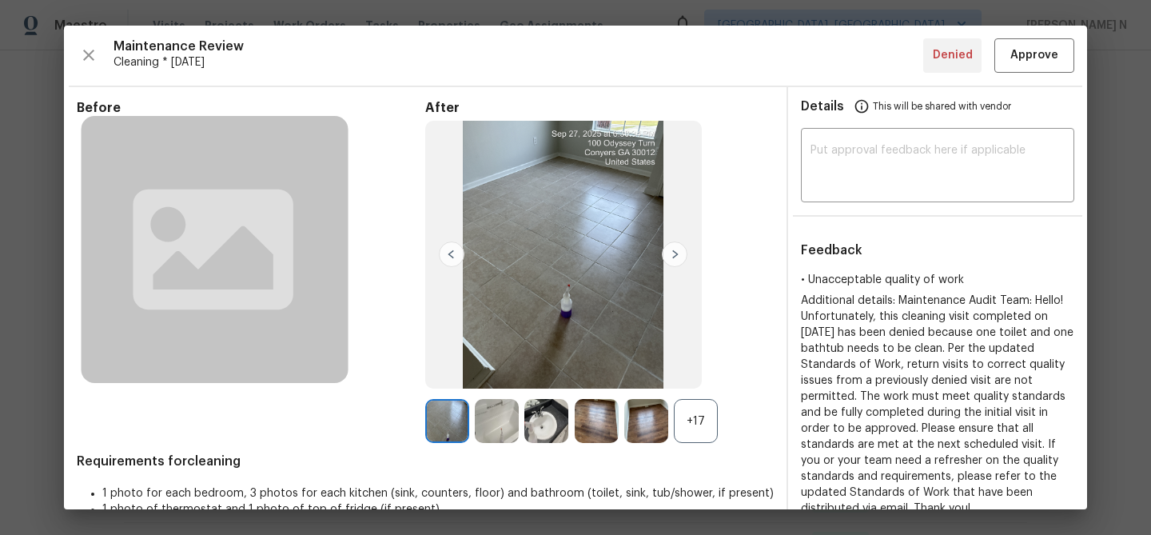
click at [693, 424] on div "+17" at bounding box center [696, 421] width 44 height 44
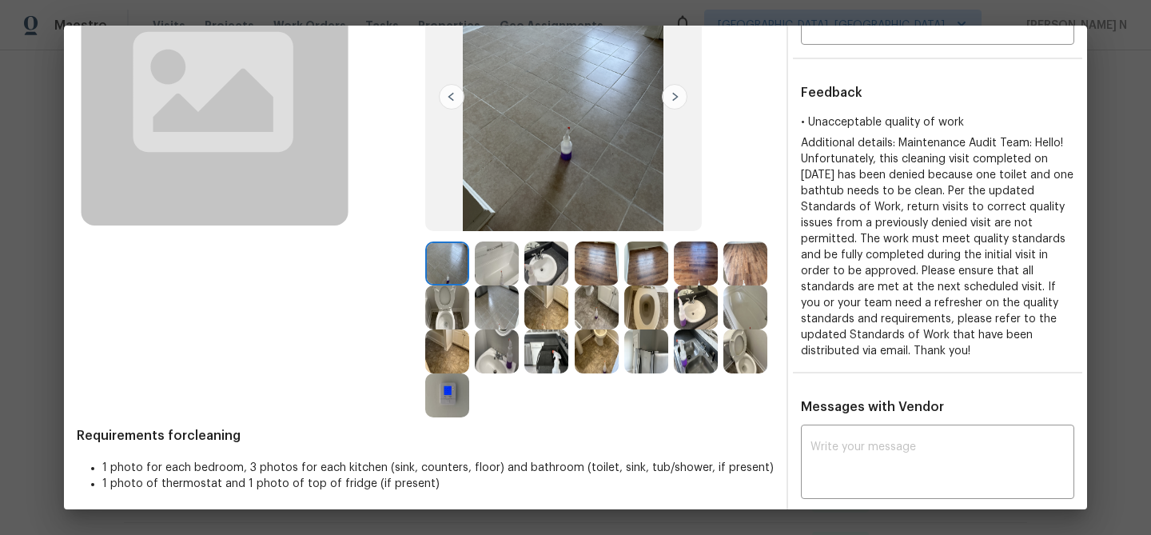
scroll to position [142, 0]
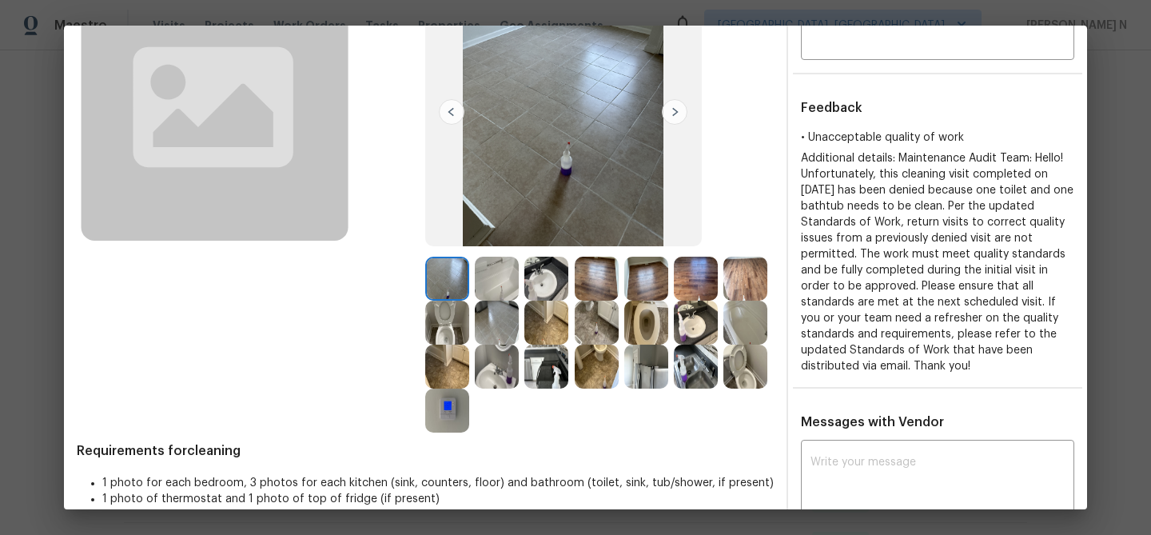
click at [503, 288] on img at bounding box center [497, 279] width 44 height 44
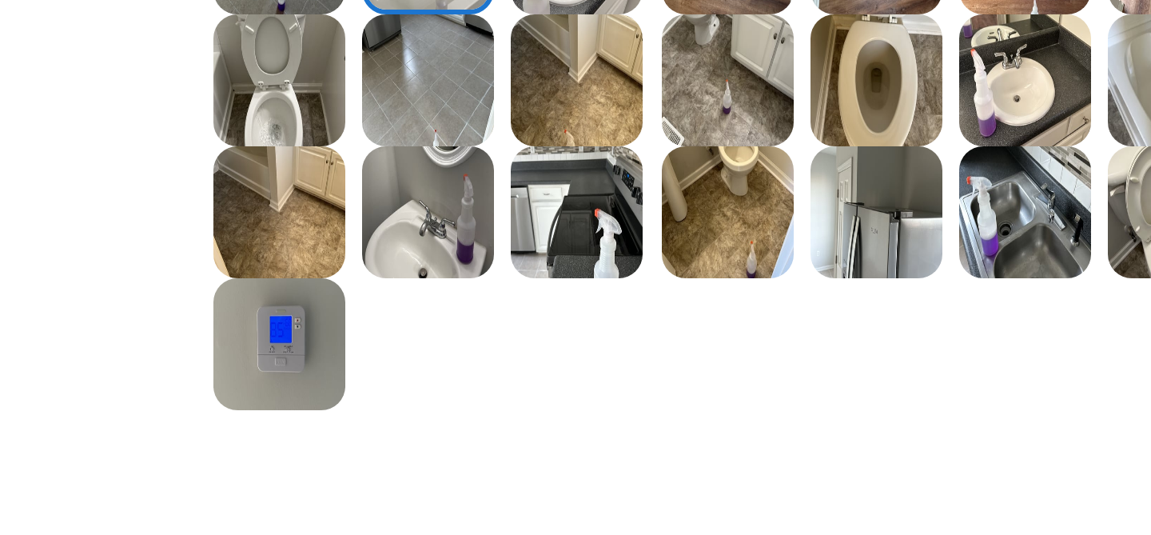
scroll to position [265, 0]
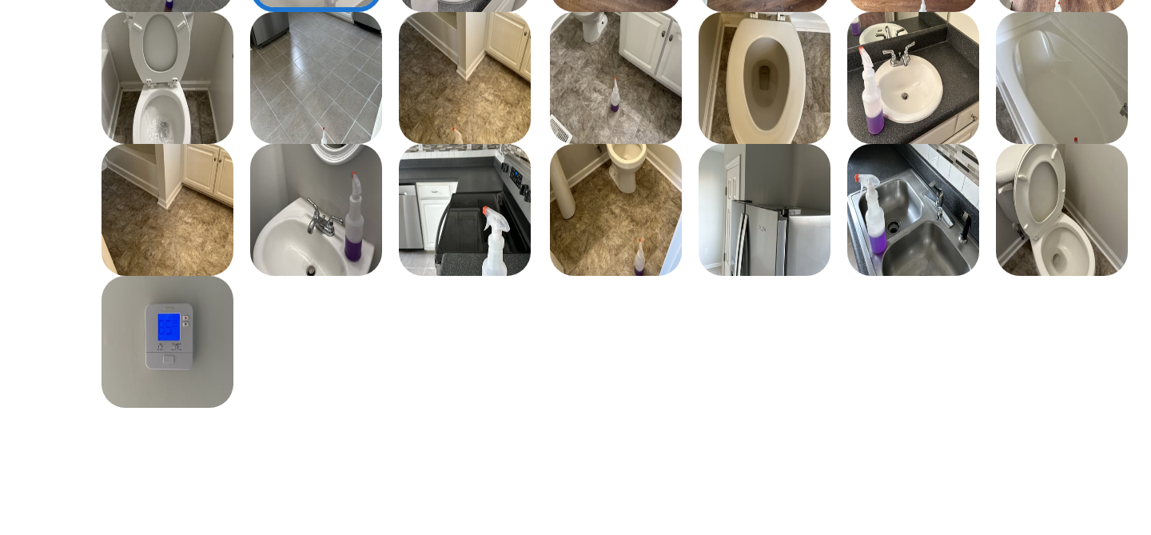
click at [746, 201] on img at bounding box center [745, 199] width 44 height 44
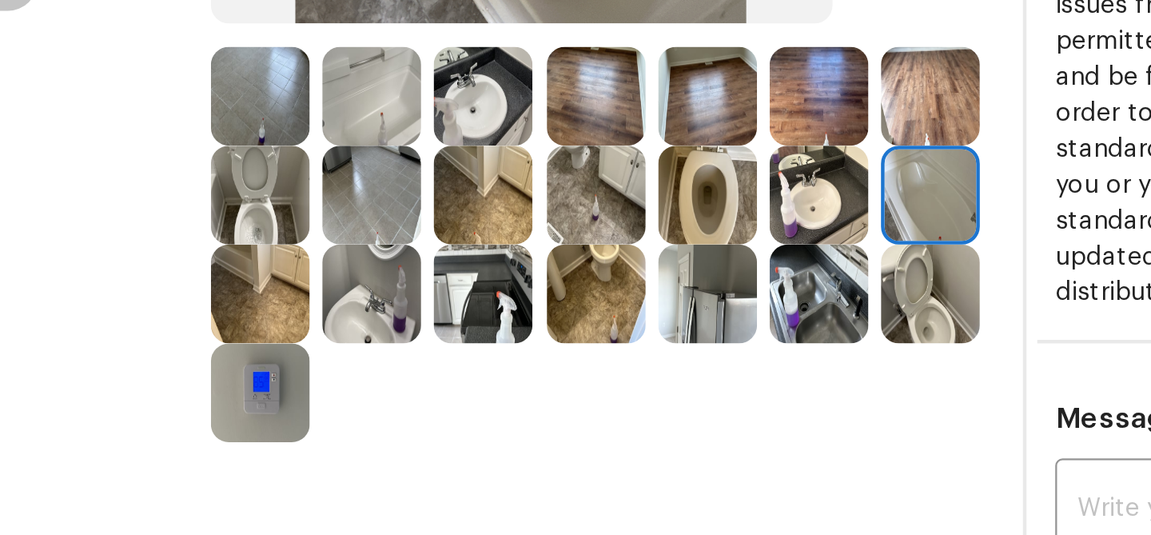
scroll to position [259, 0]
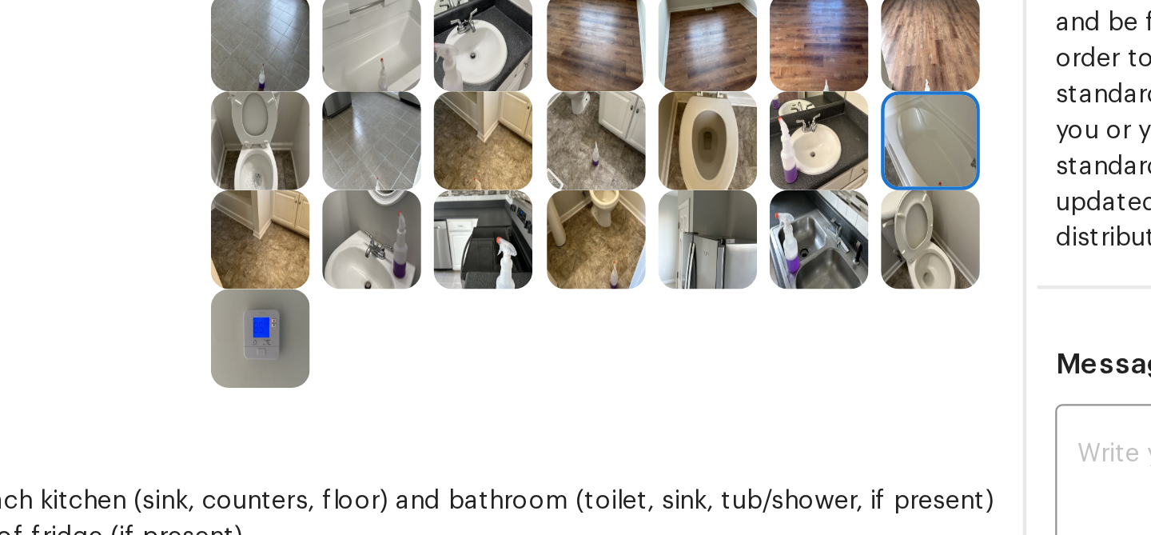
click at [506, 168] on img at bounding box center [497, 162] width 44 height 44
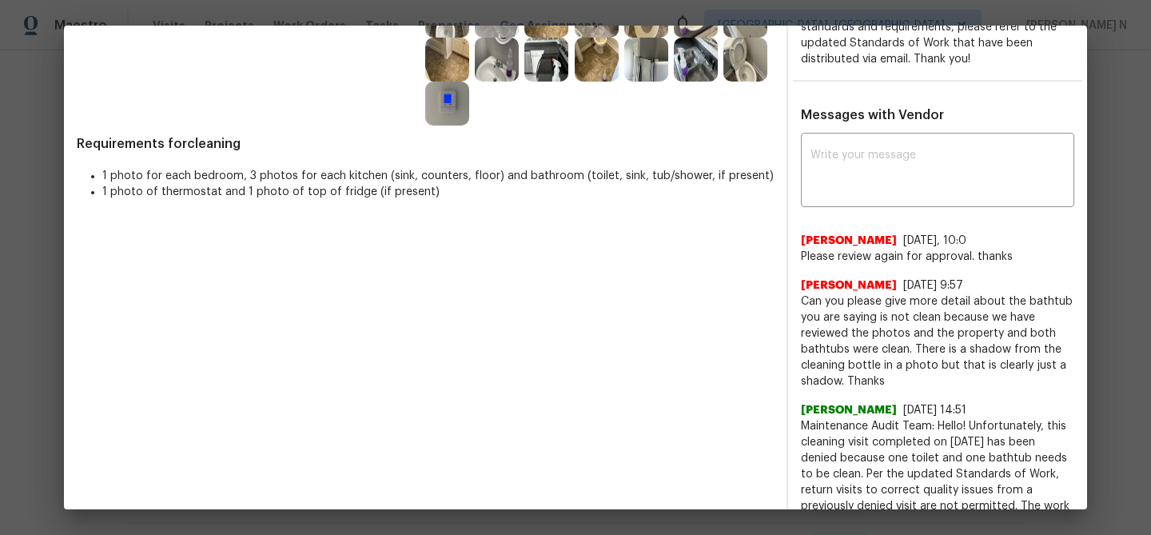
scroll to position [400, 0]
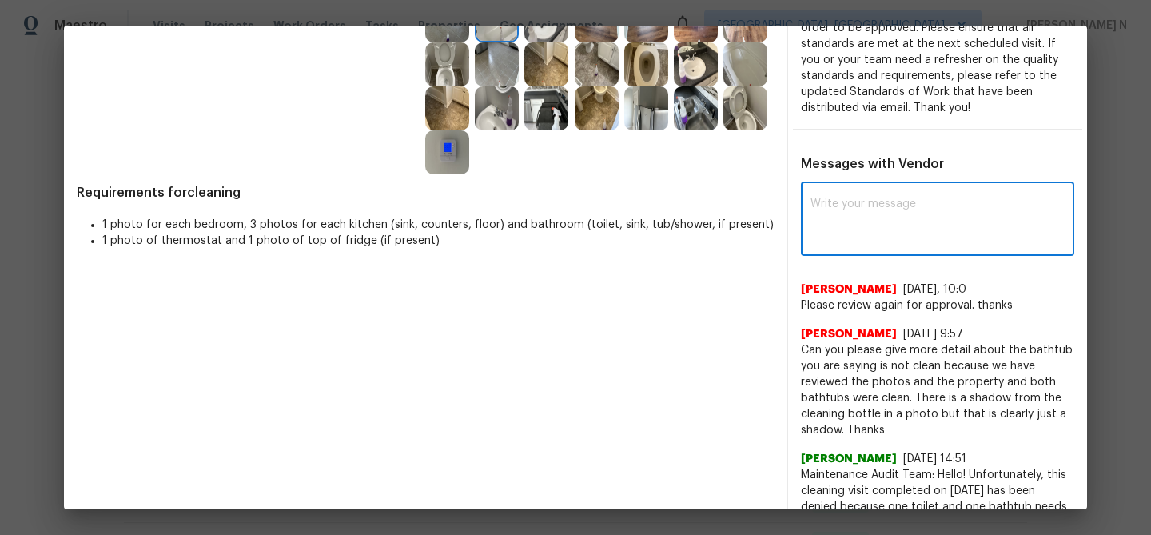
click at [888, 238] on textarea at bounding box center [937, 220] width 254 height 45
paste textarea "Maintenance Audit Team: Hello! Thank you for the feedback after further review …"
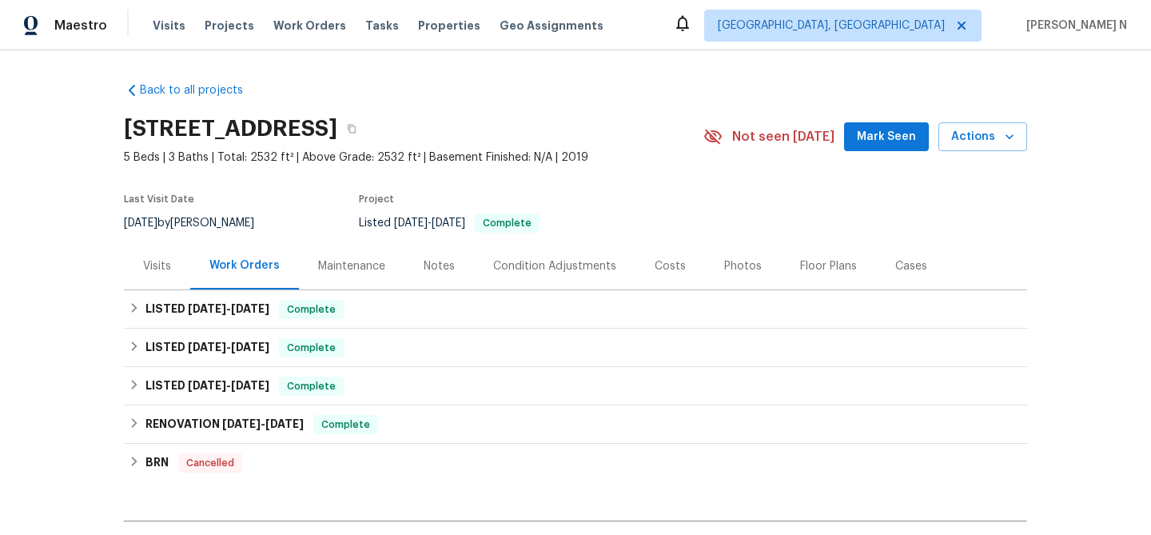
click at [324, 277] on div "Maintenance" at bounding box center [351, 265] width 105 height 47
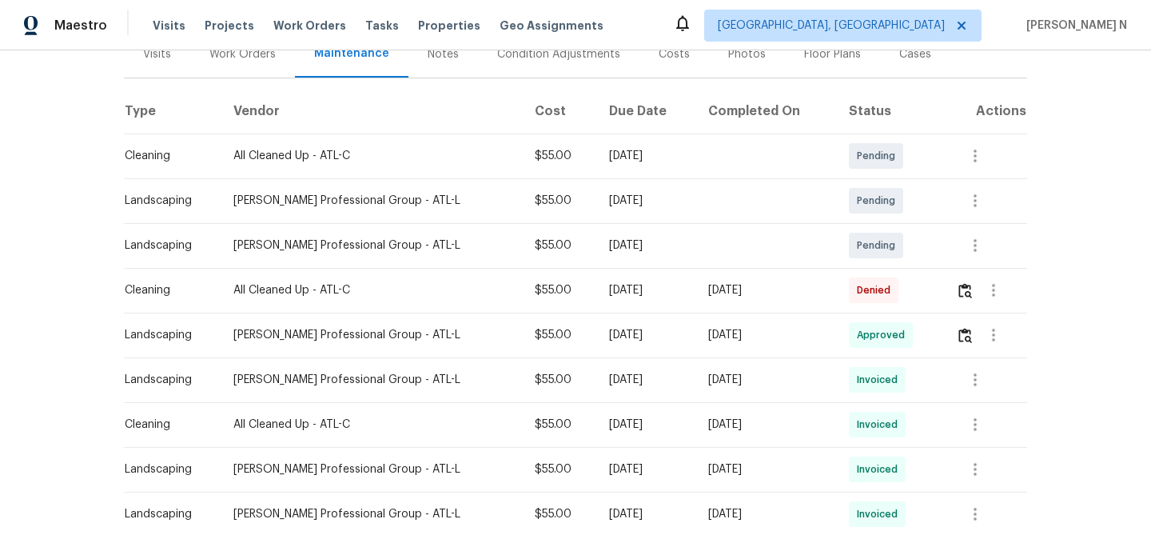
scroll to position [253, 0]
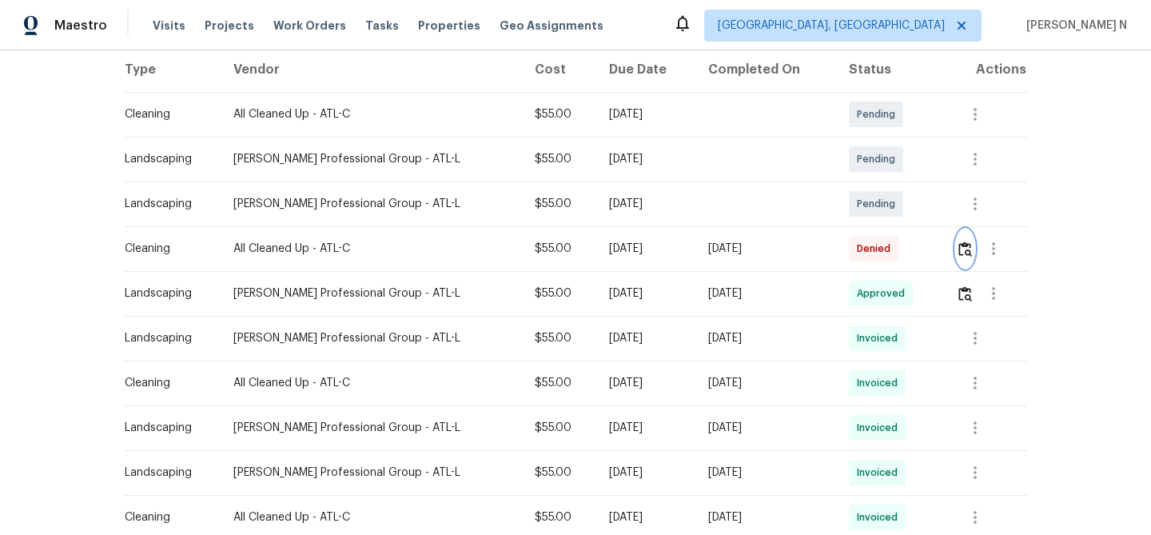
click at [970, 257] on button "button" at bounding box center [965, 248] width 18 height 38
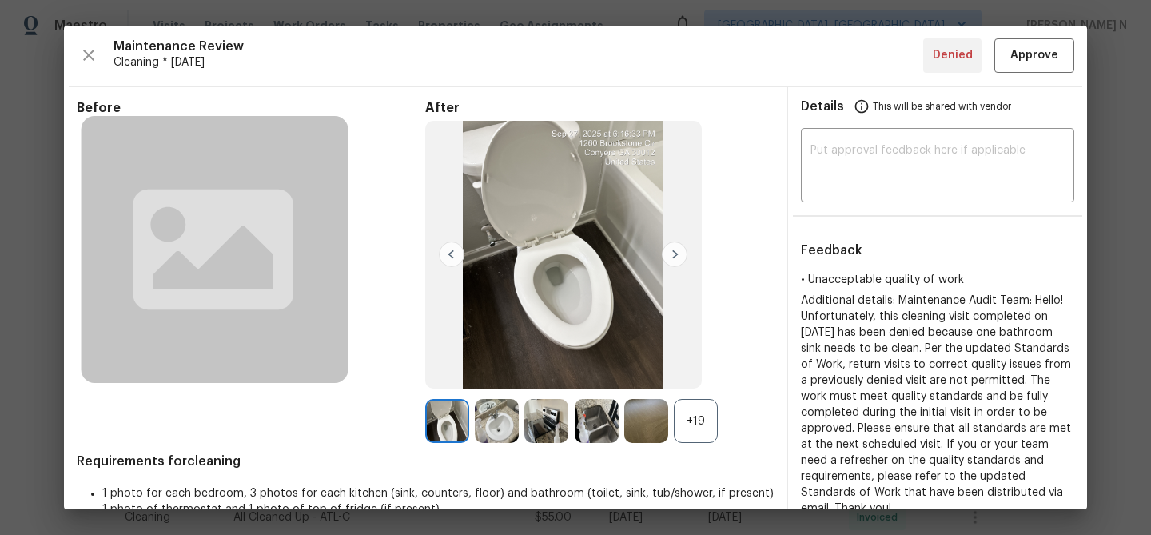
click at [706, 404] on div "+19" at bounding box center [696, 421] width 44 height 44
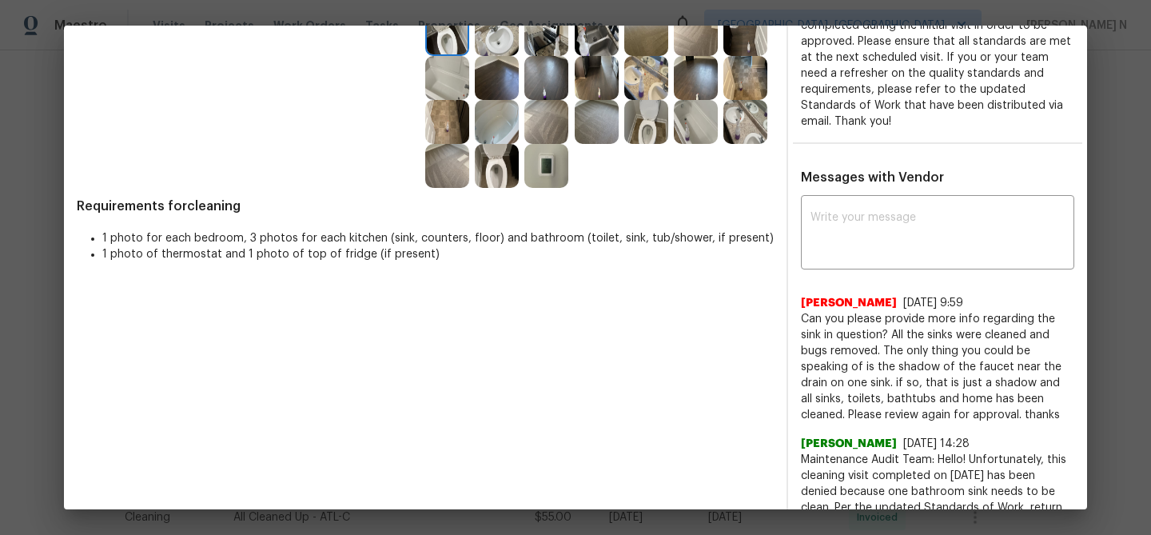
scroll to position [294, 0]
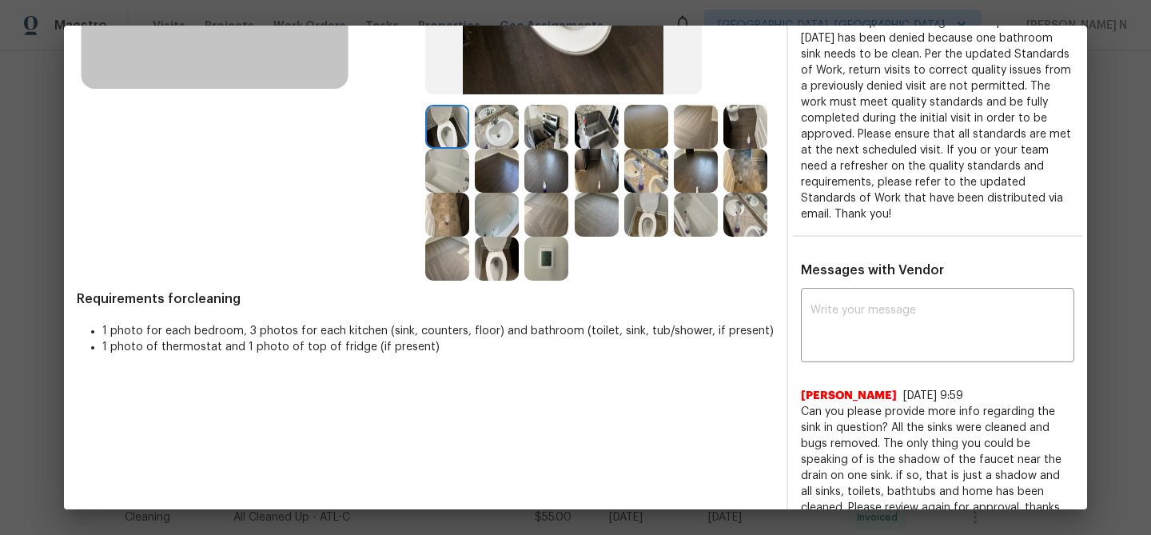
click at [504, 137] on img at bounding box center [497, 127] width 44 height 44
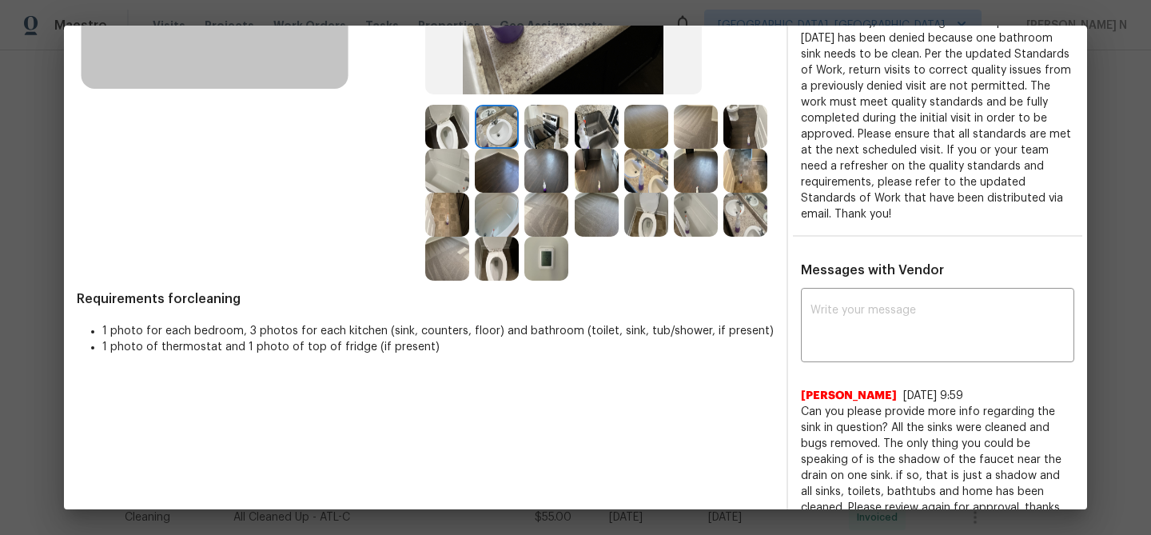
scroll to position [128, 0]
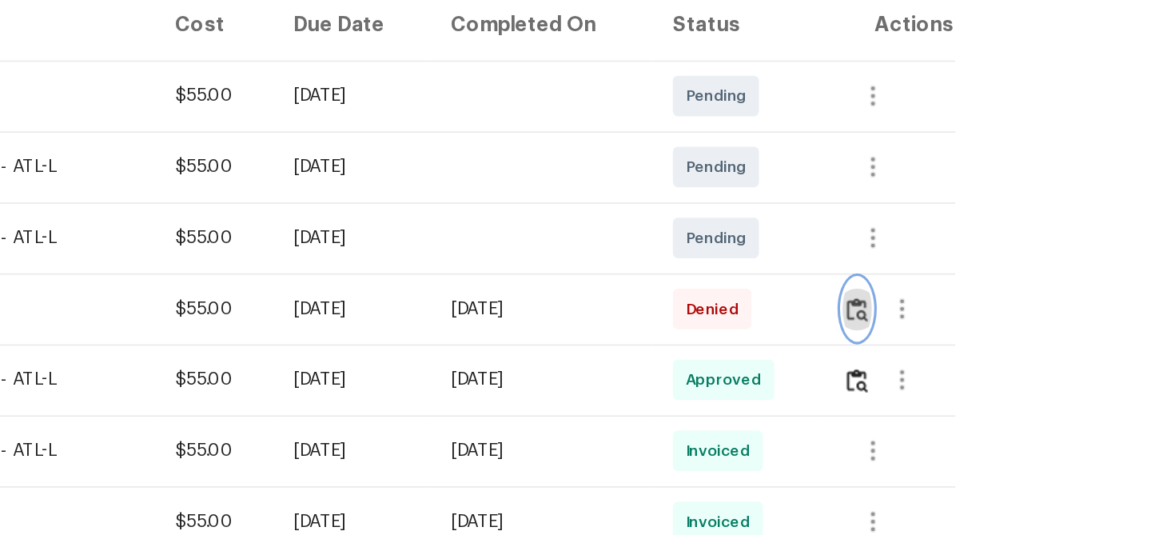
click at [956, 229] on button "button" at bounding box center [965, 248] width 18 height 38
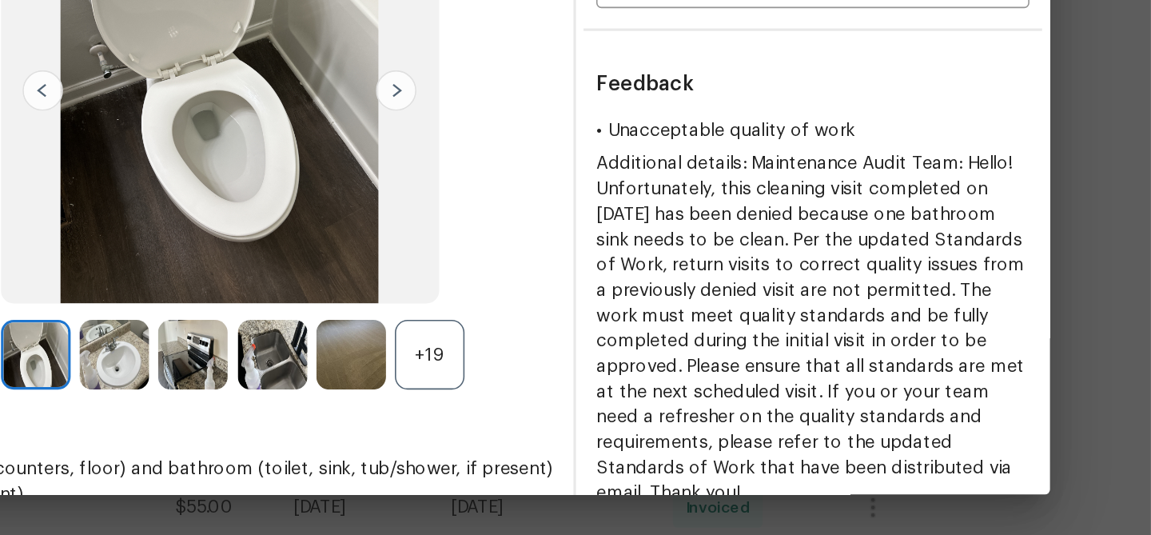
scroll to position [0, 0]
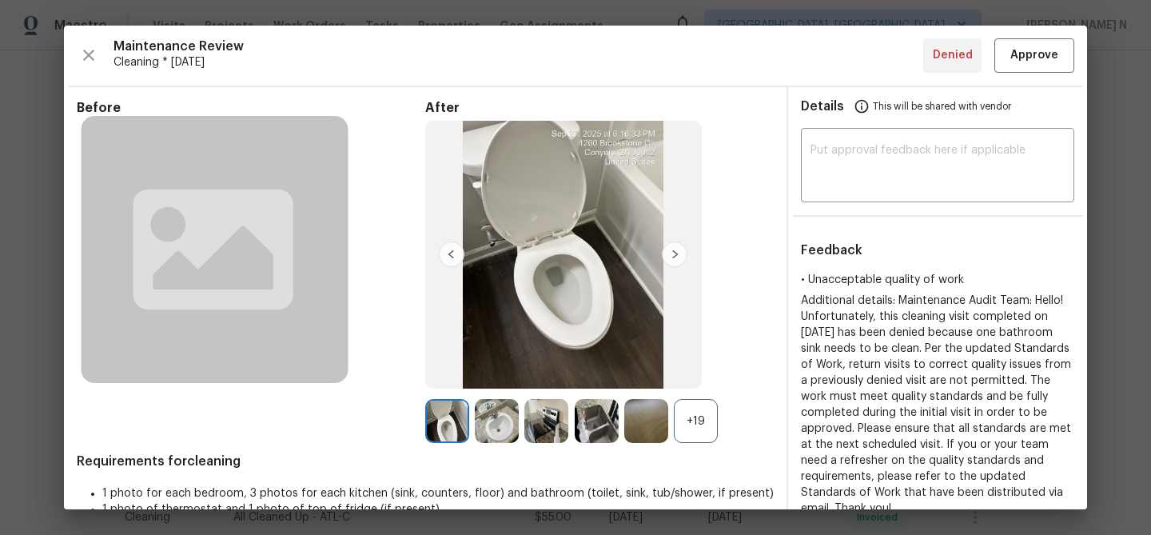
click at [702, 420] on div "+19" at bounding box center [696, 421] width 44 height 44
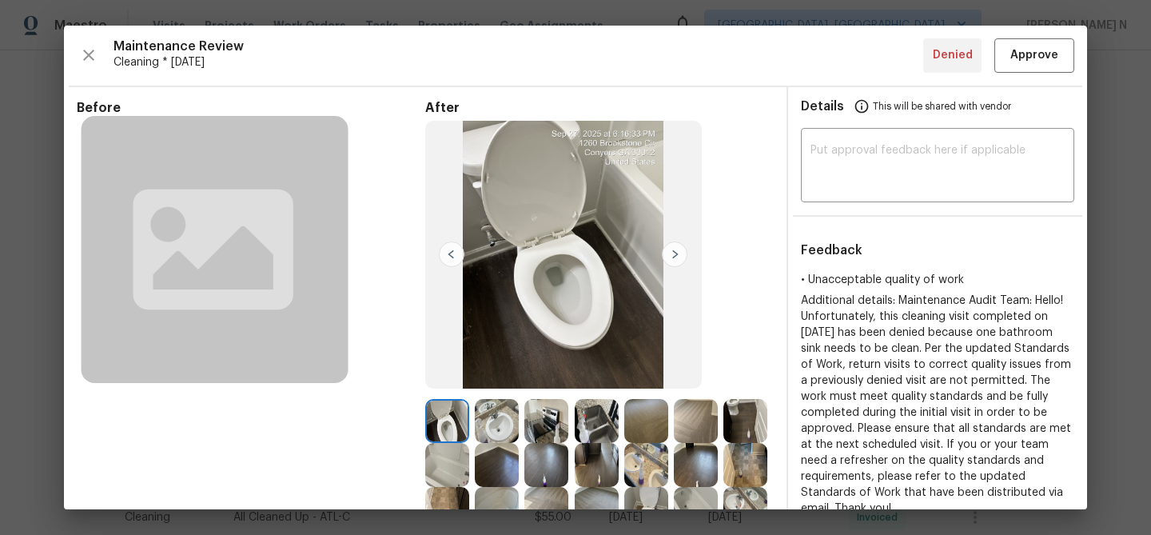
click at [490, 428] on img at bounding box center [497, 421] width 44 height 44
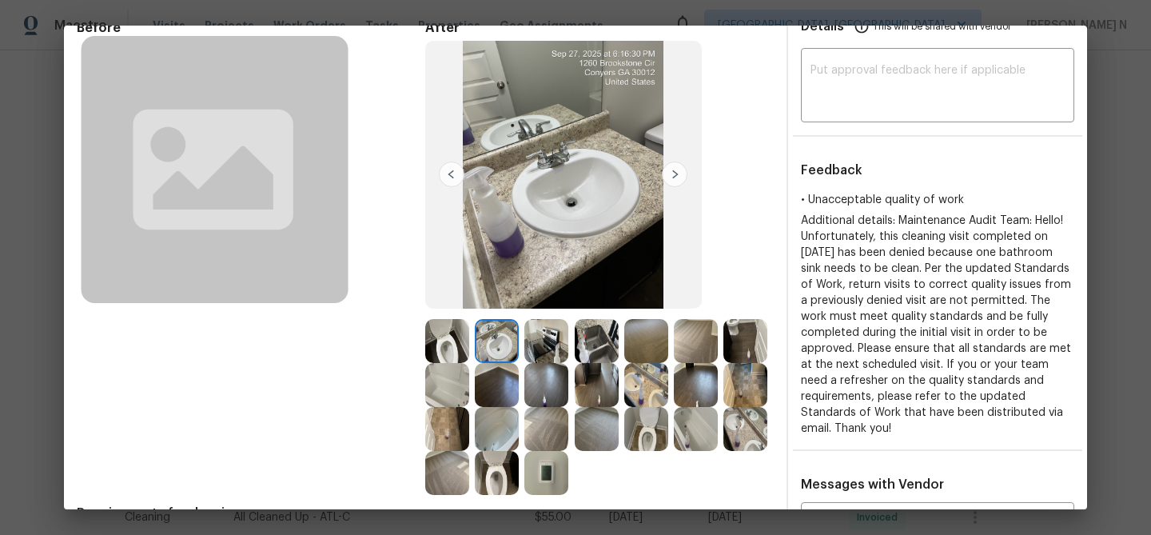
scroll to position [134, 0]
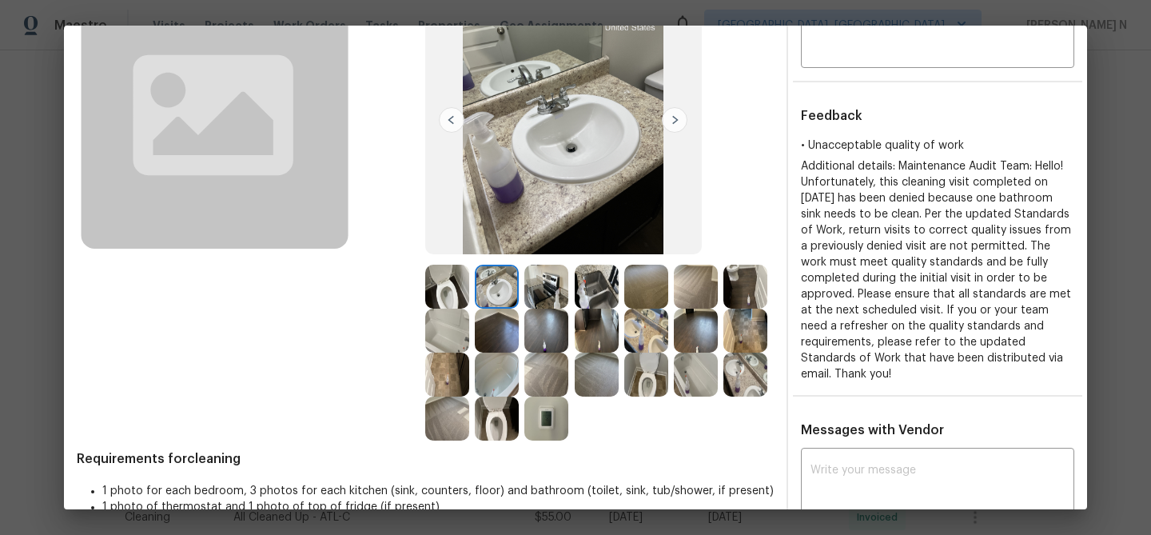
click at [652, 328] on img at bounding box center [646, 330] width 44 height 44
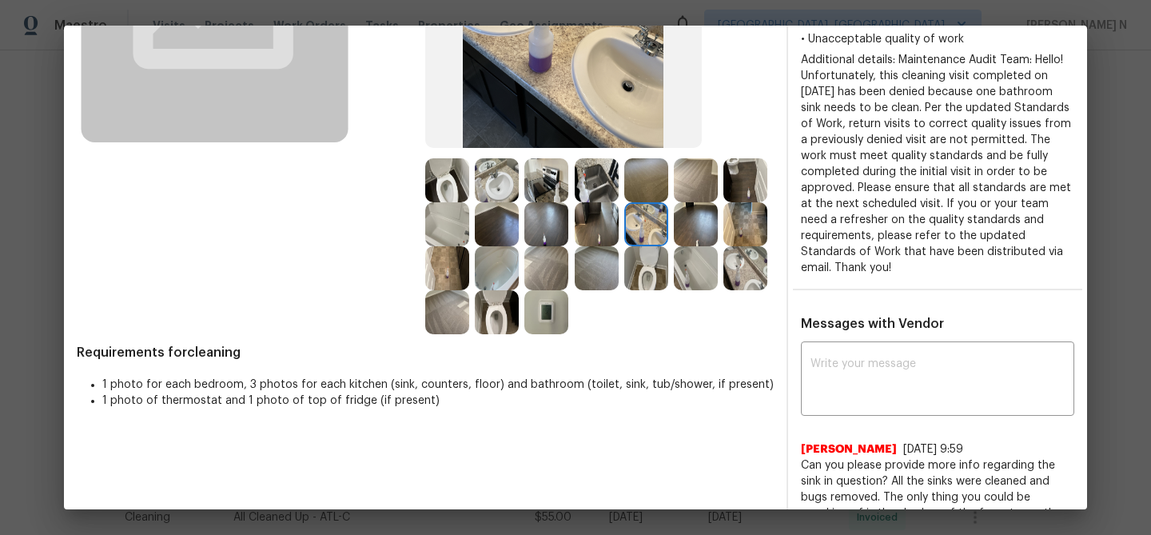
scroll to position [293, 0]
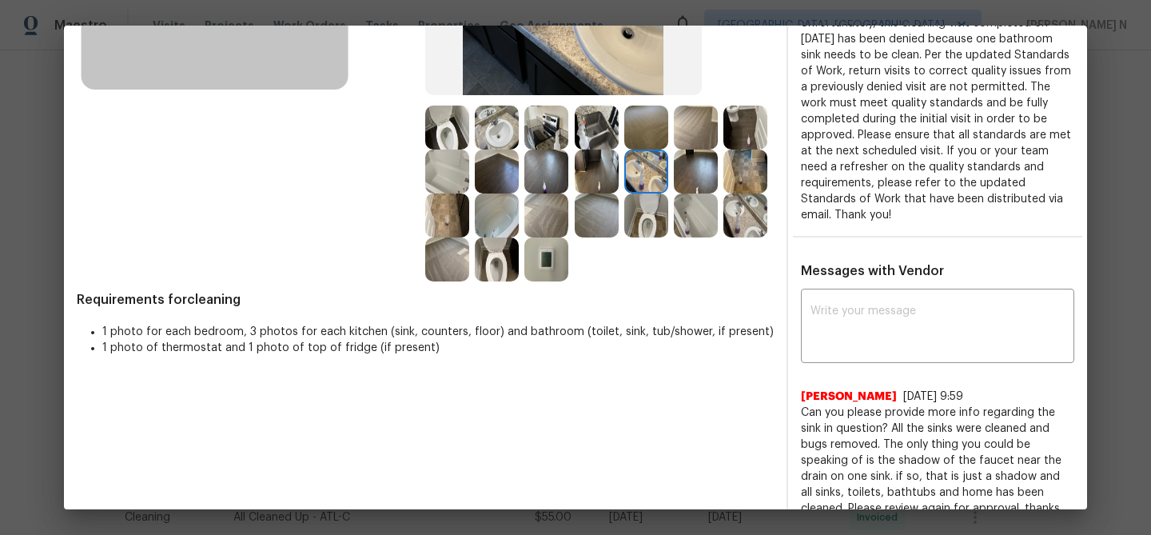
click at [737, 229] on img at bounding box center [745, 215] width 44 height 44
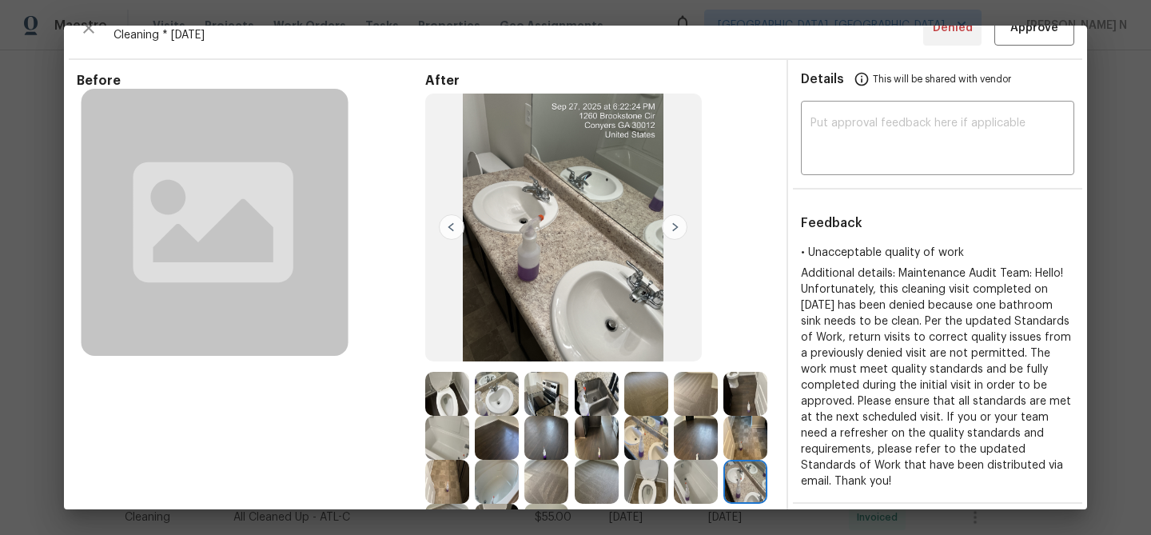
scroll to position [0, 0]
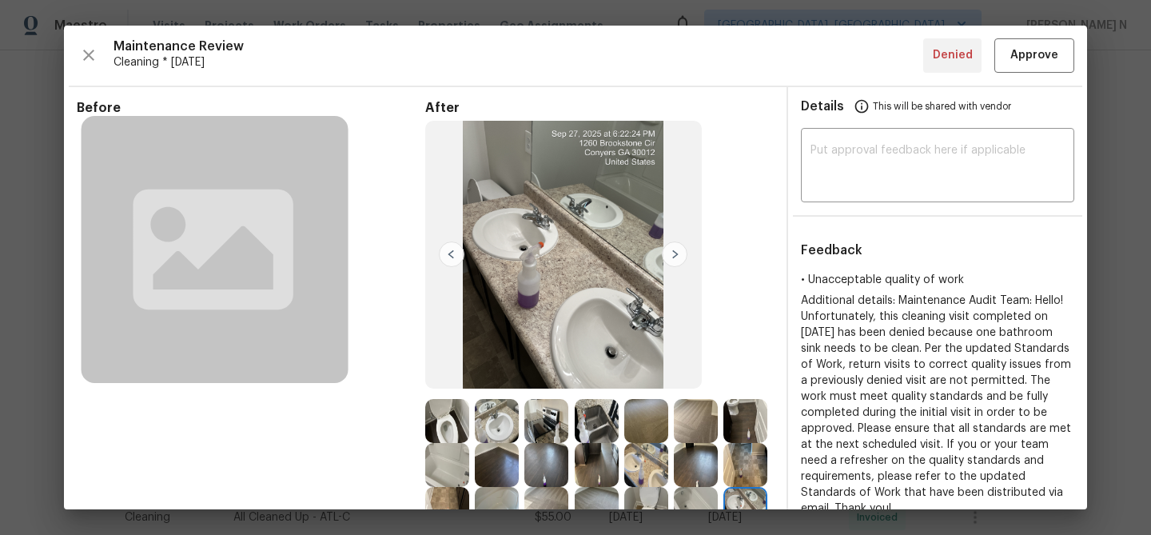
click at [750, 229] on div "After" at bounding box center [599, 337] width 348 height 475
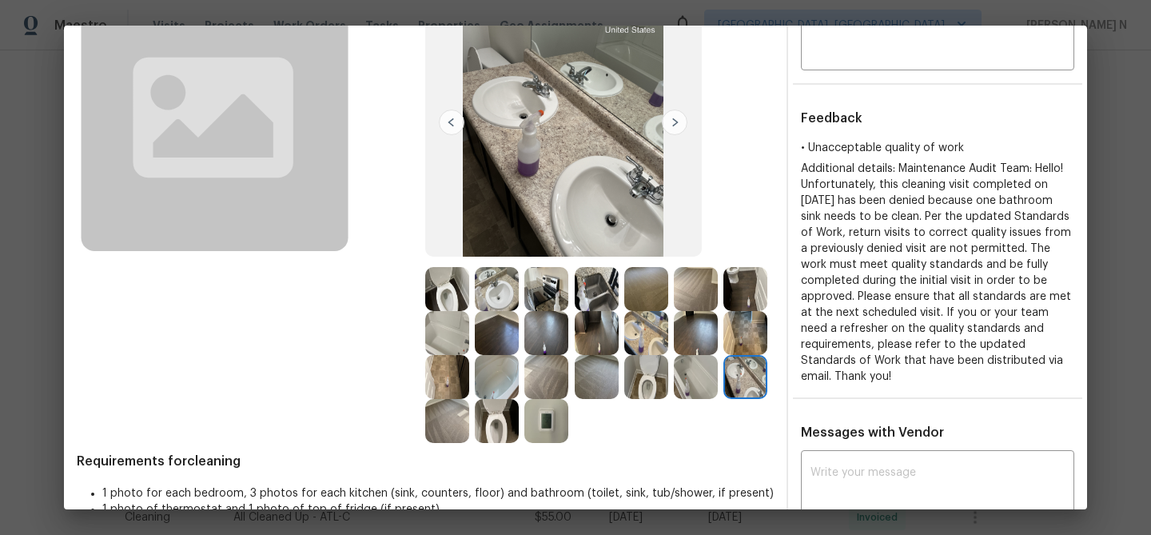
scroll to position [320, 0]
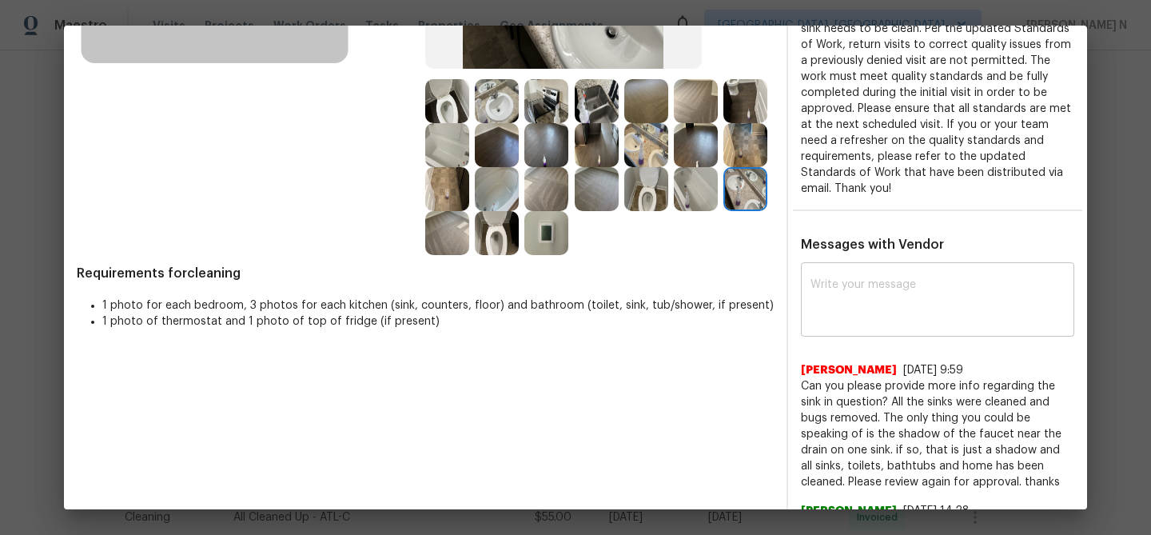
click at [866, 308] on textarea at bounding box center [937, 301] width 254 height 45
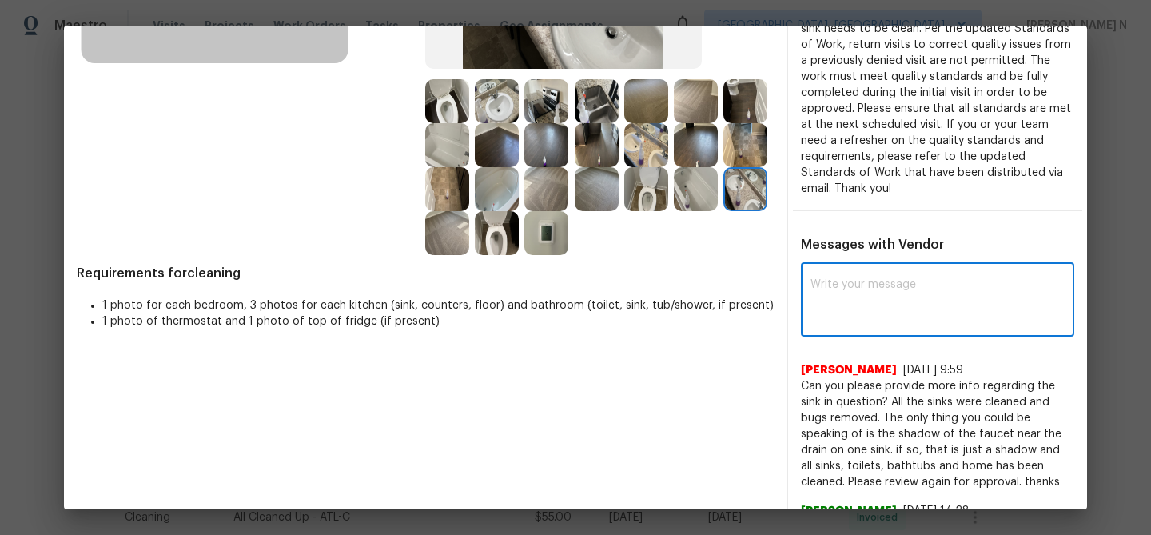
paste textarea "Maintenance Audit Team: Hello! Thank you for the feedback after further review …"
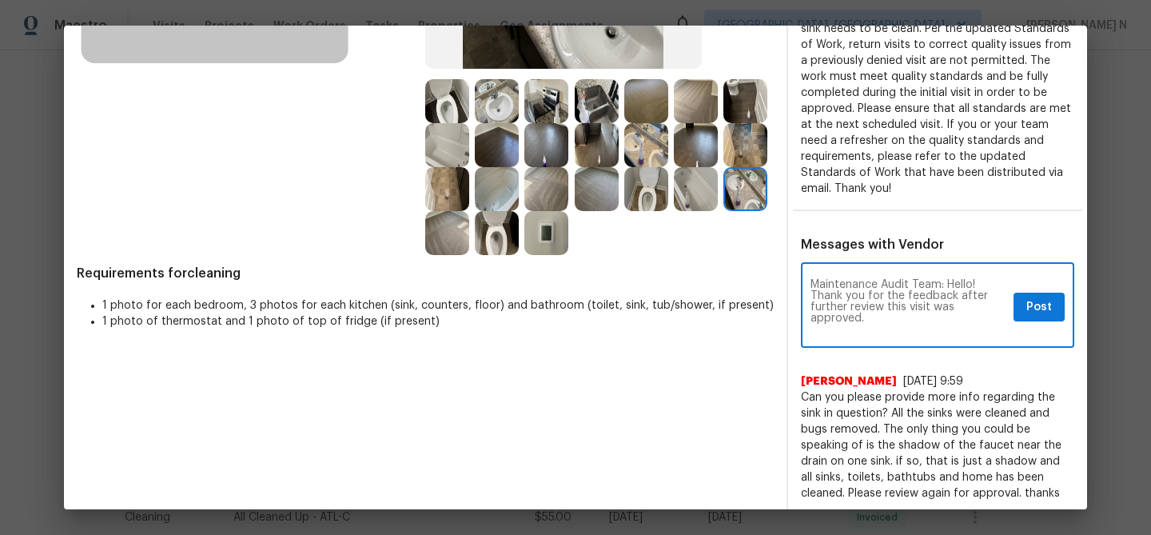
scroll to position [0, 0]
type textarea "Maintenance Audit Team: Hello! Thank you for the feedback after further review …"
click at [1034, 320] on button "Post" at bounding box center [1038, 307] width 51 height 30
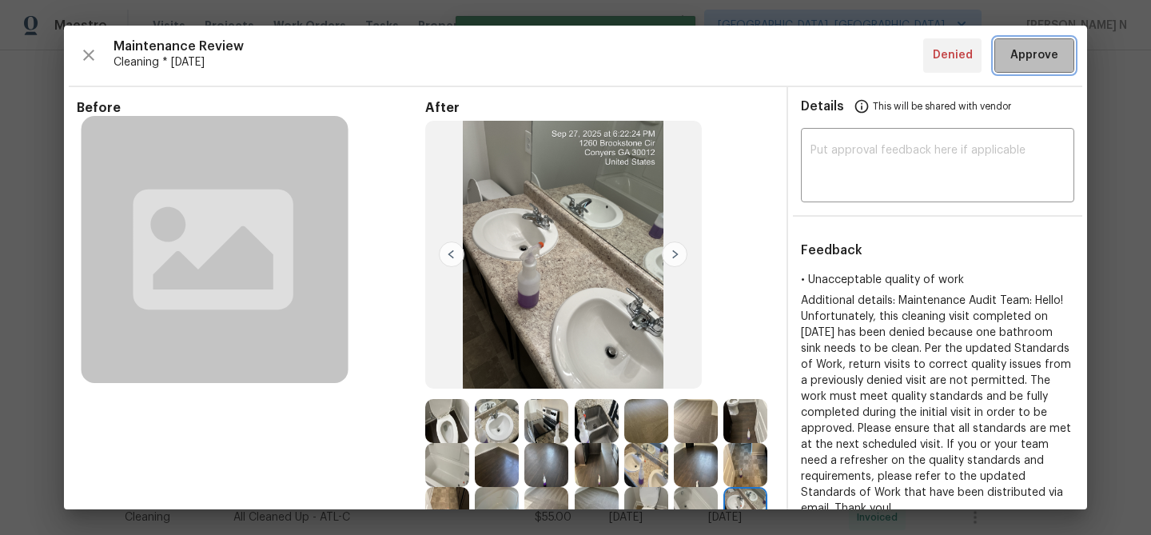
click at [1018, 66] on button "Approve" at bounding box center [1034, 55] width 80 height 34
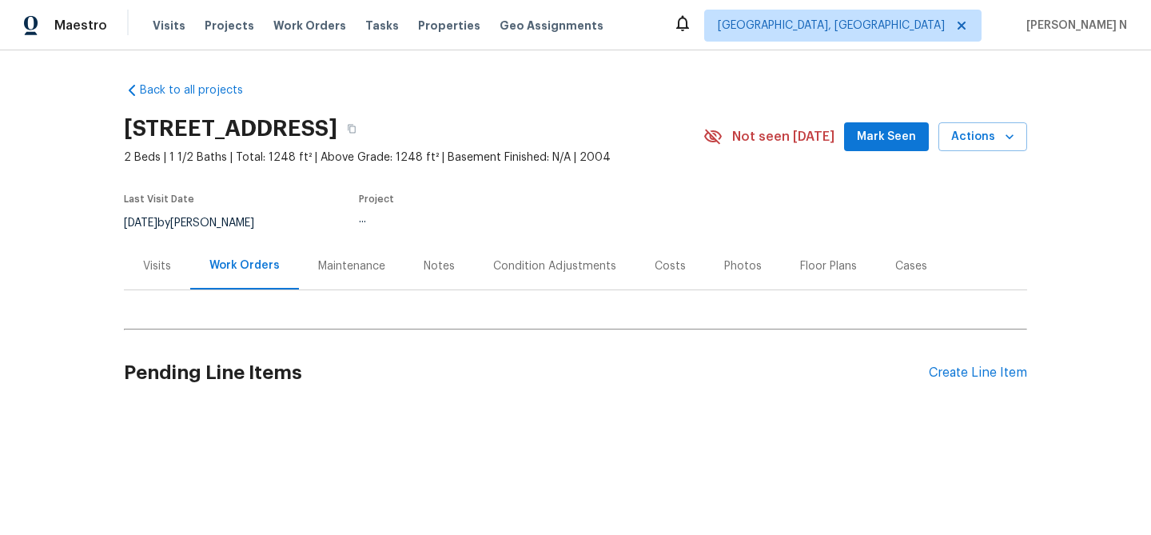
click at [332, 274] on div "Maintenance" at bounding box center [351, 266] width 67 height 16
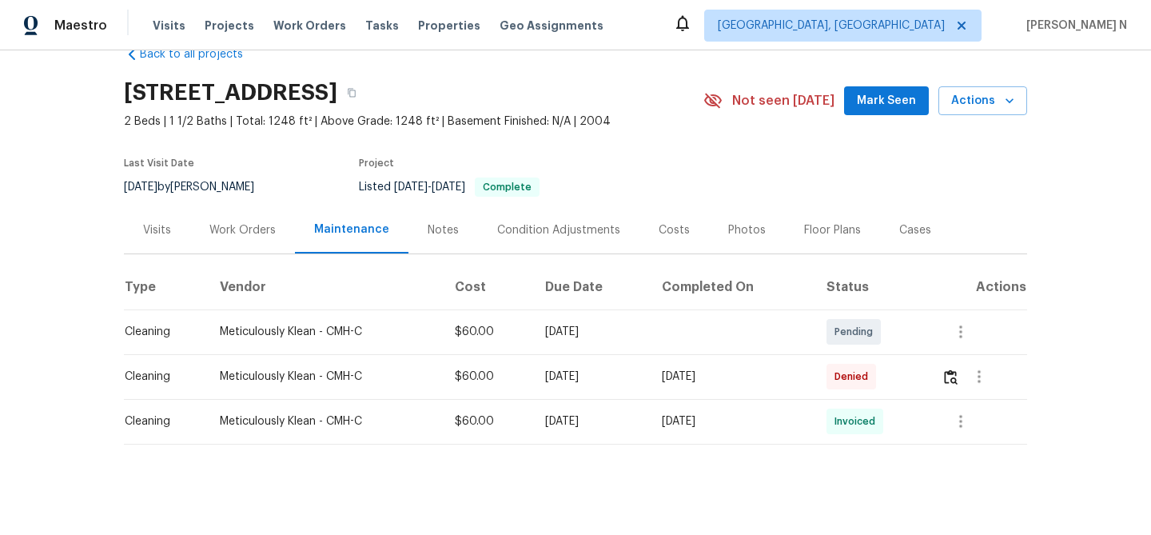
scroll to position [58, 0]
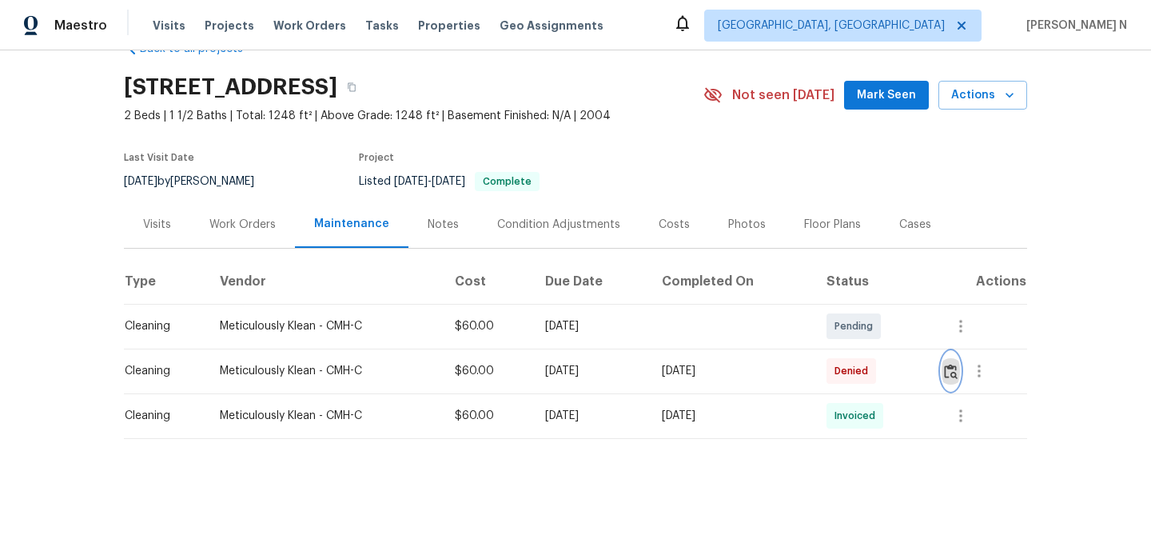
click at [952, 364] on img "button" at bounding box center [951, 371] width 14 height 15
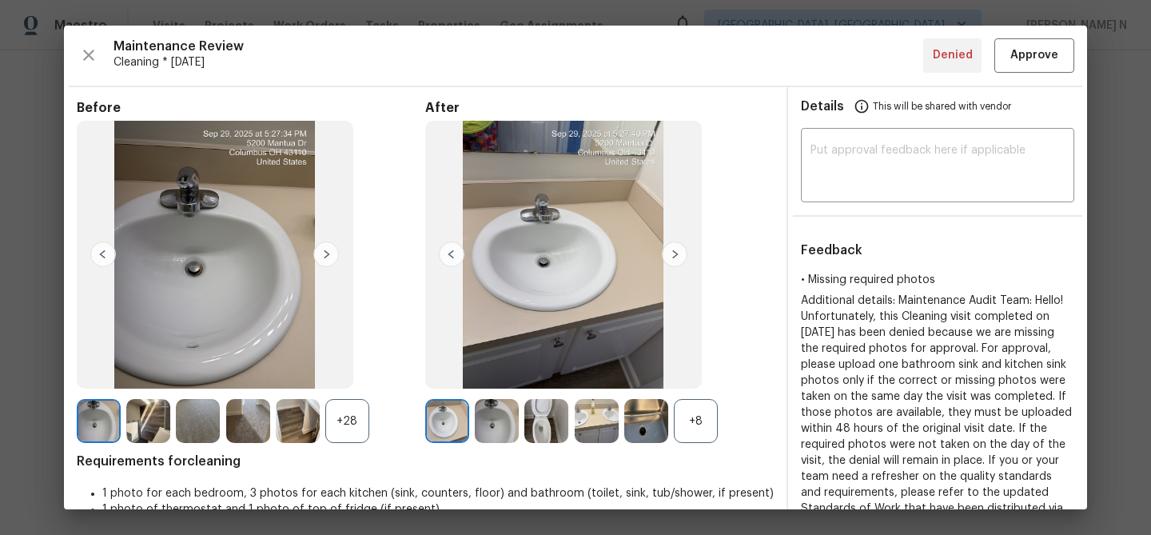
click at [711, 413] on div "+8" at bounding box center [696, 421] width 44 height 44
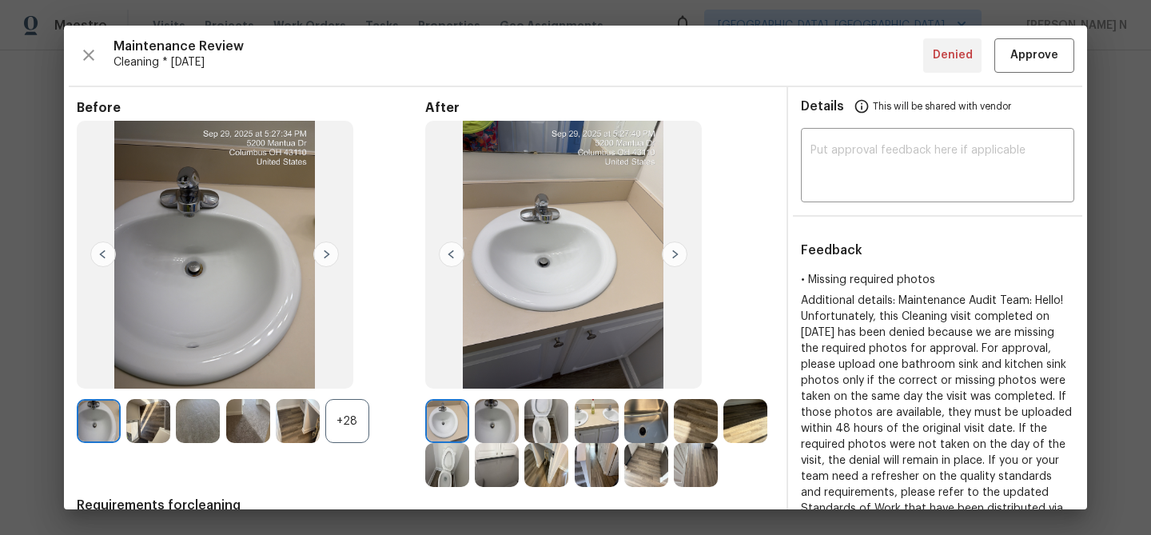
click at [343, 422] on div "+28" at bounding box center [347, 421] width 44 height 44
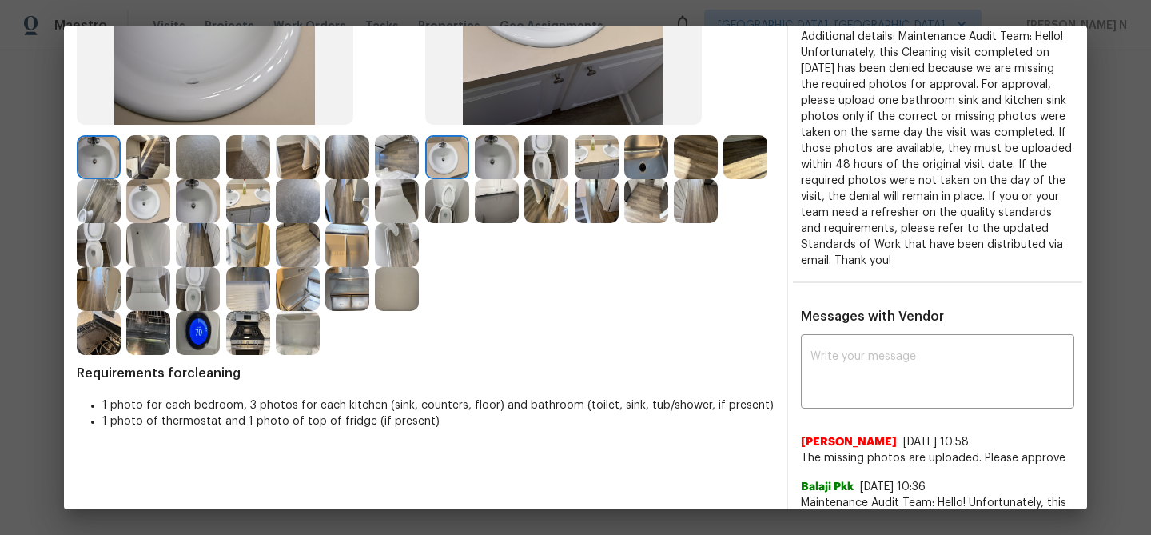
scroll to position [376, 0]
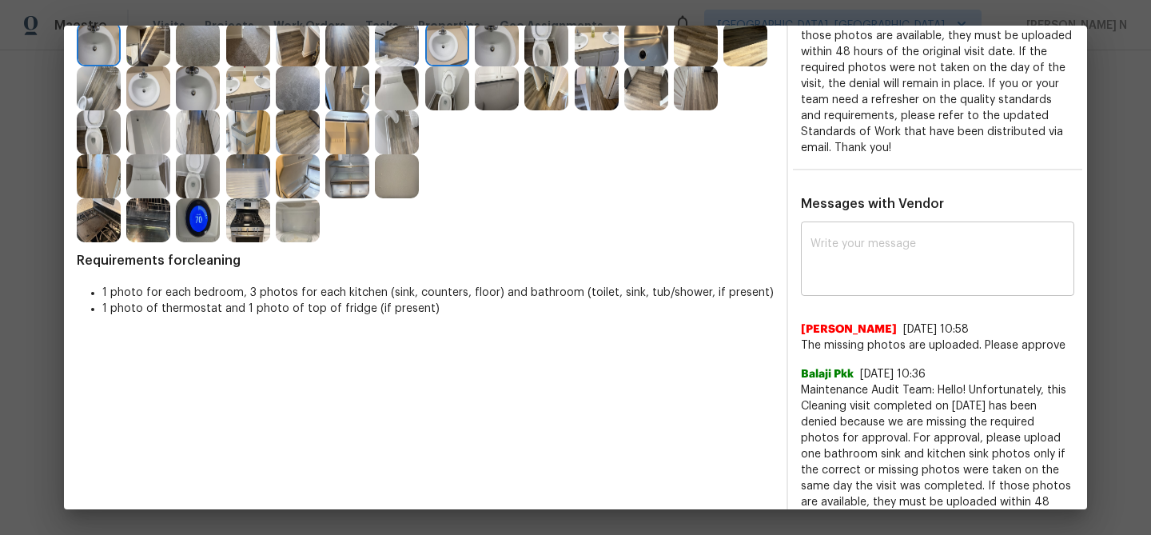
click at [876, 283] on div "x ​" at bounding box center [937, 260] width 273 height 70
paste textarea "Maintenance Audit Team: Hello! Thank you for uploading the photo, after further…"
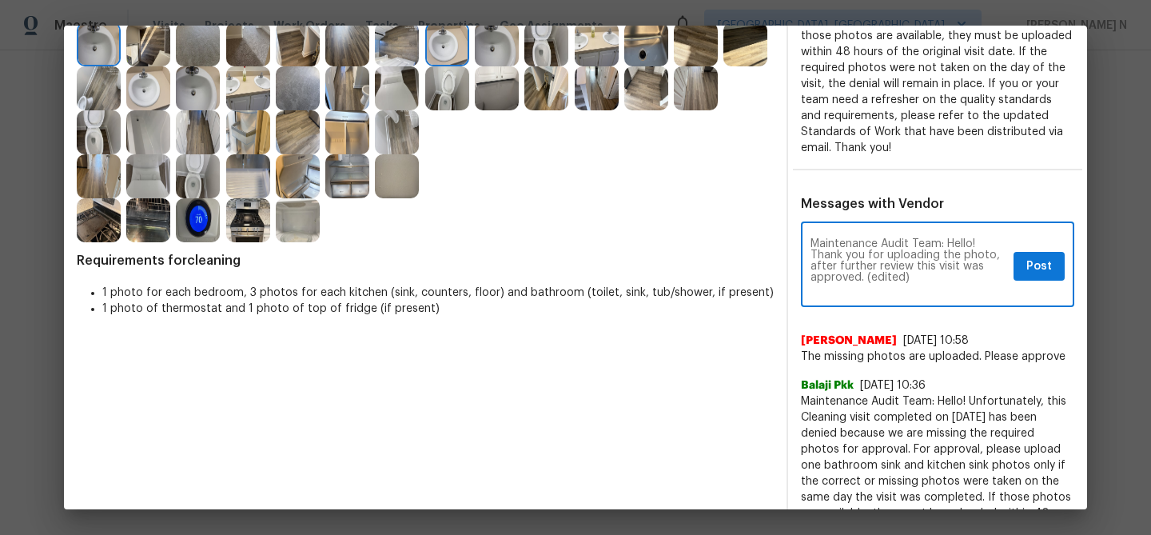
scroll to position [0, 0]
drag, startPoint x: 865, startPoint y: 276, endPoint x: 943, endPoint y: 276, distance: 77.5
click at [943, 276] on textarea "Maintenance Audit Team: Hello! Thank you for uploading the photo, after further…" at bounding box center [908, 266] width 197 height 56
type textarea "Maintenance Audit Team: Hello! Thank you for uploading the photo, after further…"
click at [1037, 263] on span "Post" at bounding box center [1039, 267] width 26 height 20
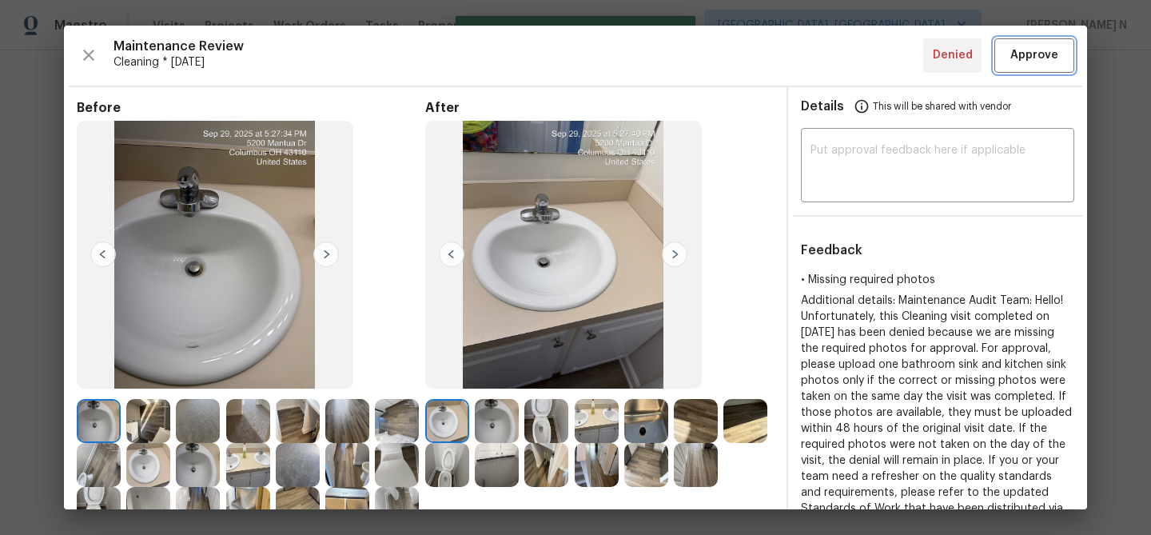
click at [1025, 67] on button "Approve" at bounding box center [1034, 55] width 80 height 34
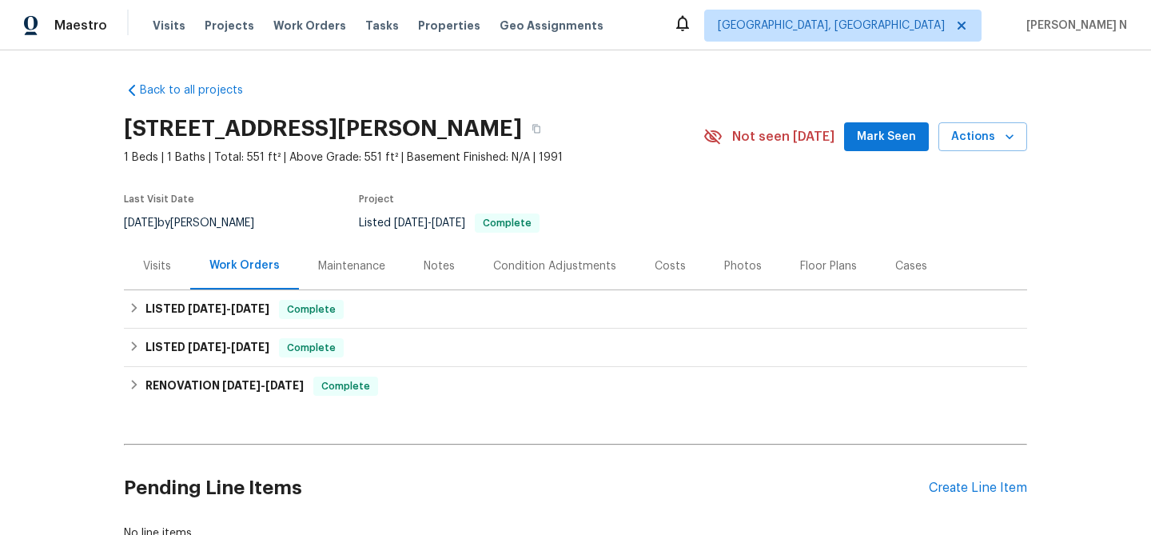
click at [352, 281] on div "Maintenance" at bounding box center [351, 265] width 105 height 47
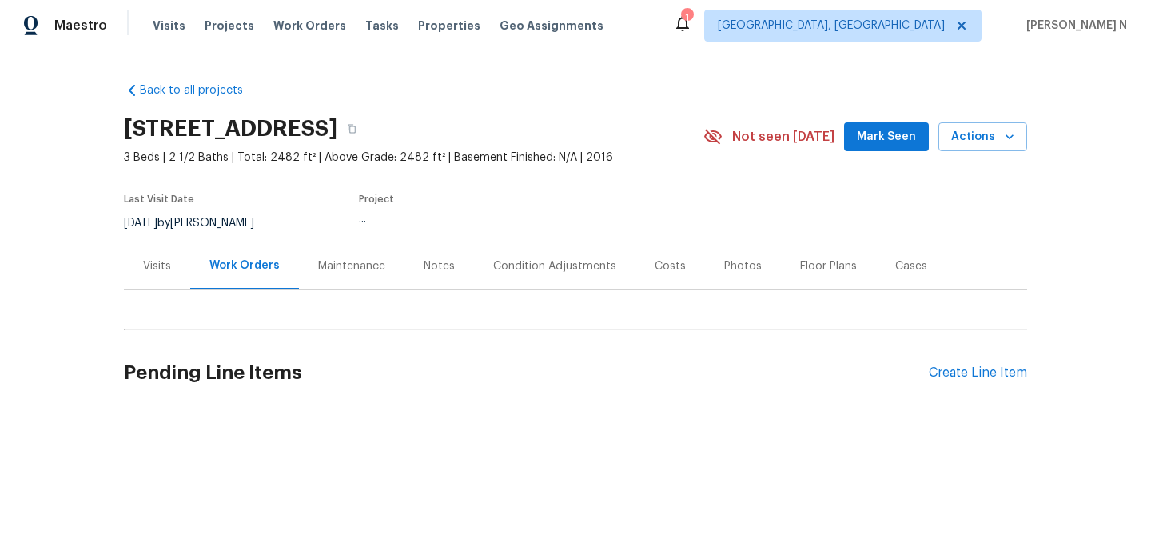
click at [337, 251] on div "Maintenance" at bounding box center [351, 265] width 105 height 47
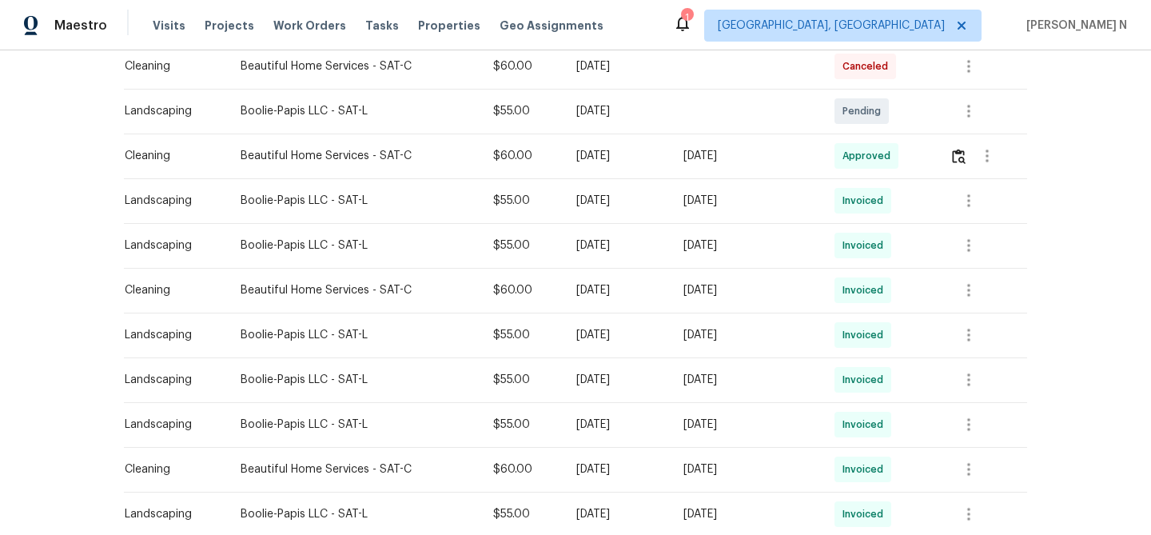
scroll to position [169, 0]
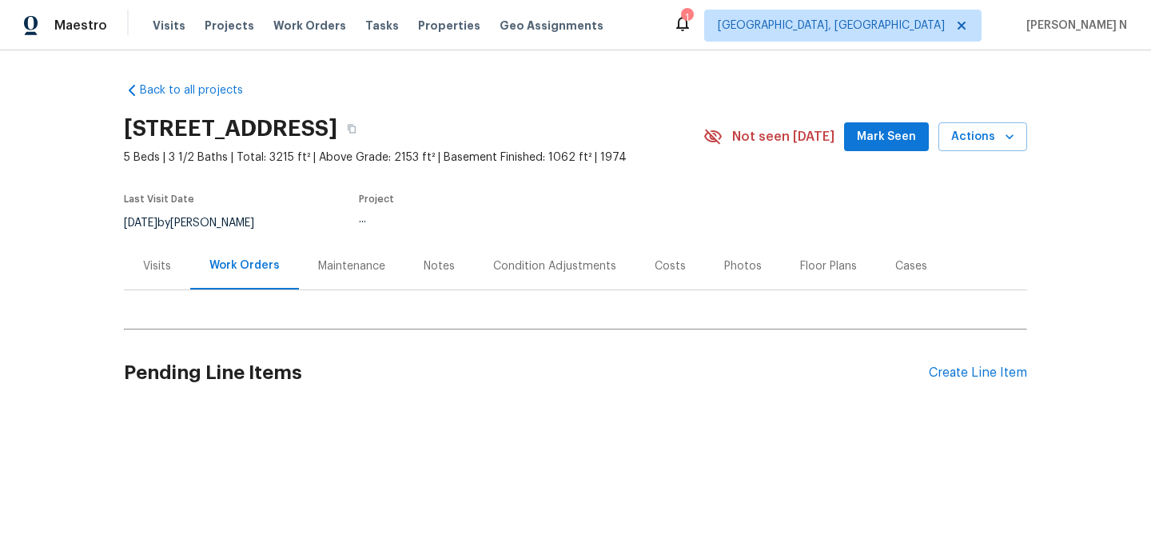
click at [326, 264] on div "Maintenance" at bounding box center [351, 266] width 67 height 16
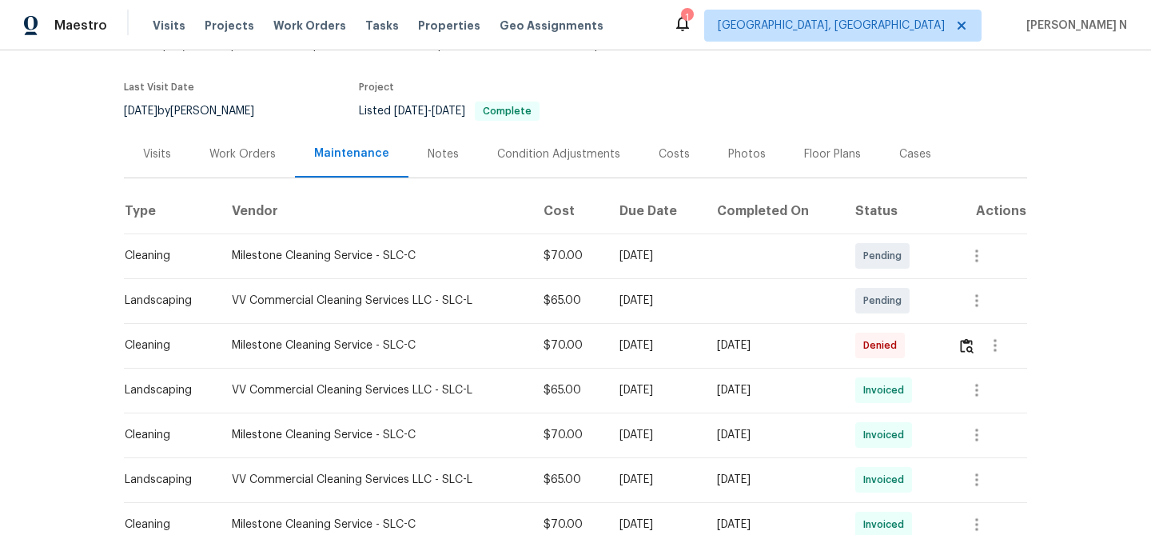
scroll to position [136, 0]
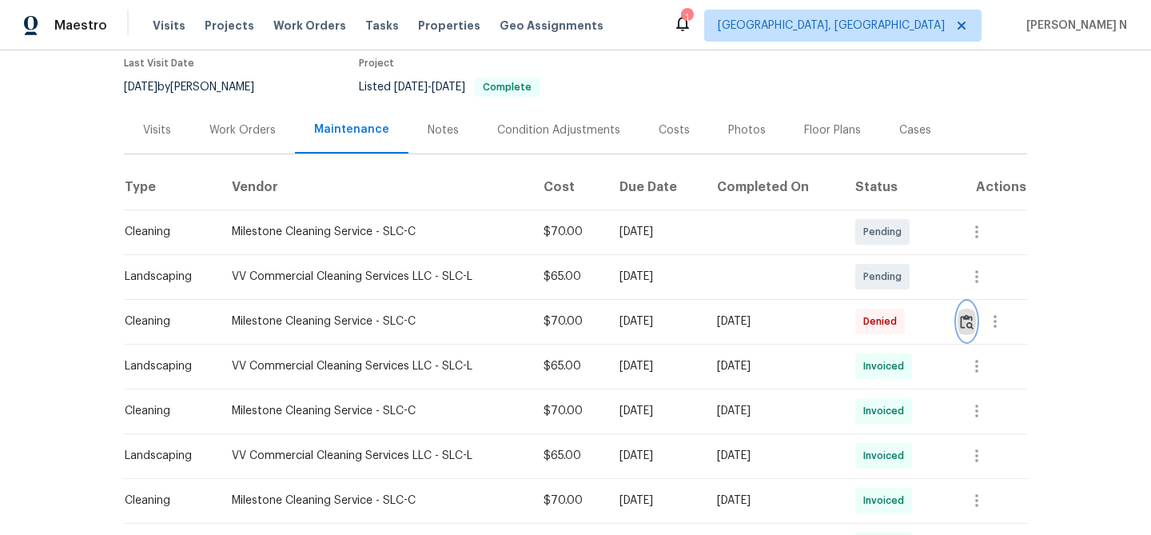
click at [973, 326] on img "button" at bounding box center [967, 321] width 14 height 15
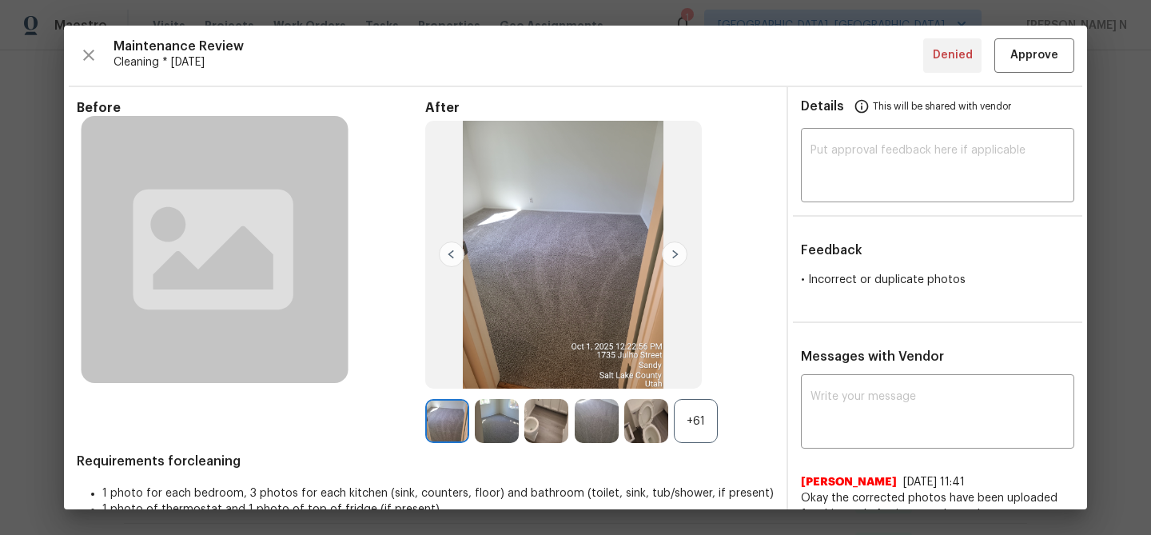
click at [702, 421] on div "+61" at bounding box center [696, 421] width 44 height 44
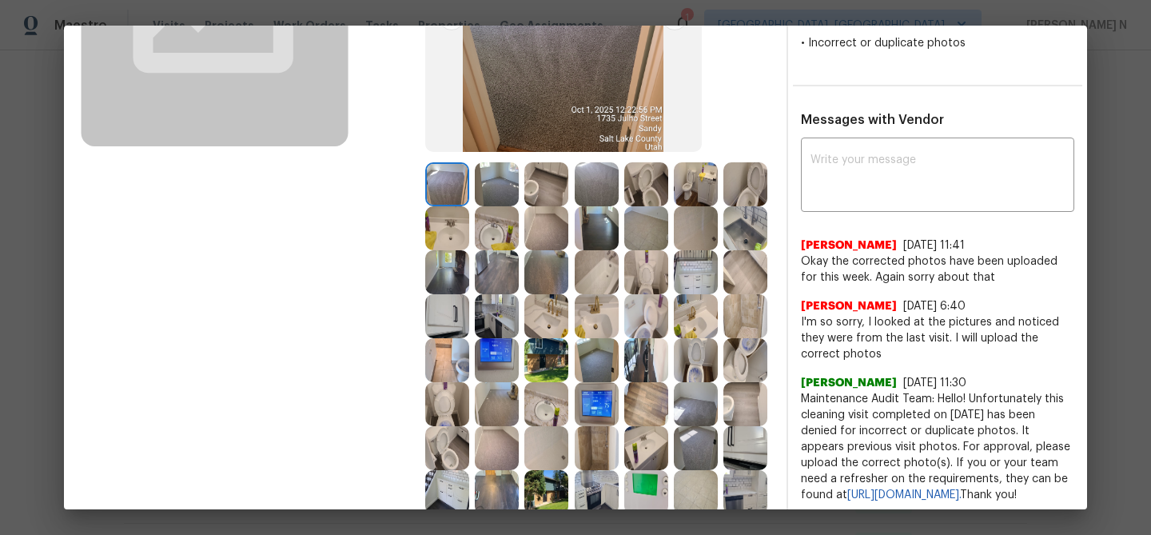
scroll to position [197, 0]
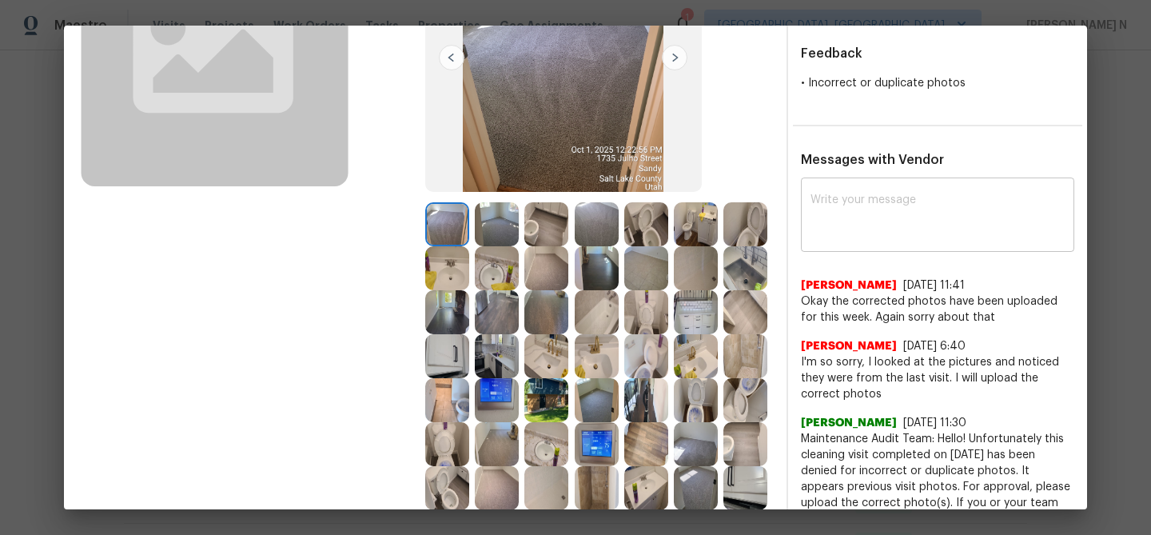
click at [937, 224] on textarea at bounding box center [937, 216] width 254 height 45
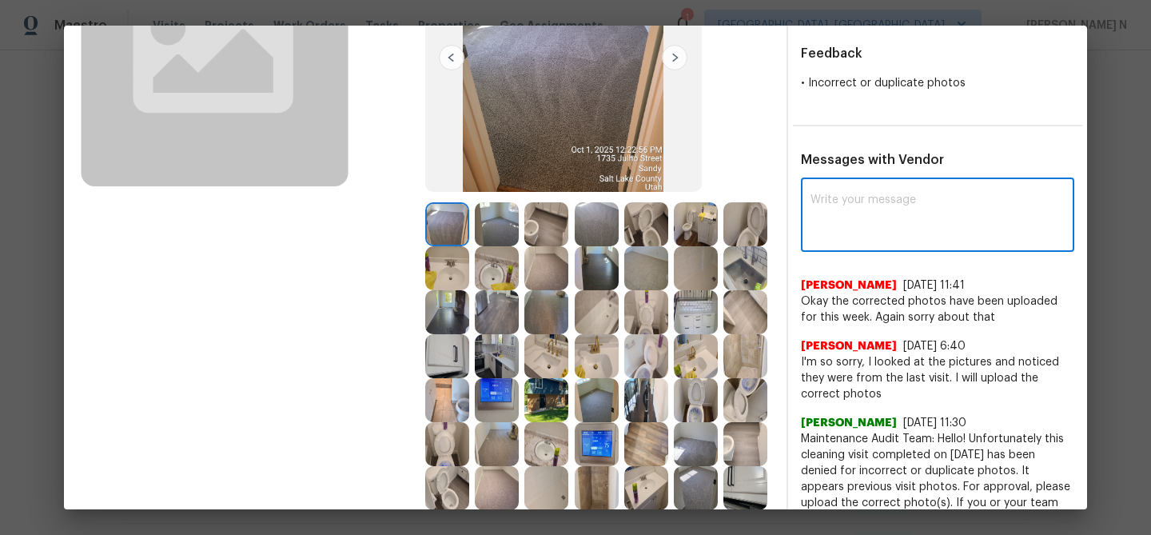
paste textarea "Maintenance Audit Team: Hello! Thank you for uploading the photo, after further…"
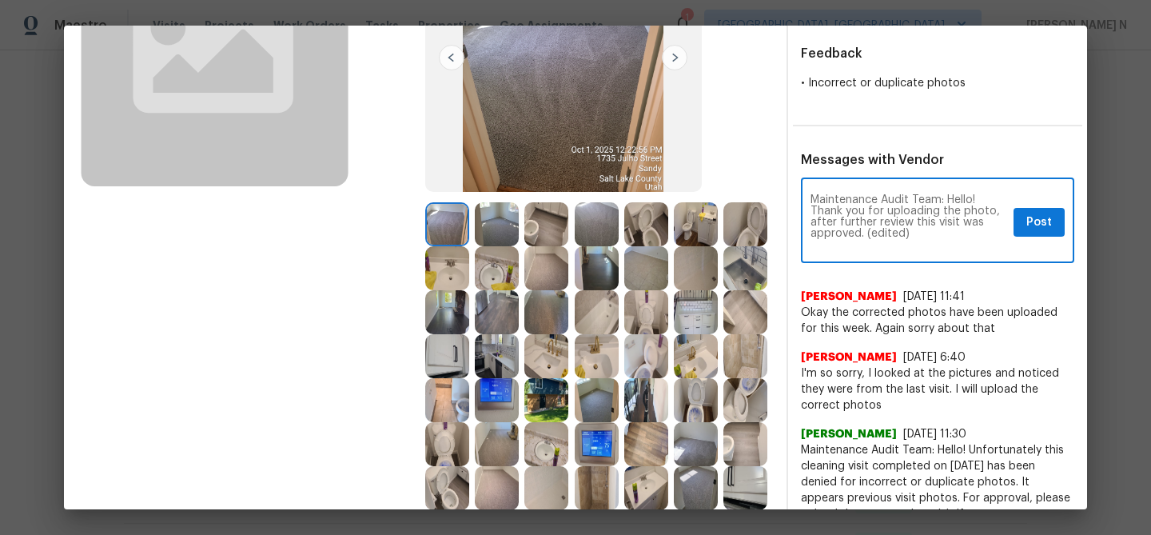
scroll to position [0, 0]
drag, startPoint x: 865, startPoint y: 235, endPoint x: 941, endPoint y: 234, distance: 75.9
click at [941, 235] on textarea "Maintenance Audit Team: Hello! Thank you for uploading the photo, after further…" at bounding box center [908, 222] width 197 height 56
type textarea "Maintenance Audit Team: Hello! Thank you for uploading the photo, after further…"
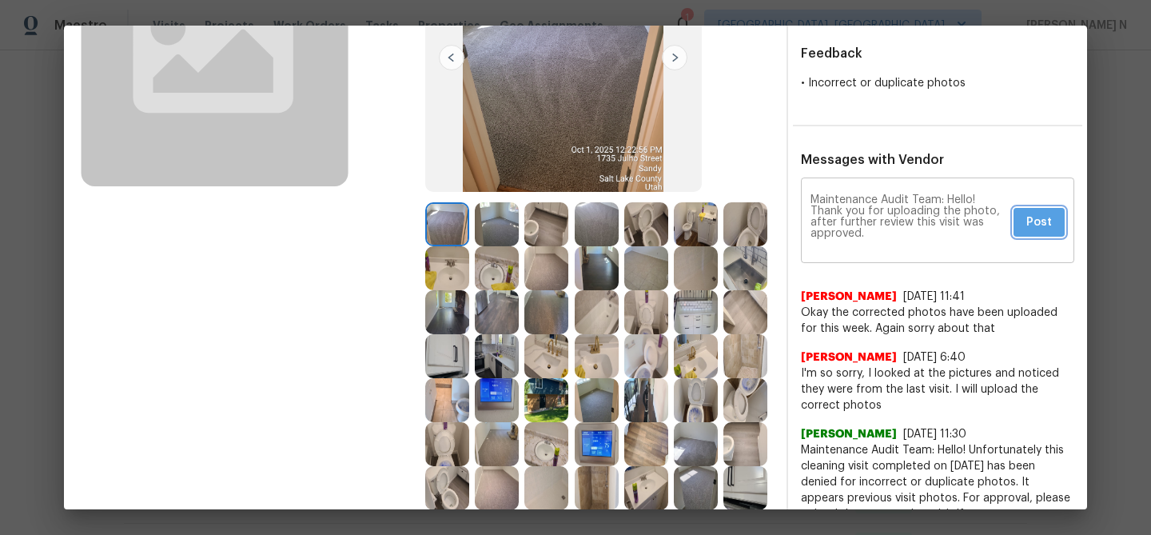
click at [1051, 229] on span "Post" at bounding box center [1039, 223] width 26 height 20
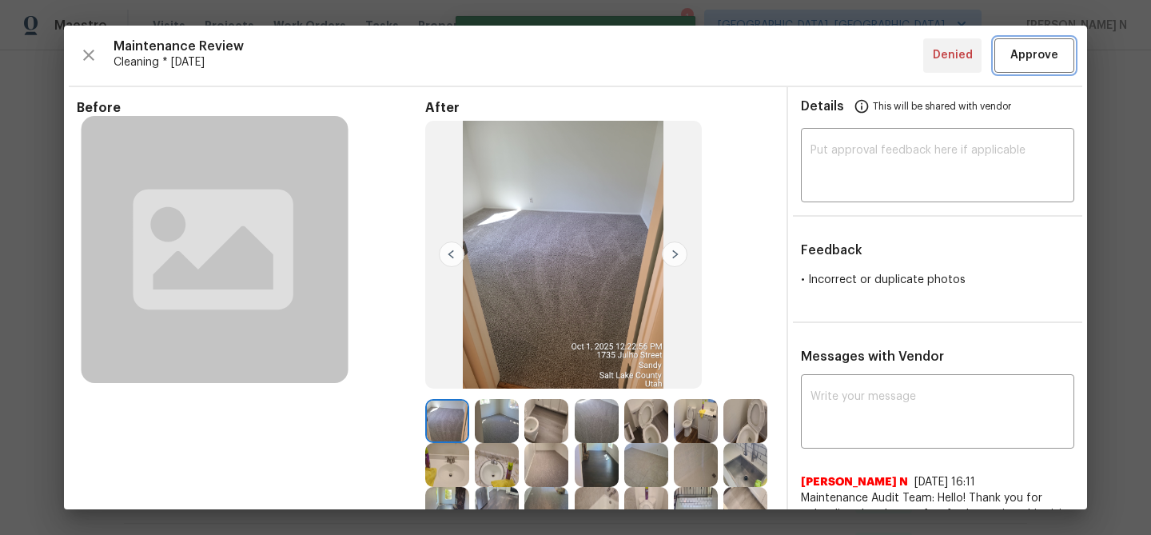
click at [1022, 44] on button "Approve" at bounding box center [1034, 55] width 80 height 34
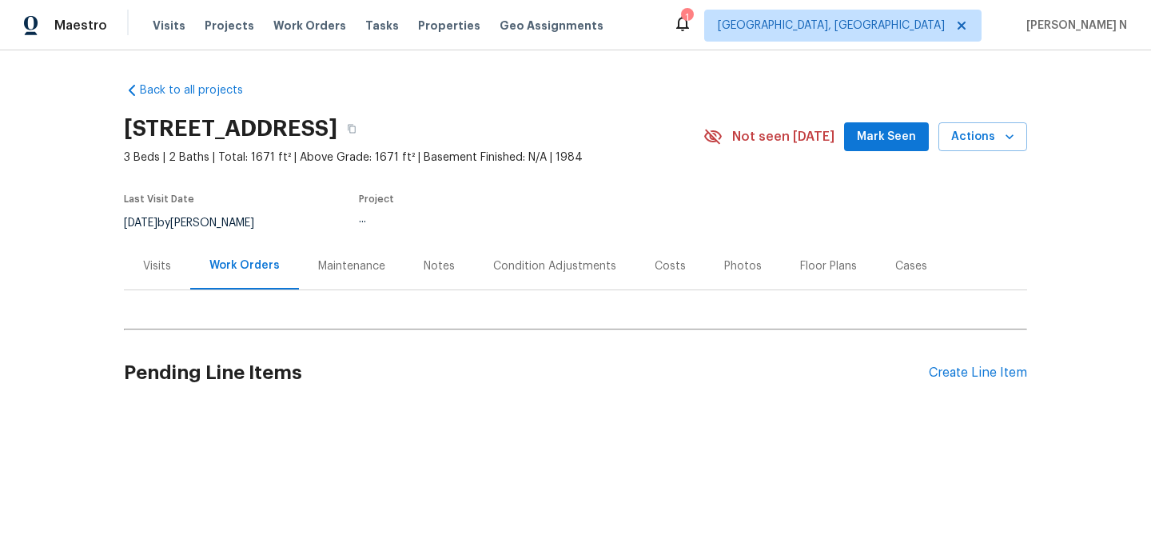
click at [332, 266] on div "Maintenance" at bounding box center [351, 266] width 67 height 16
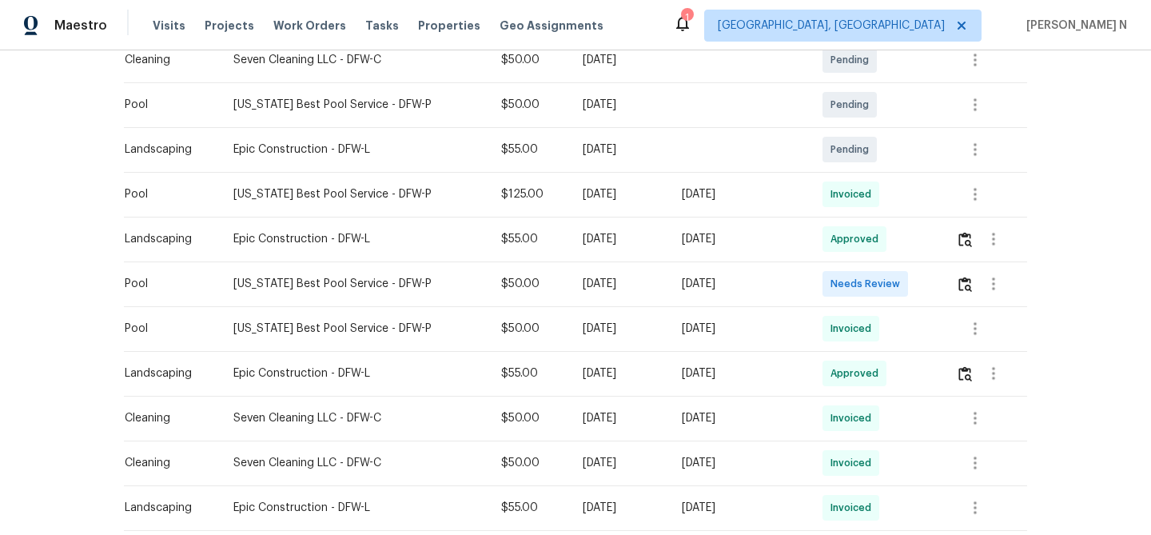
scroll to position [398, 0]
click at [969, 295] on button "button" at bounding box center [965, 283] width 18 height 38
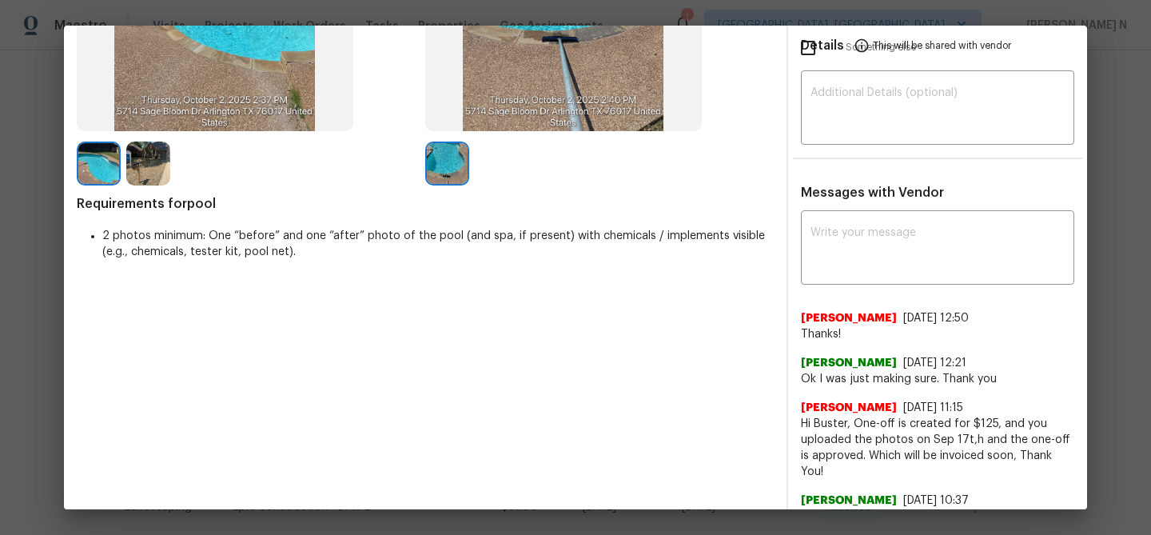
scroll to position [226, 0]
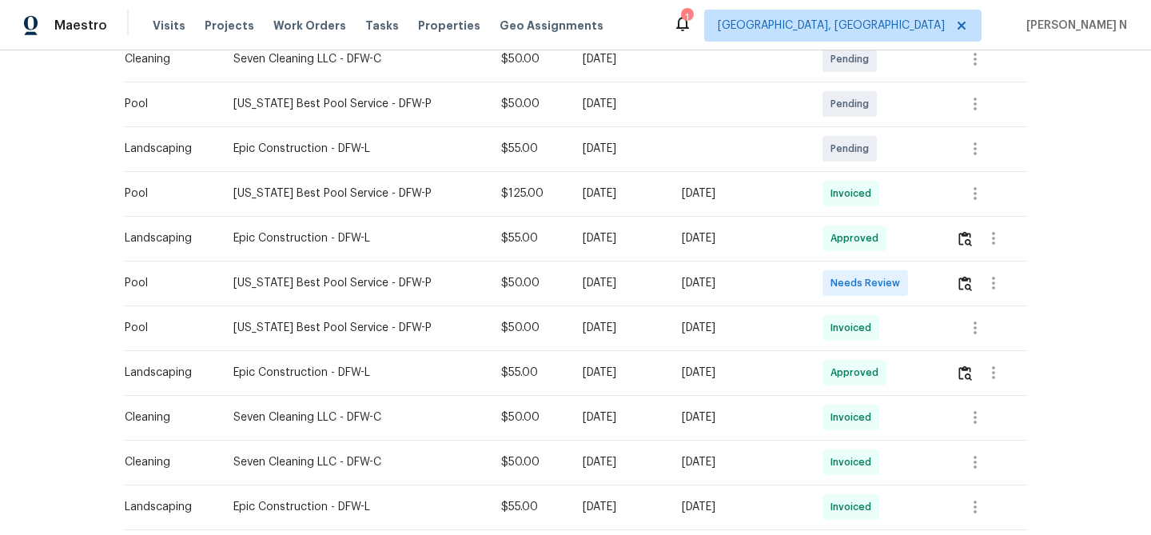
click at [763, 303] on td "[DATE]" at bounding box center [739, 283] width 141 height 45
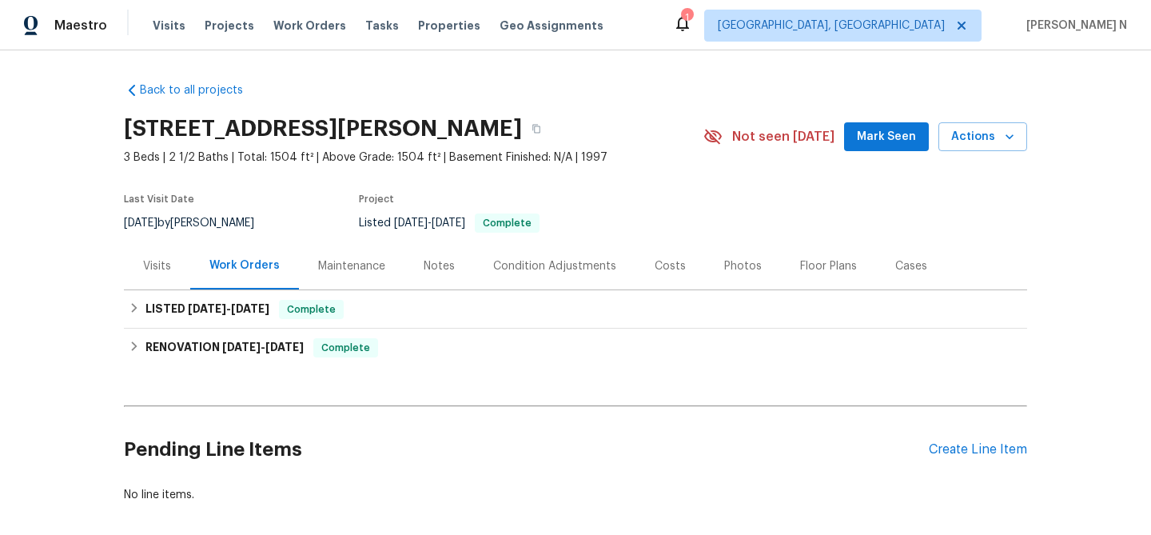
click at [307, 266] on div "Maintenance" at bounding box center [351, 265] width 105 height 47
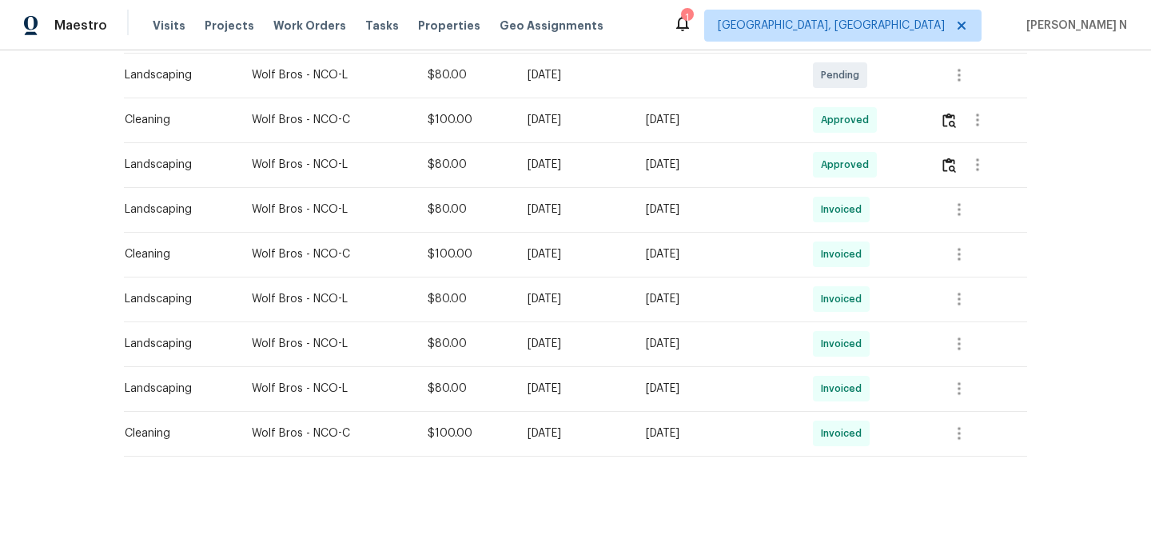
scroll to position [400, 0]
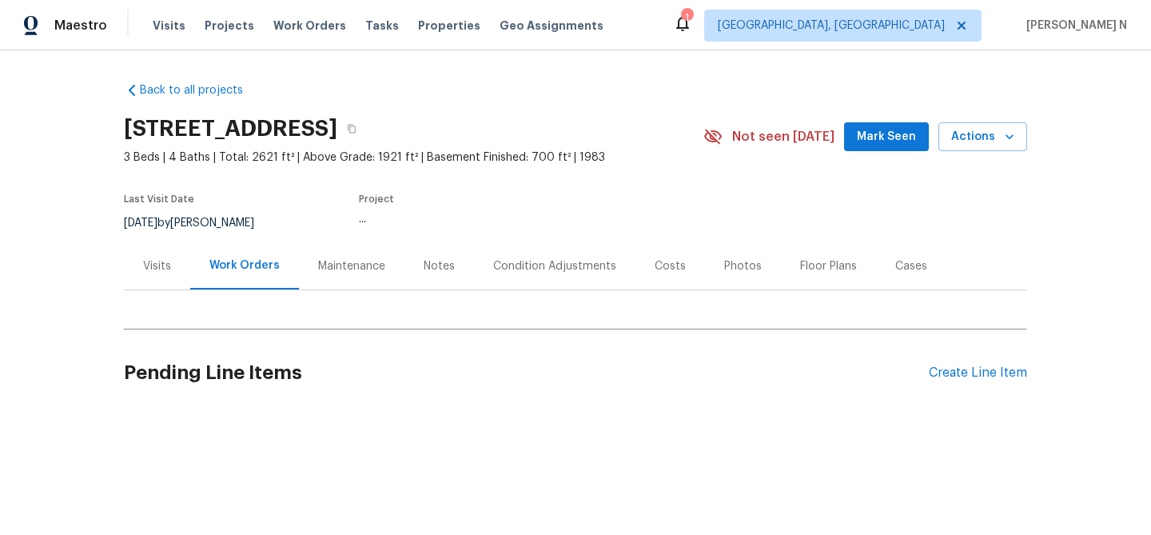
click at [338, 264] on div "Maintenance" at bounding box center [351, 266] width 67 height 16
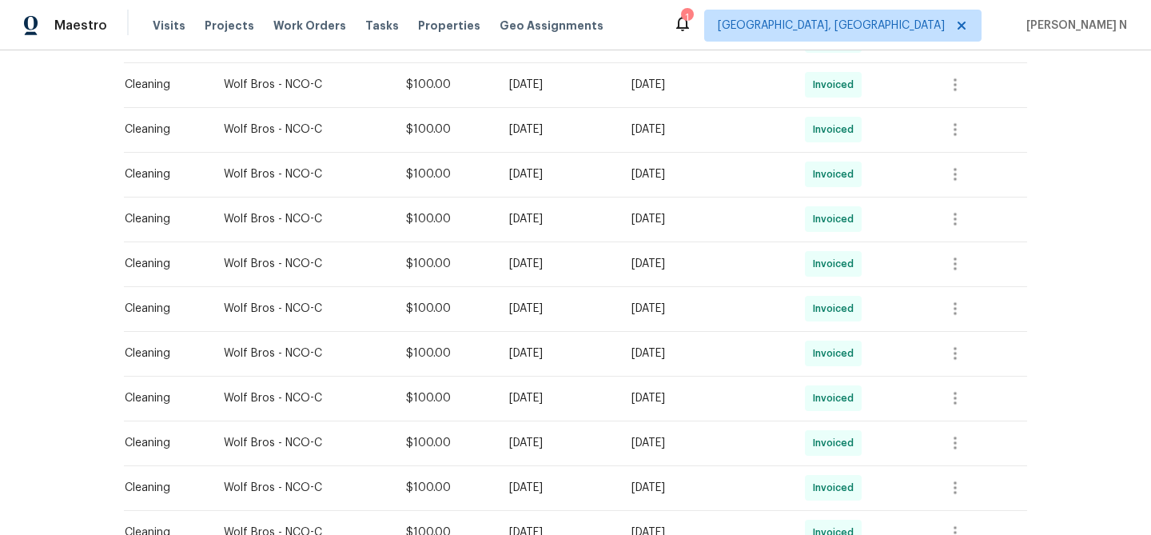
scroll to position [383, 0]
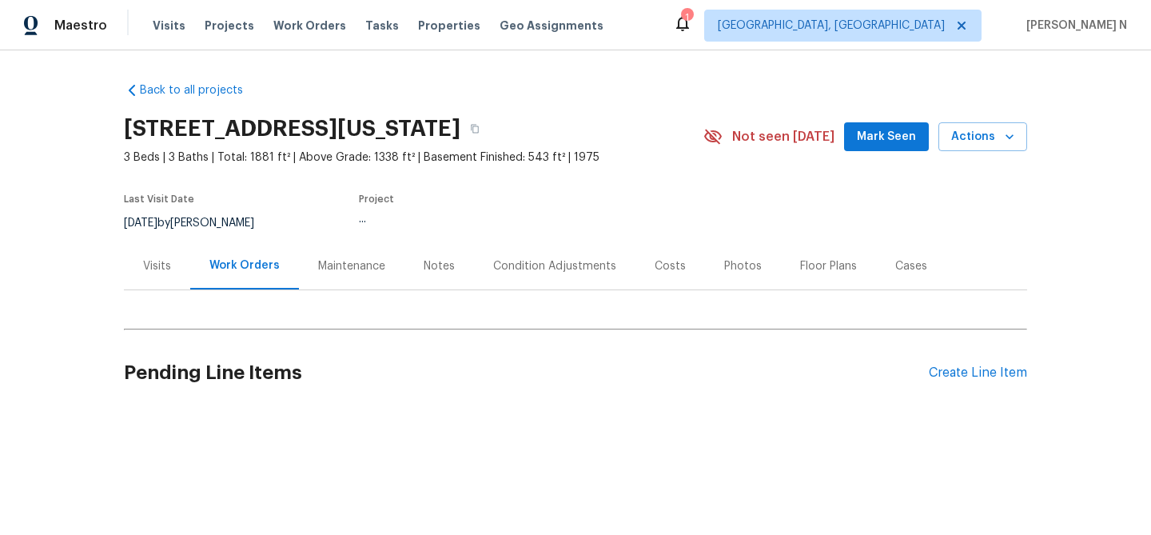
click at [351, 261] on div "Maintenance" at bounding box center [351, 266] width 67 height 16
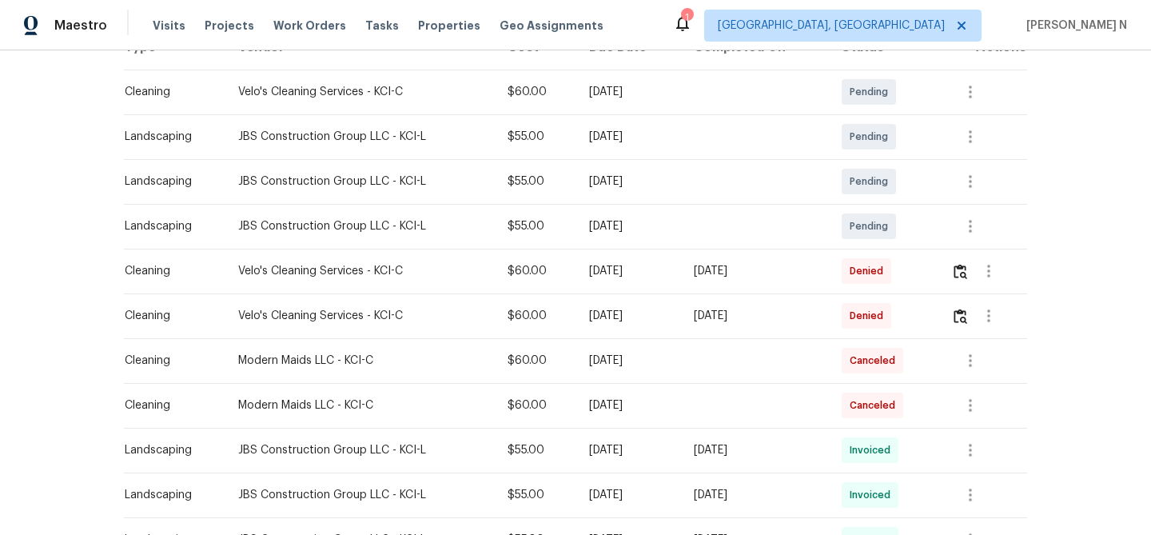
scroll to position [312, 0]
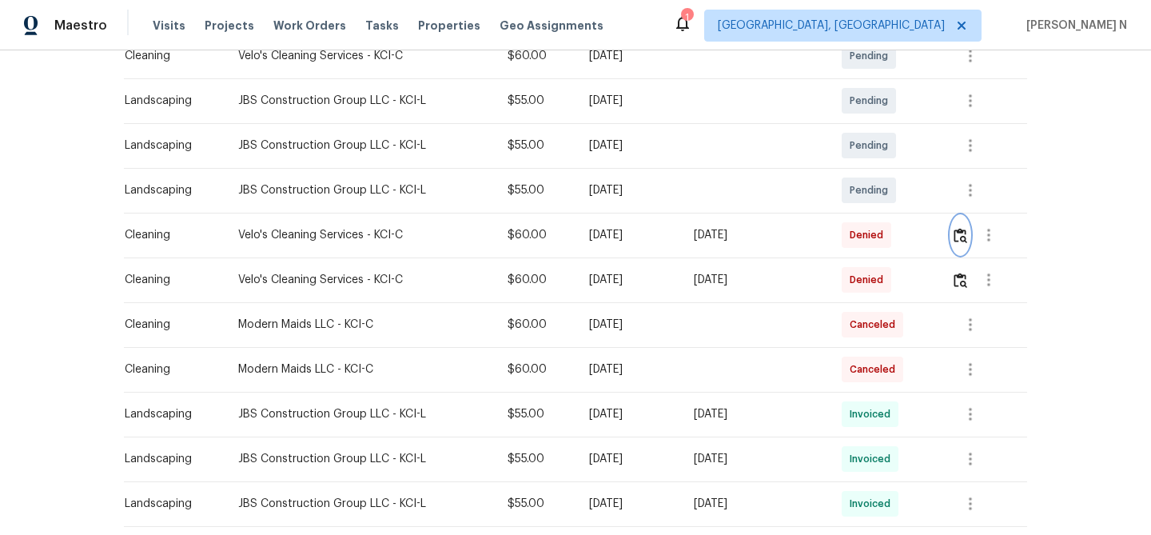
click at [962, 240] on img "button" at bounding box center [960, 235] width 14 height 15
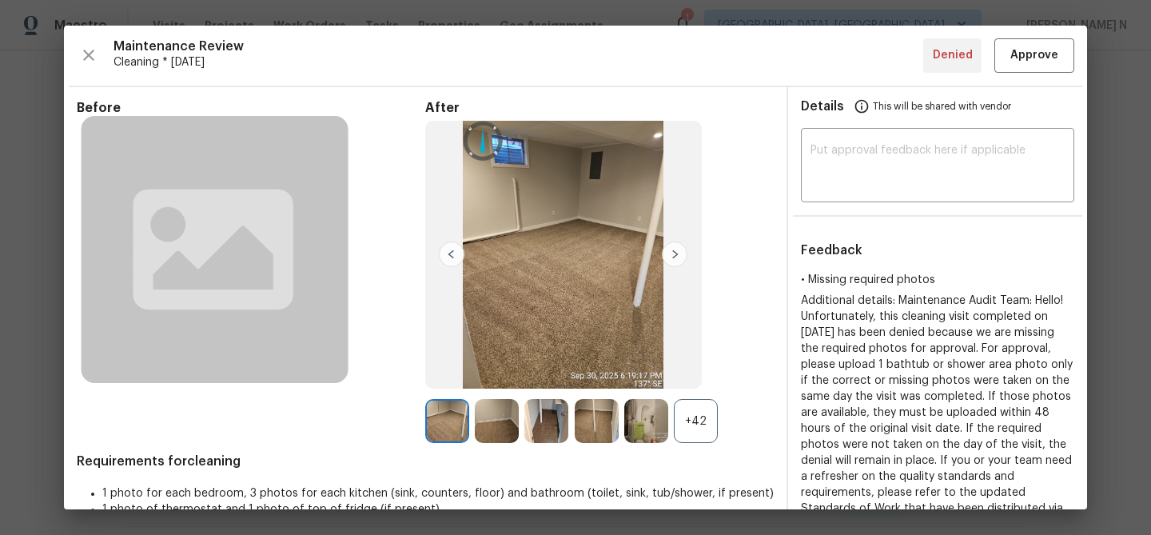
click at [692, 403] on div "+42" at bounding box center [696, 421] width 44 height 44
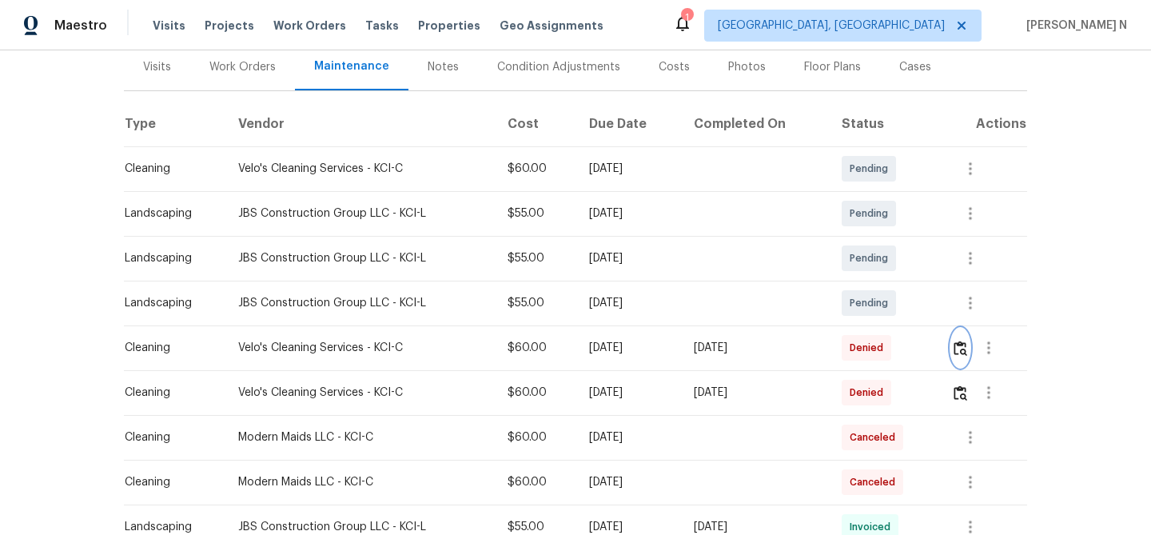
scroll to position [296, 0]
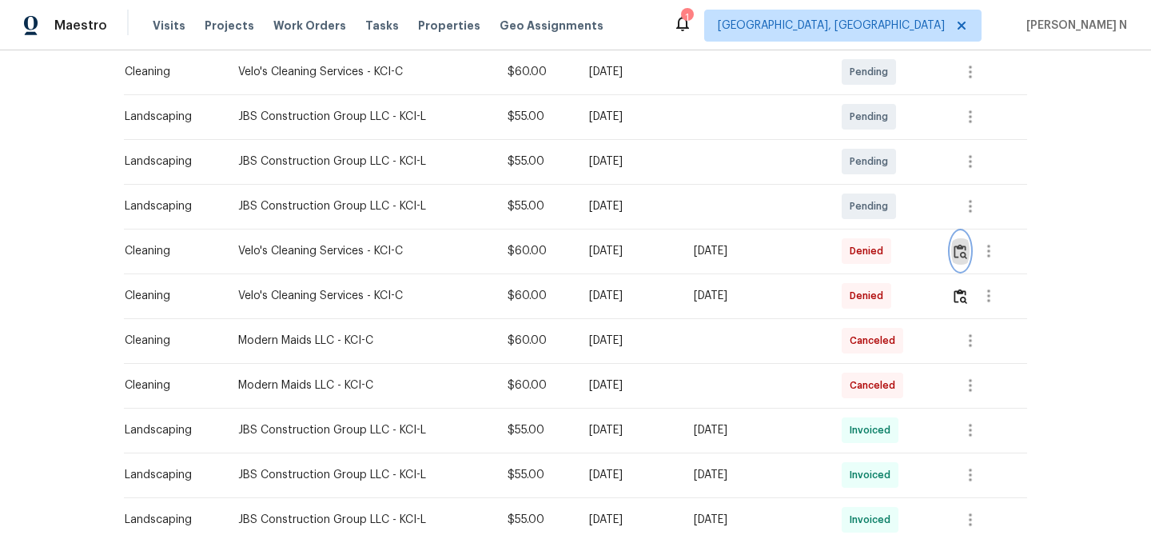
click at [963, 251] on img "button" at bounding box center [960, 251] width 14 height 15
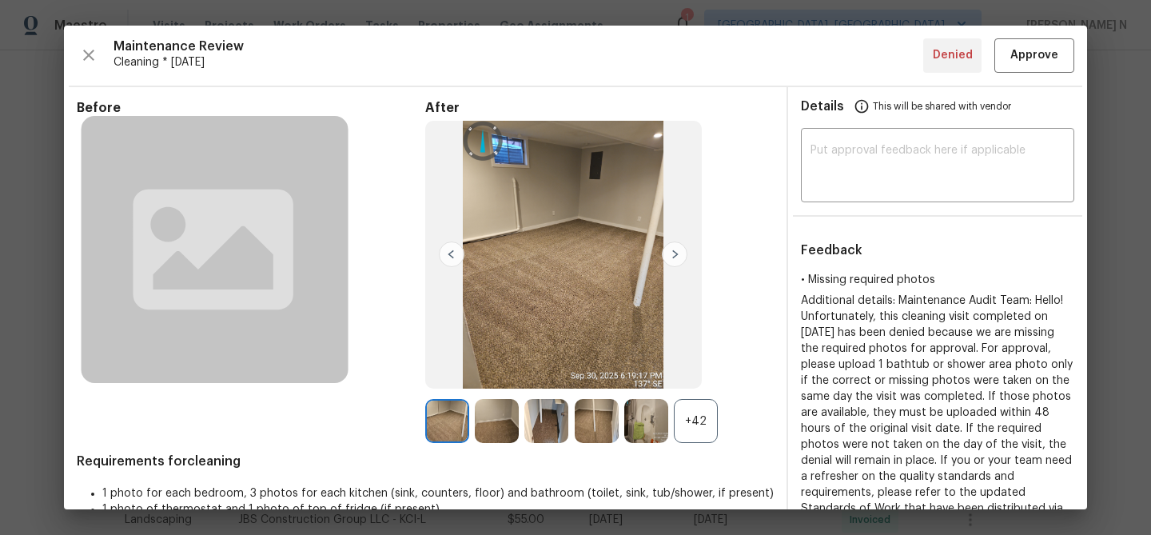
click at [716, 412] on div "+42" at bounding box center [696, 421] width 44 height 44
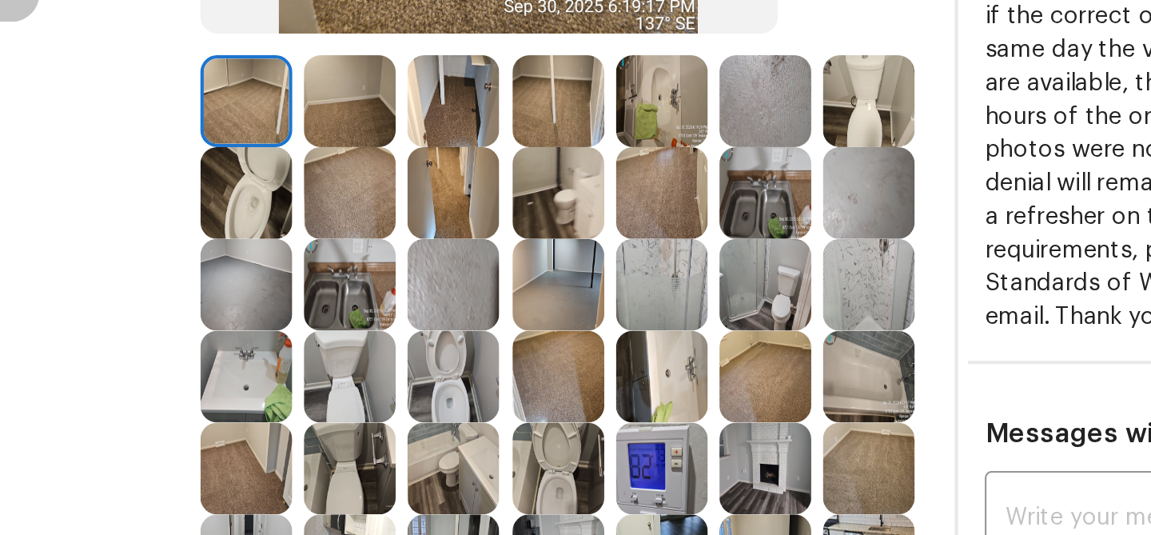
scroll to position [192, 0]
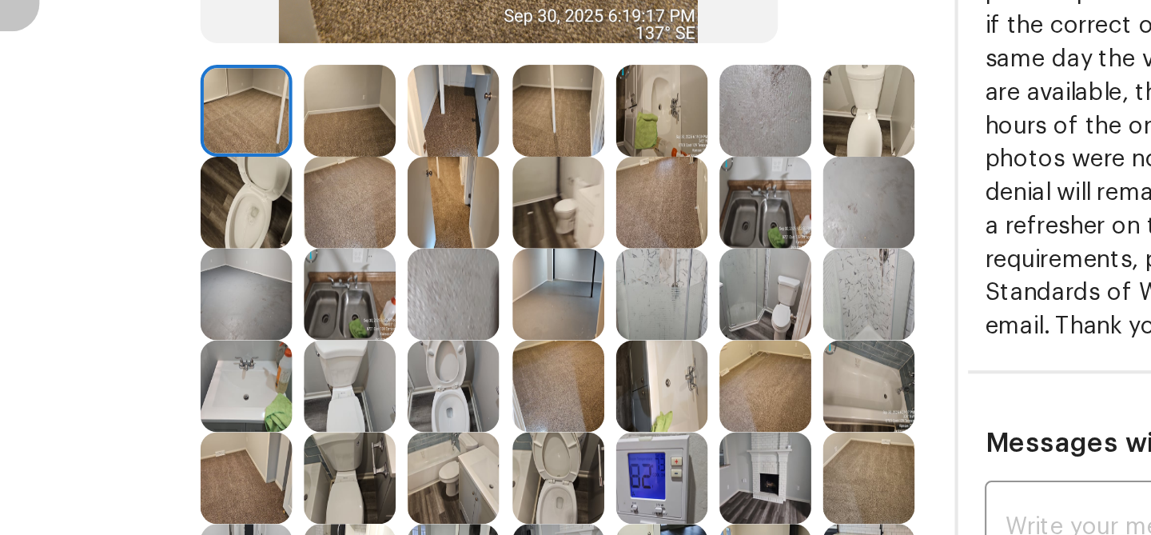
click at [706, 224] on img at bounding box center [696, 229] width 44 height 44
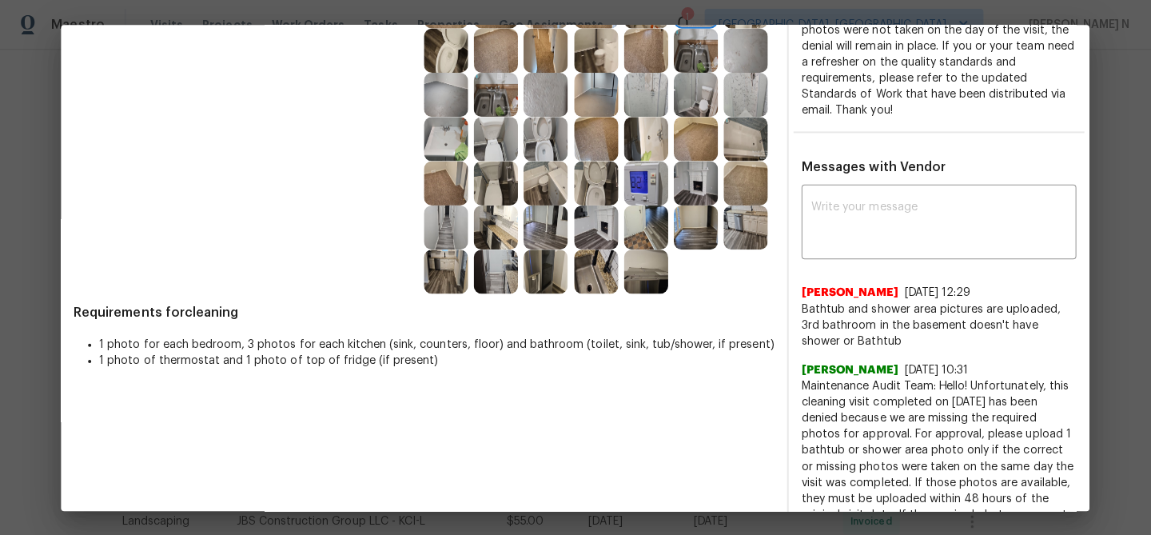
scroll to position [0, 0]
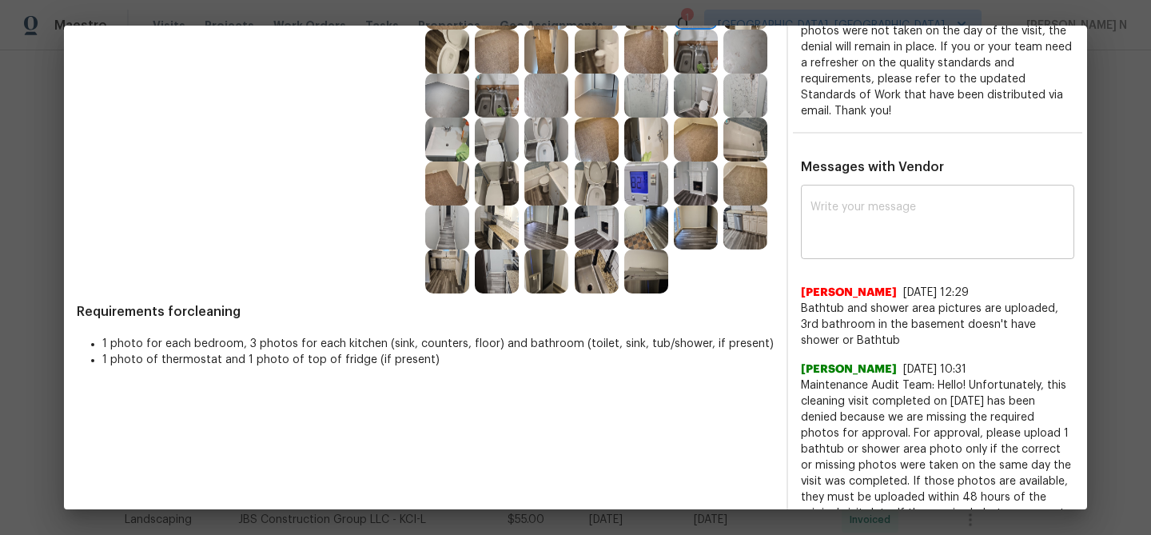
click at [861, 201] on textarea at bounding box center [937, 223] width 254 height 45
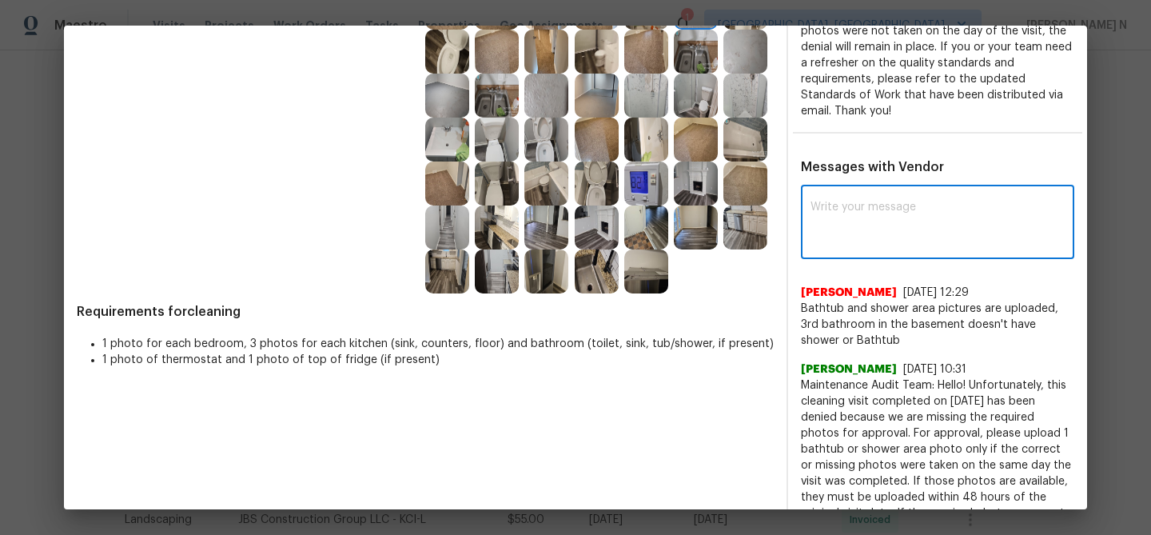
click at [861, 201] on textarea at bounding box center [937, 223] width 254 height 45
paste textarea "Maintenance Audit Team: Hello! Thank you for the feedback after further review …"
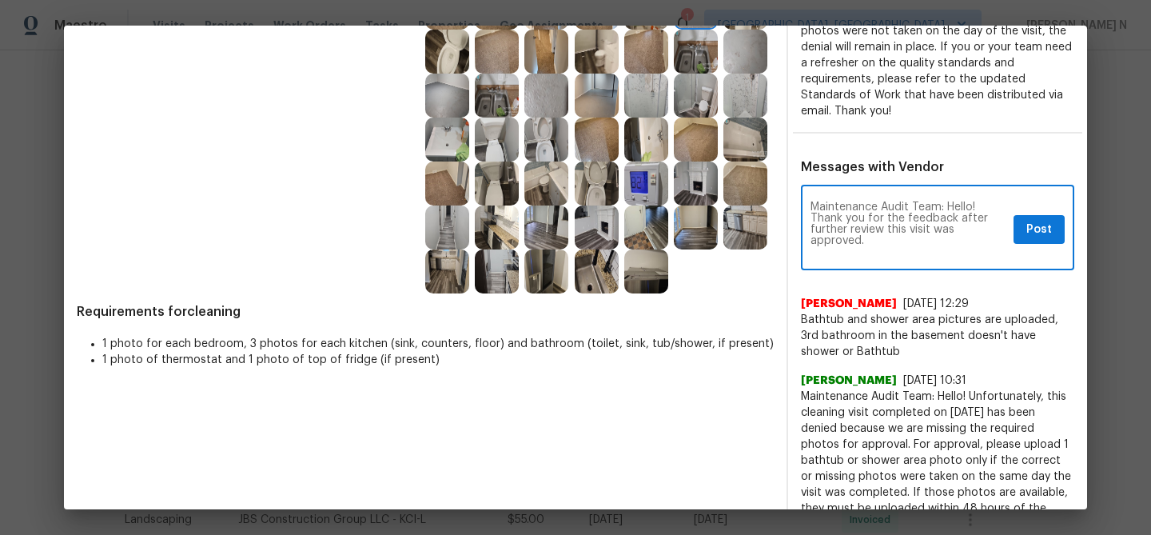
type textarea "Maintenance Audit Team: Hello! Thank you for the feedback after further review …"
click at [1027, 233] on span "Post" at bounding box center [1039, 230] width 26 height 20
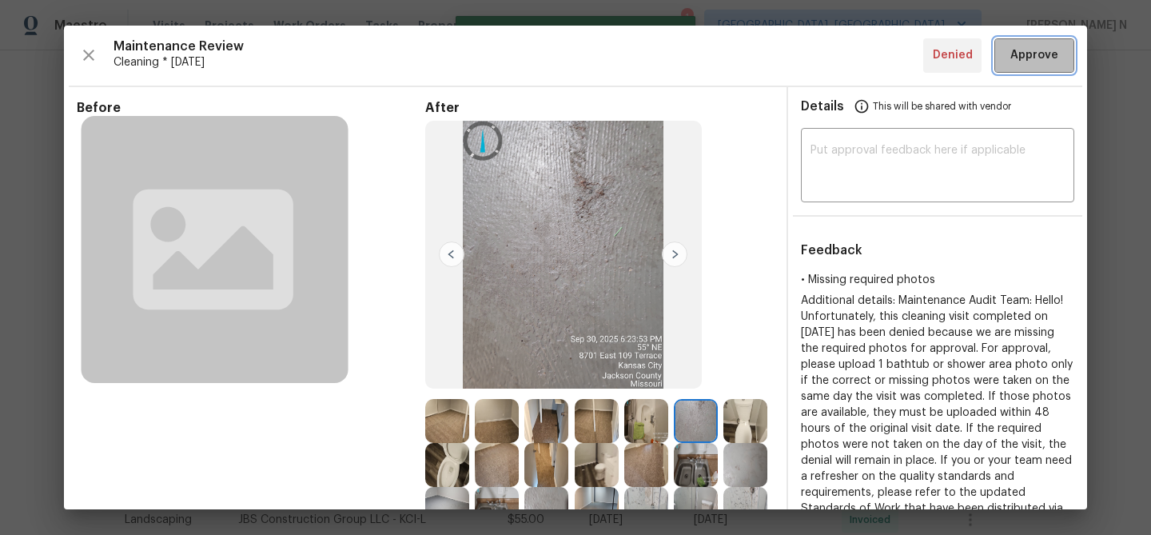
click at [1030, 57] on span "Approve" at bounding box center [1034, 56] width 48 height 20
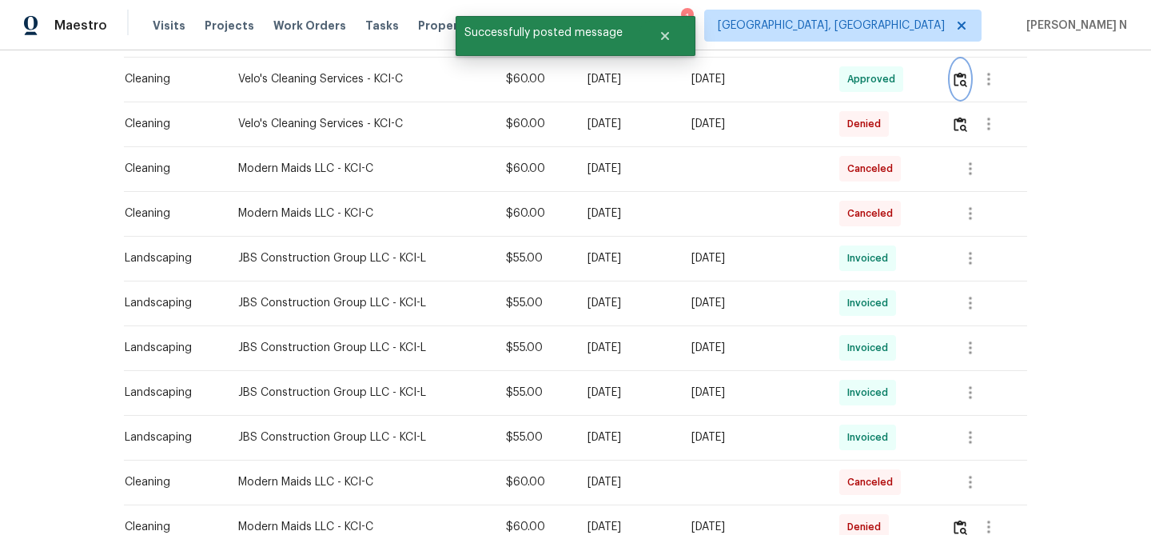
scroll to position [472, 0]
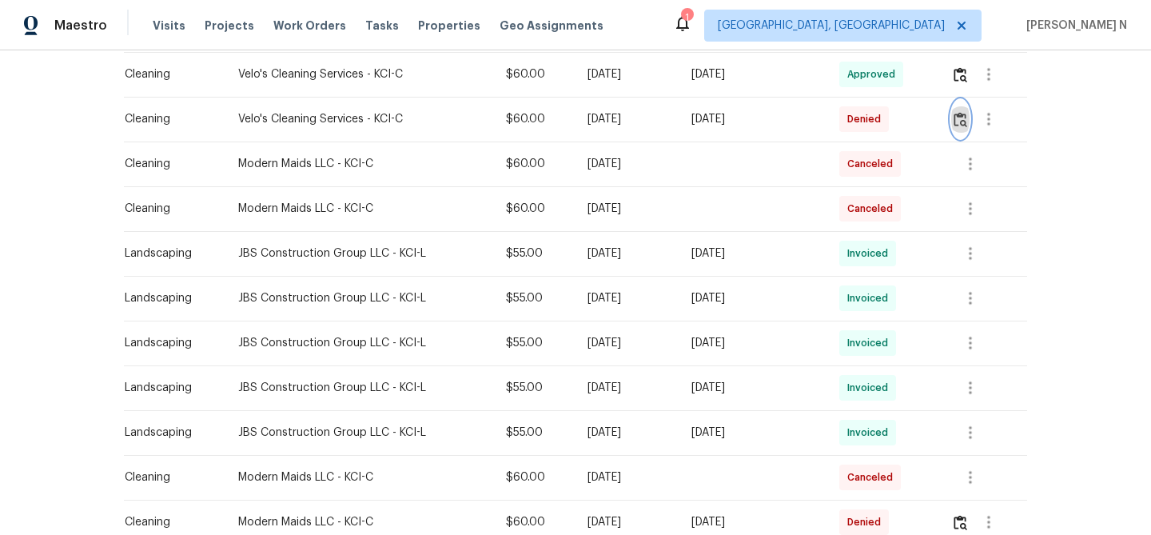
click at [956, 124] on button "button" at bounding box center [960, 119] width 18 height 38
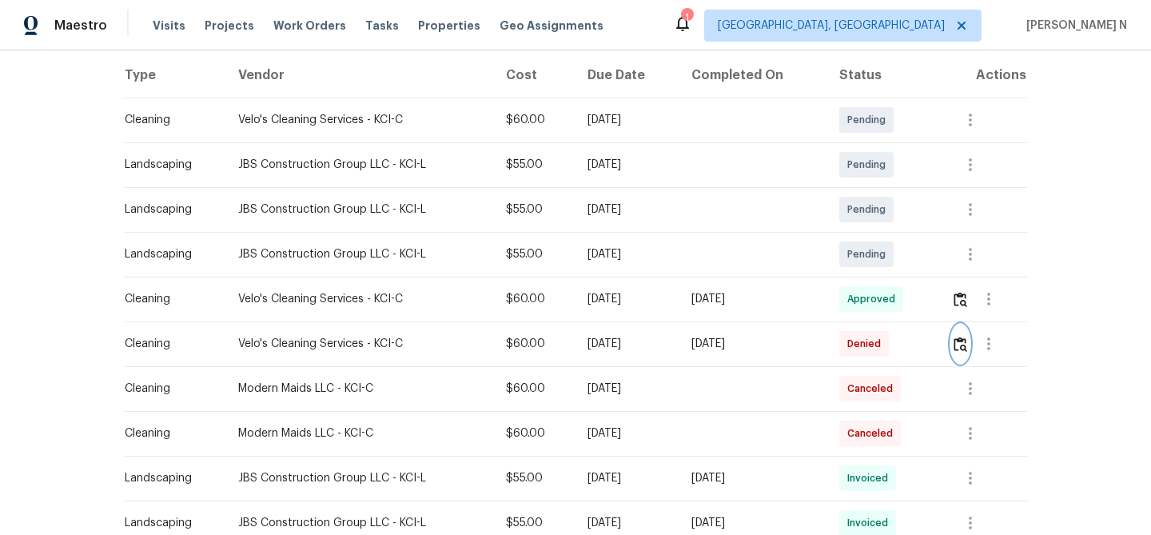
scroll to position [0, 0]
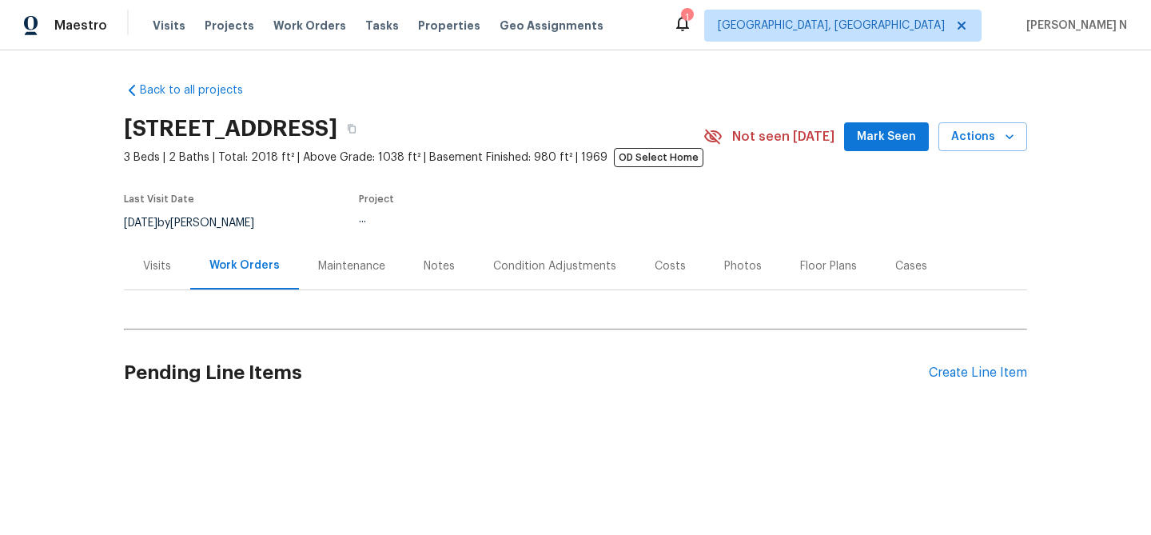
click at [350, 280] on div "Maintenance" at bounding box center [351, 265] width 105 height 47
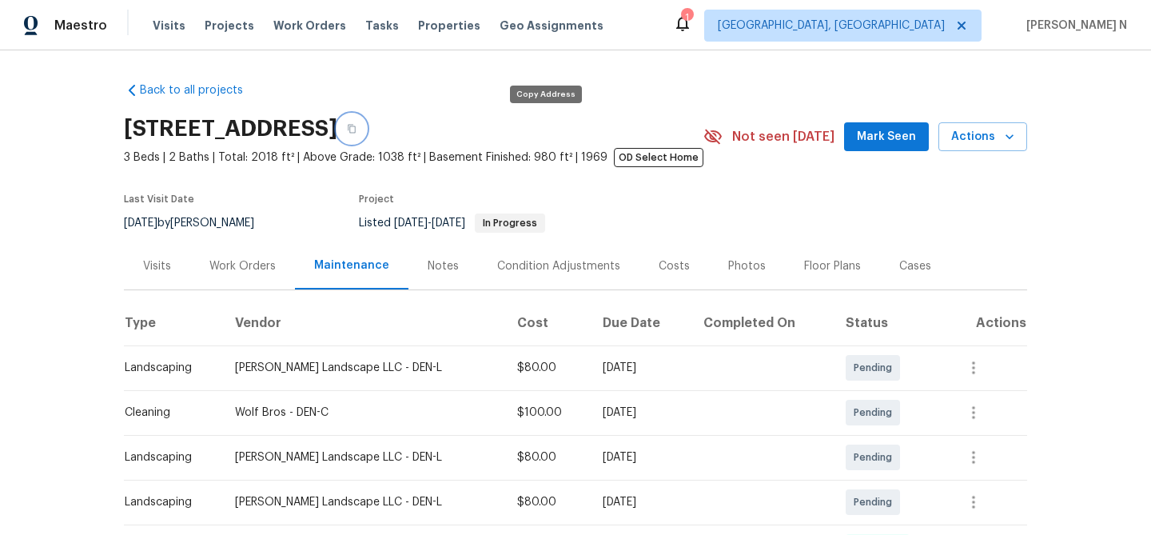
click at [356, 128] on icon "button" at bounding box center [352, 129] width 8 height 9
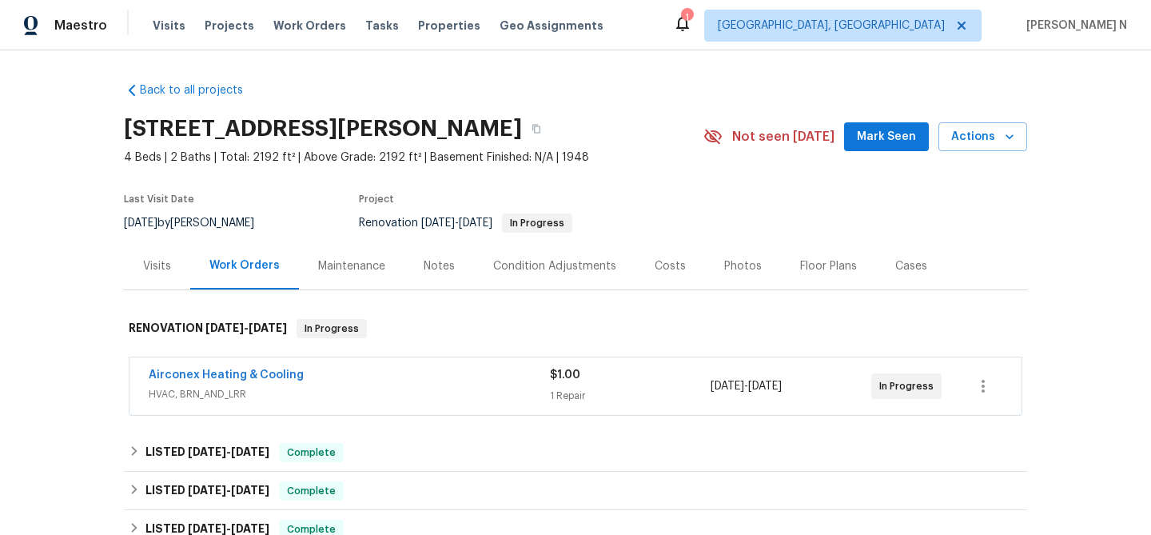
click at [361, 284] on div "Maintenance" at bounding box center [351, 265] width 105 height 47
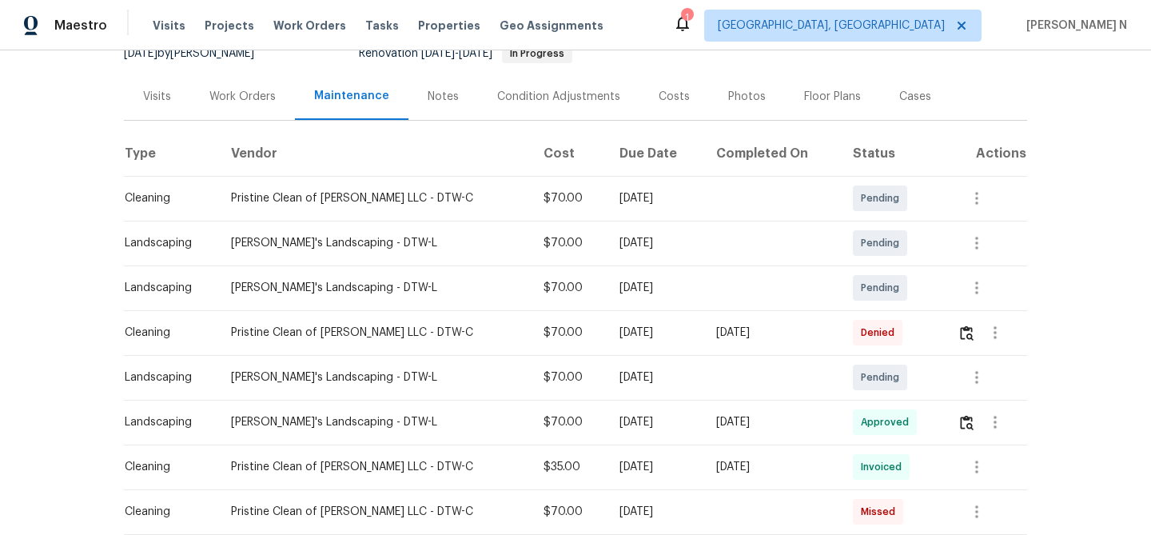
scroll to position [242, 0]
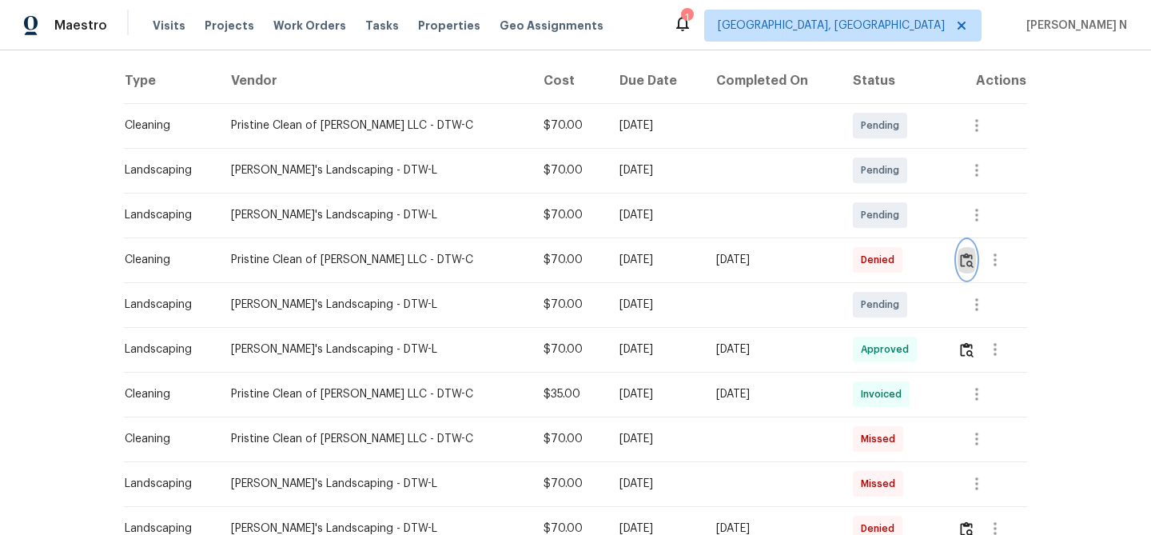
click at [965, 265] on img "button" at bounding box center [967, 260] width 14 height 15
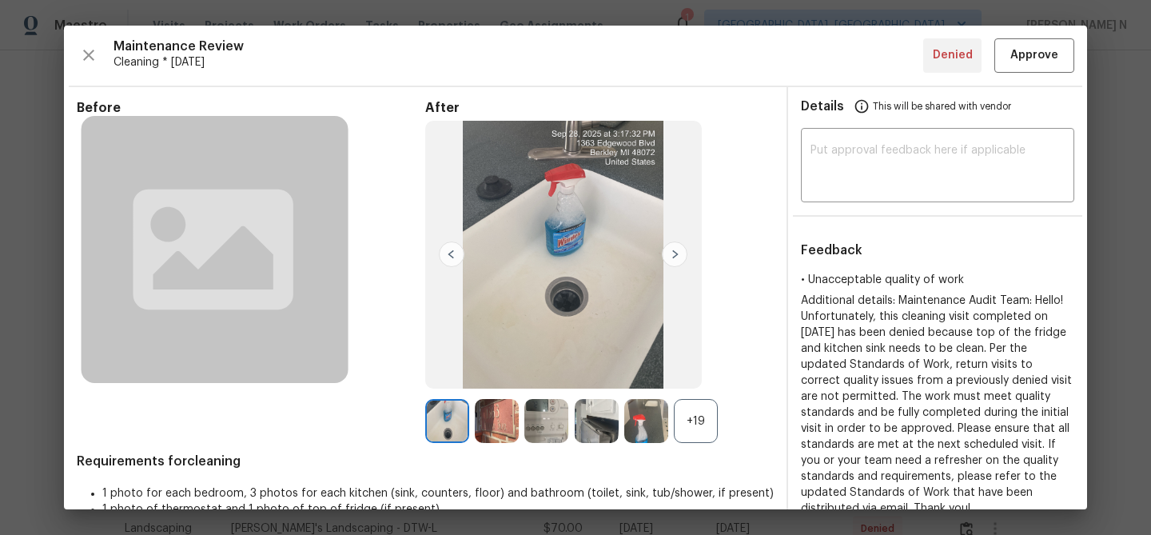
click at [686, 397] on div "After +19" at bounding box center [599, 272] width 348 height 344
click at [694, 416] on div "+19" at bounding box center [696, 421] width 44 height 44
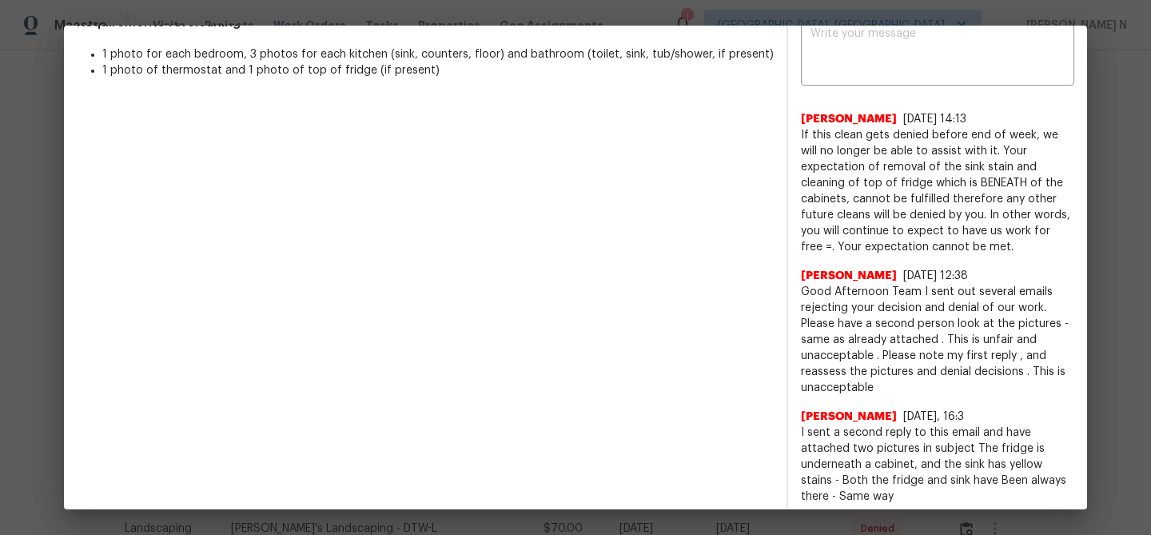
scroll to position [531, 0]
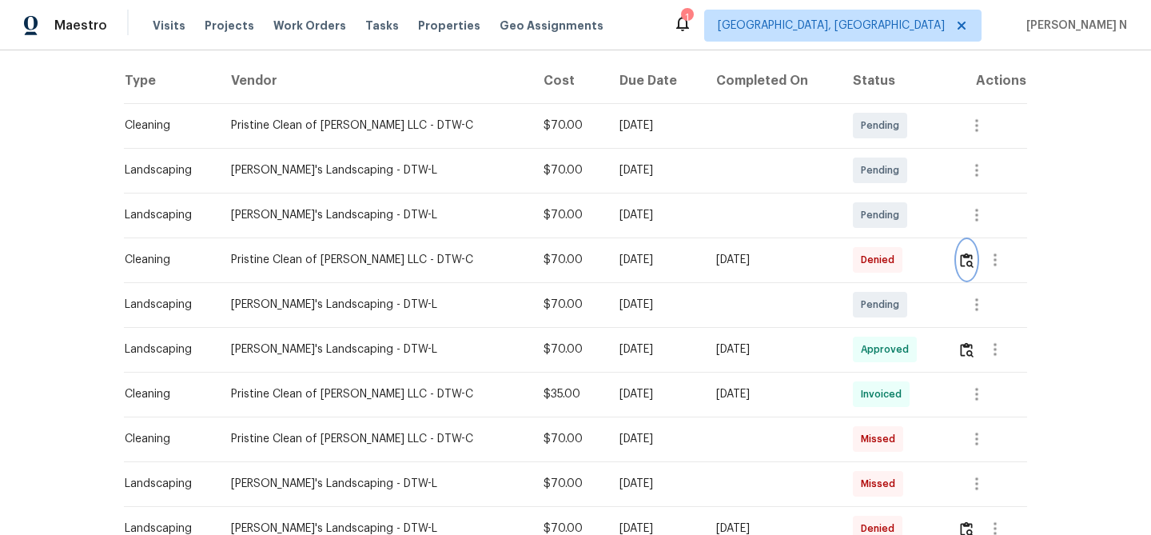
click at [967, 265] on img "button" at bounding box center [967, 260] width 14 height 15
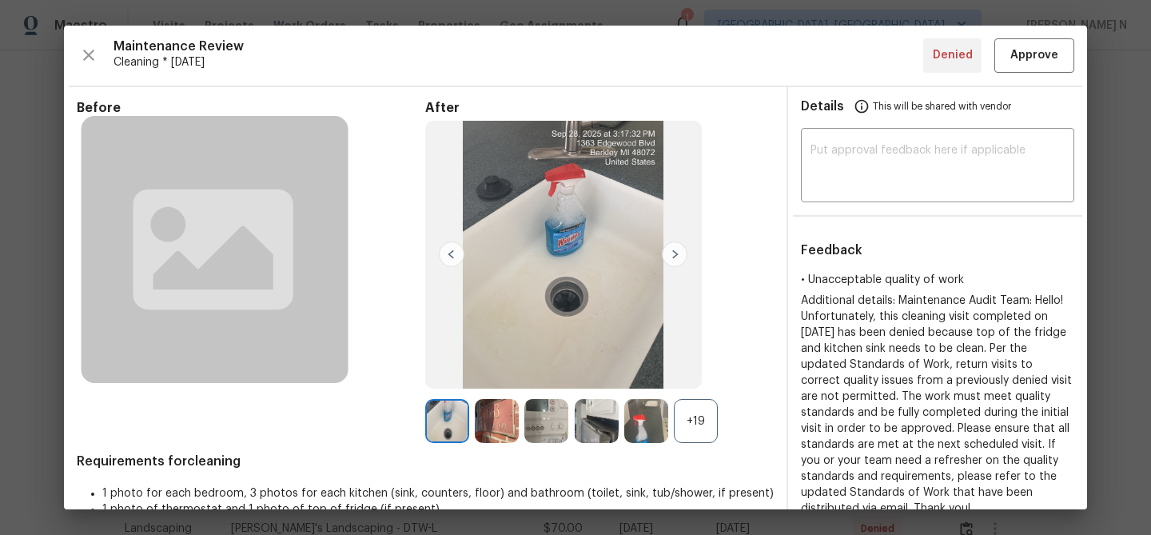
click at [674, 416] on div "+19" at bounding box center [696, 421] width 44 height 44
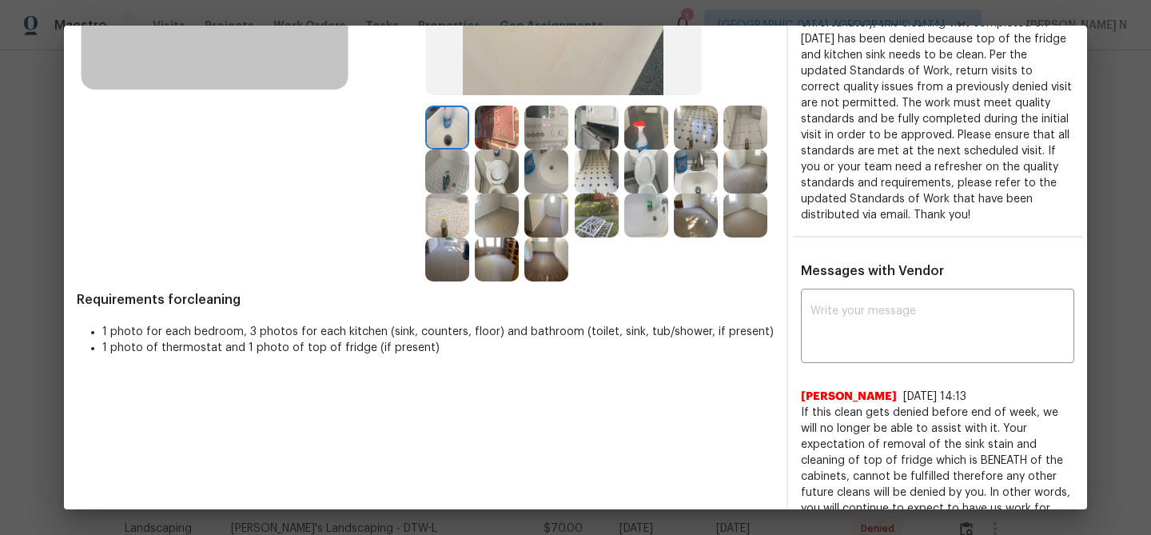
scroll to position [261, 0]
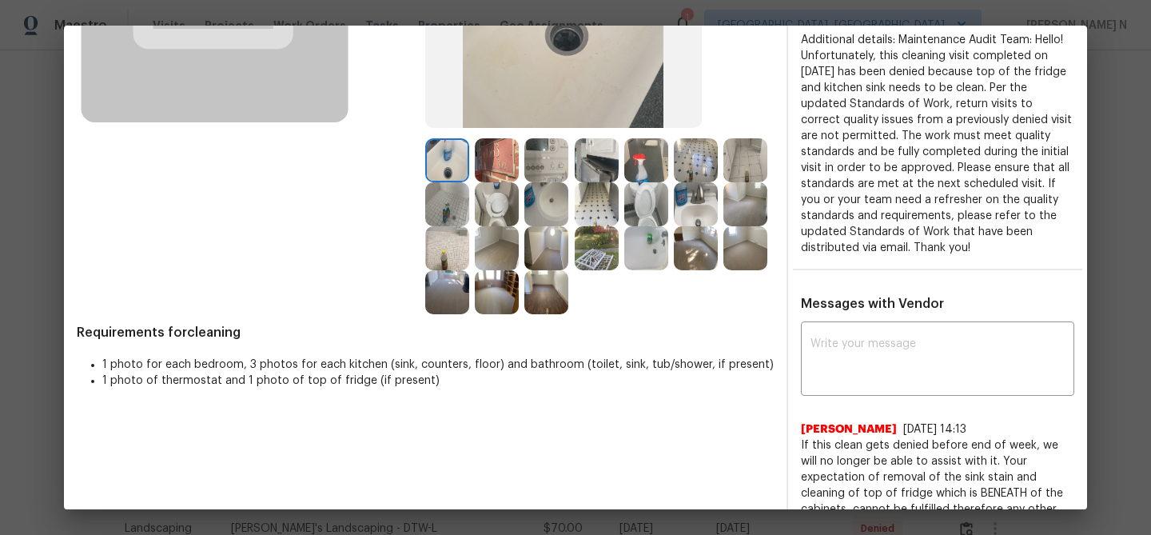
click at [604, 153] on img at bounding box center [597, 160] width 44 height 44
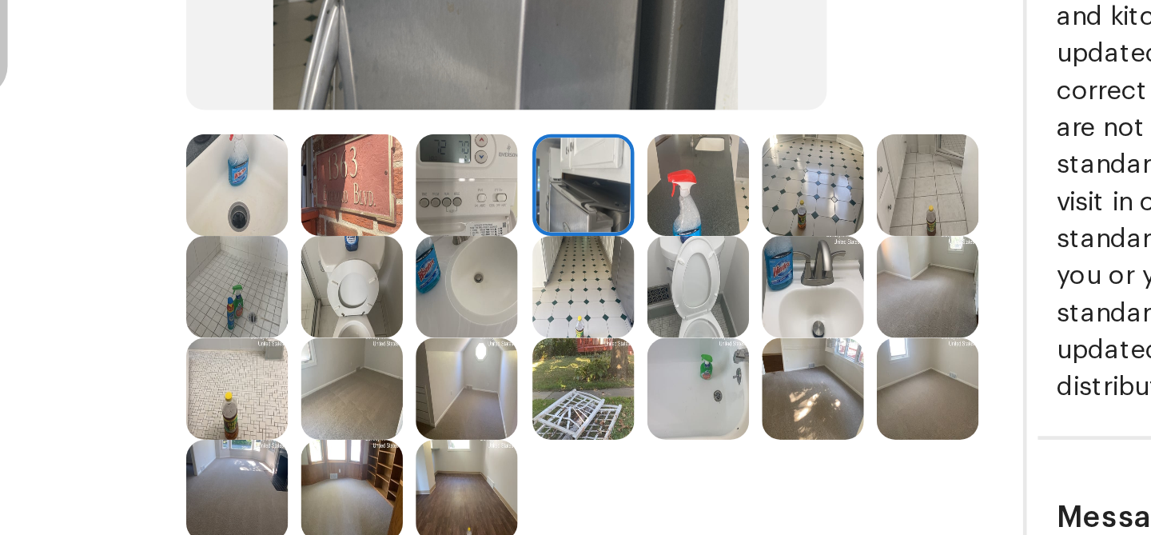
scroll to position [209, 0]
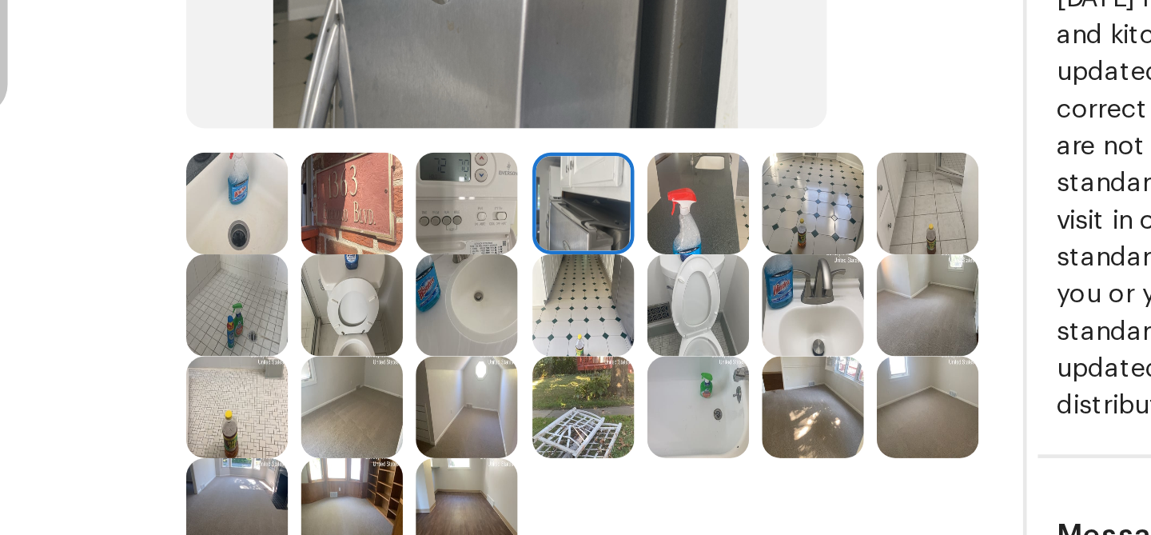
click at [463, 210] on img at bounding box center [447, 211] width 44 height 44
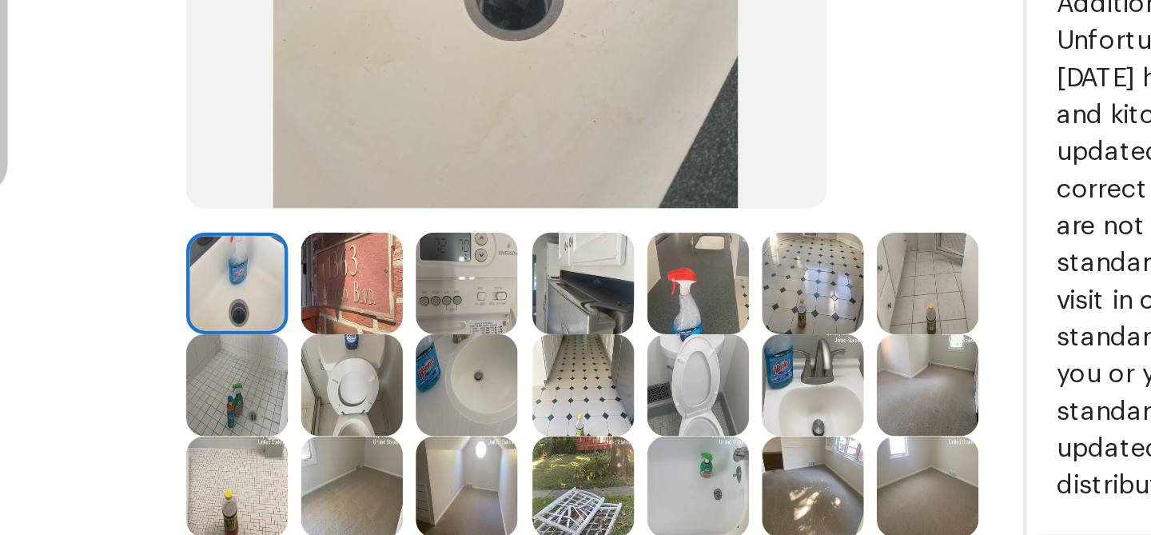
scroll to position [186, 0]
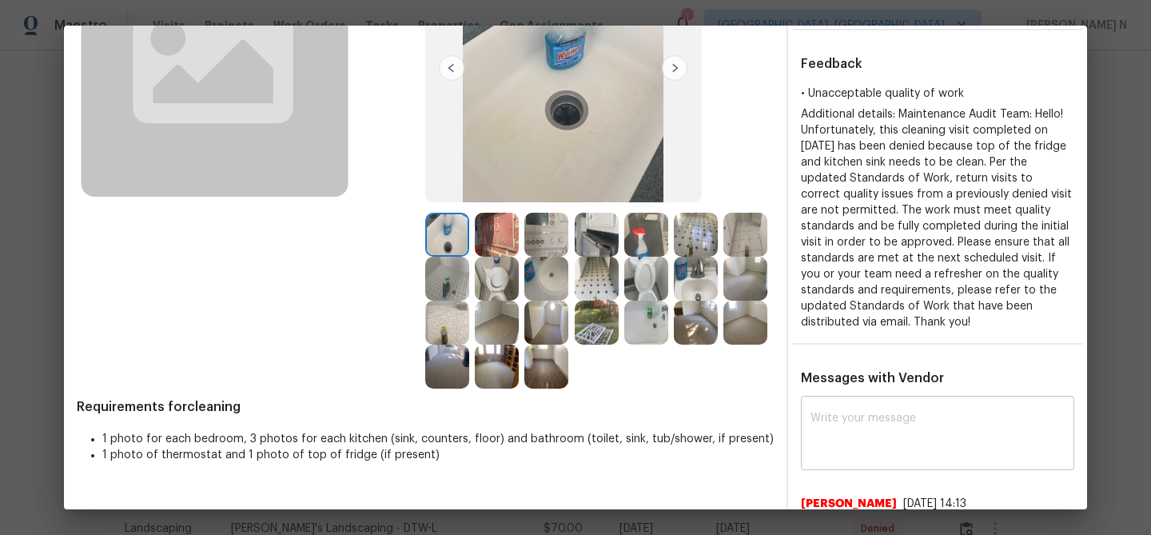
click at [939, 430] on textarea at bounding box center [937, 434] width 254 height 45
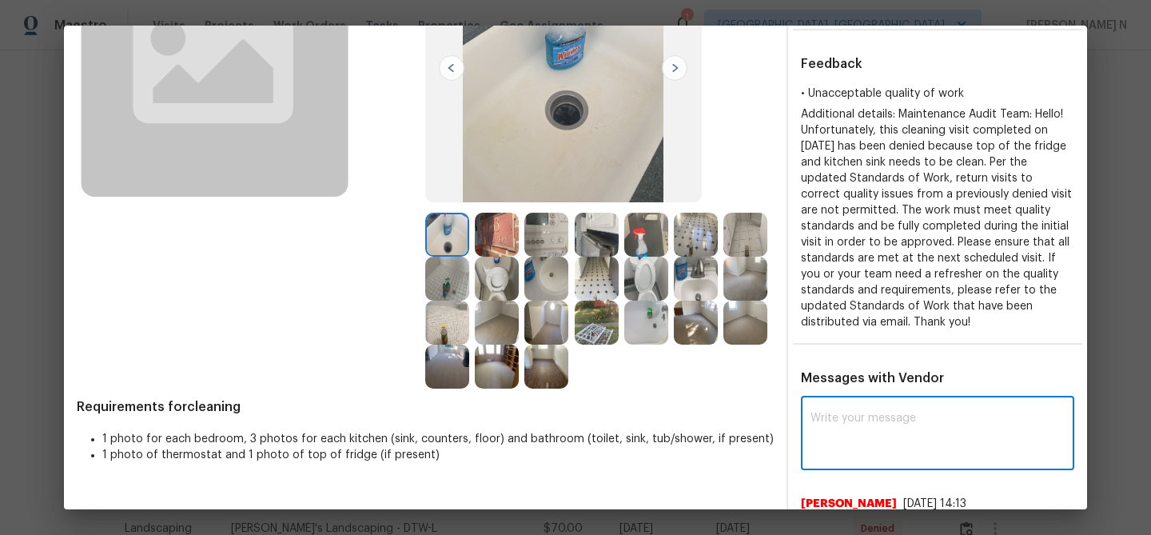
paste textarea "Maintenance Audit Team: Hello! Thank you for the feedback after further review …"
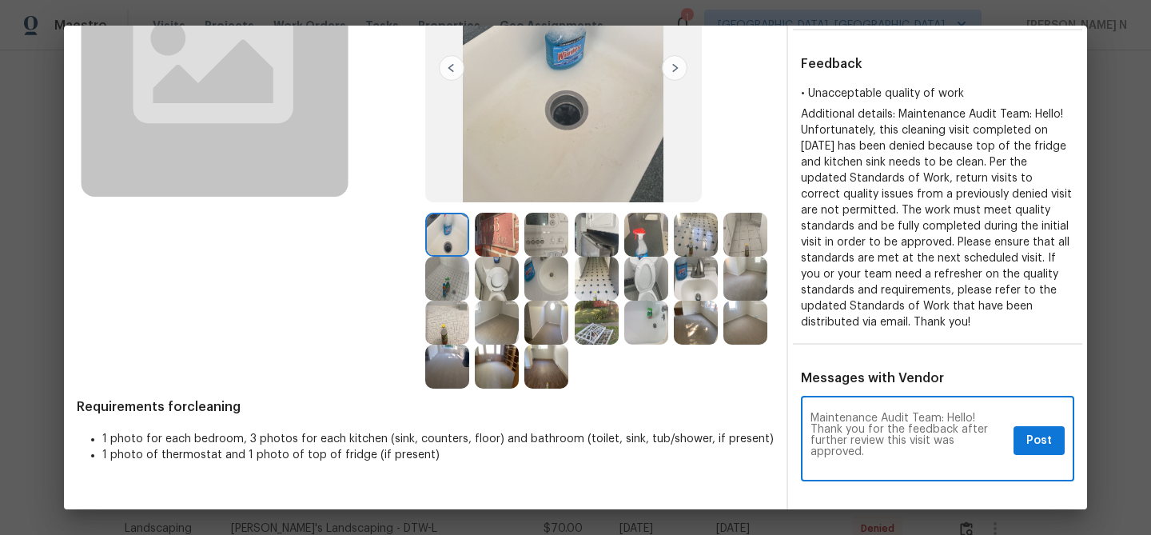
scroll to position [0, 0]
type textarea "Maintenance Audit Team: Hello! Thank you for the feedback after further review …"
click at [1045, 437] on span "Post" at bounding box center [1039, 441] width 26 height 20
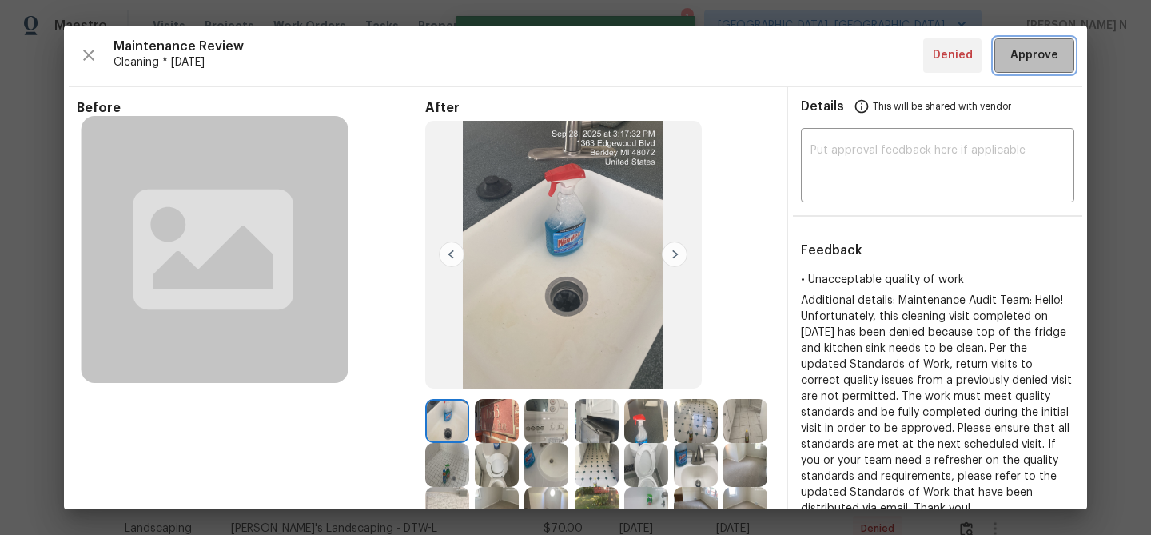
click at [1028, 72] on button "Approve" at bounding box center [1034, 55] width 80 height 34
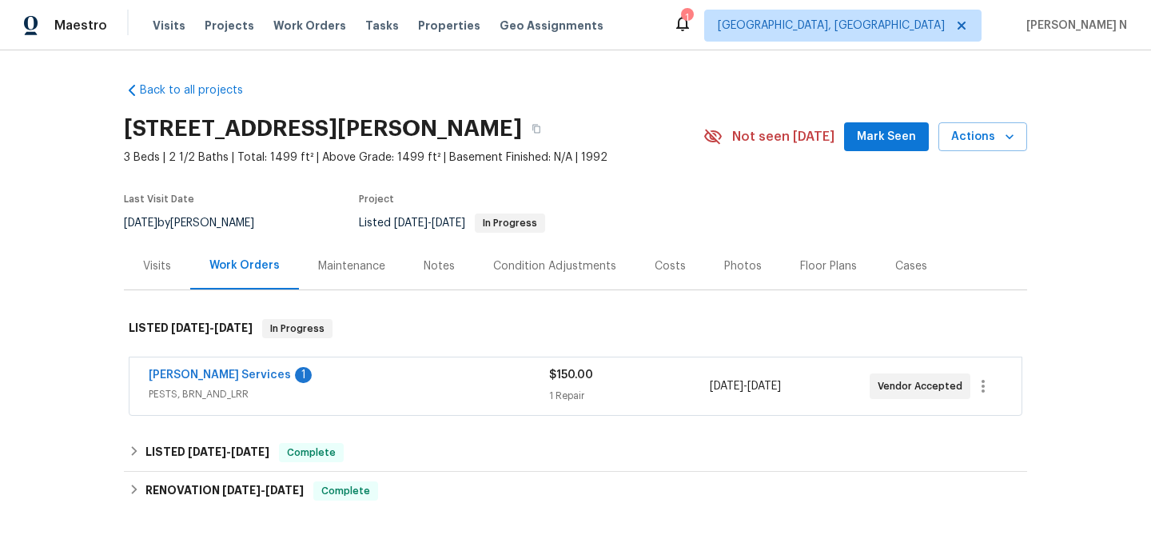
click at [341, 275] on div "Maintenance" at bounding box center [351, 265] width 105 height 47
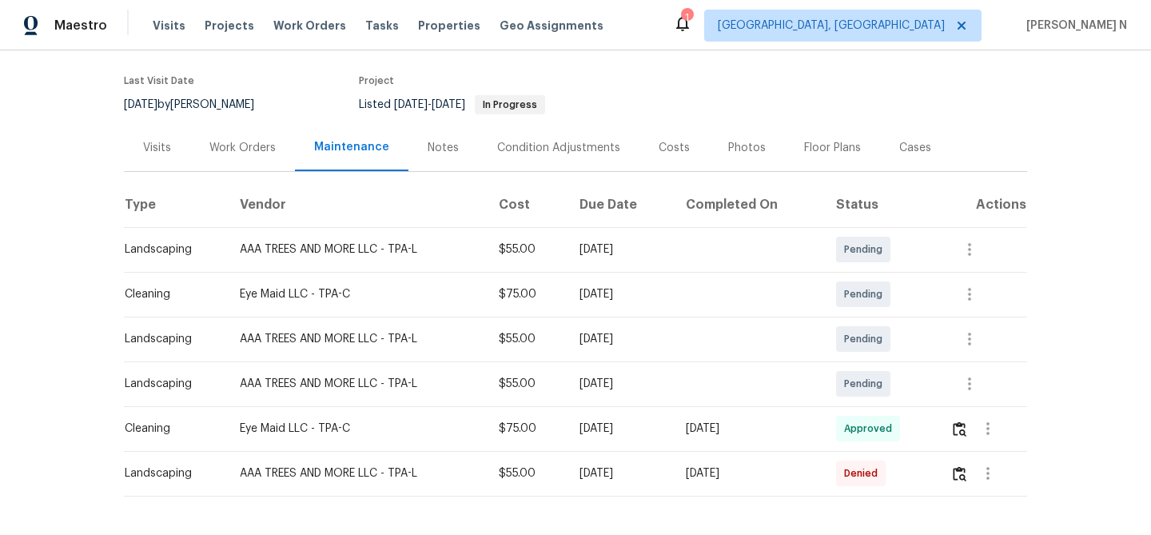
scroll to position [176, 0]
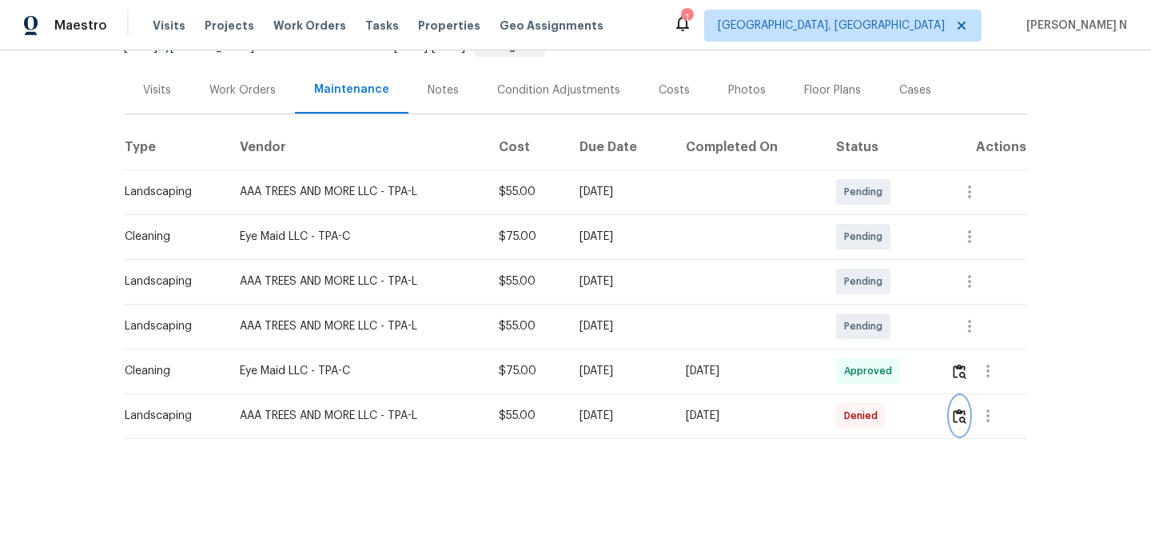
click at [963, 420] on img "button" at bounding box center [960, 415] width 14 height 15
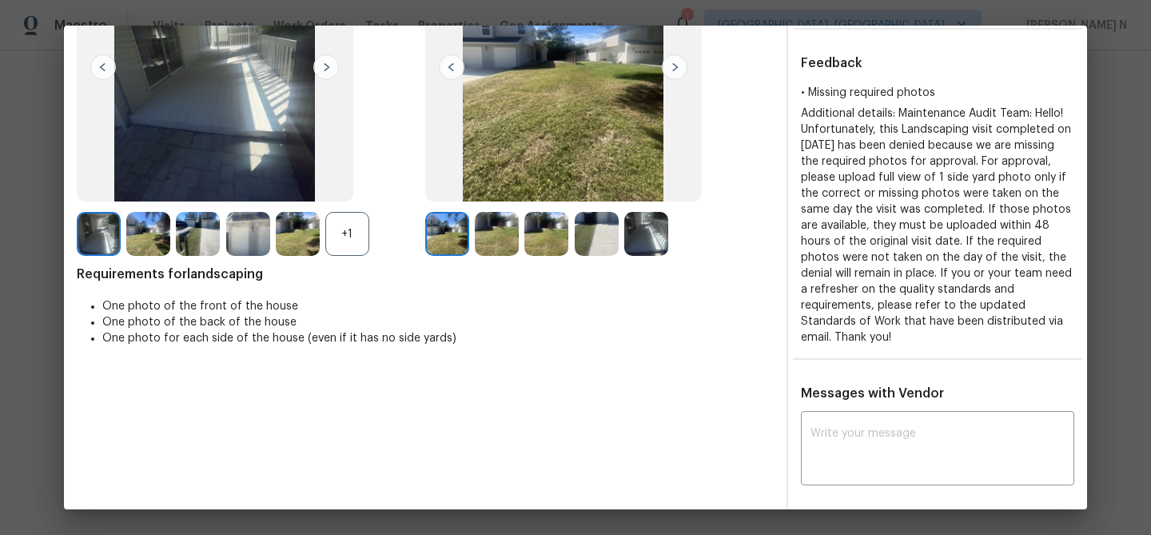
scroll to position [137, 0]
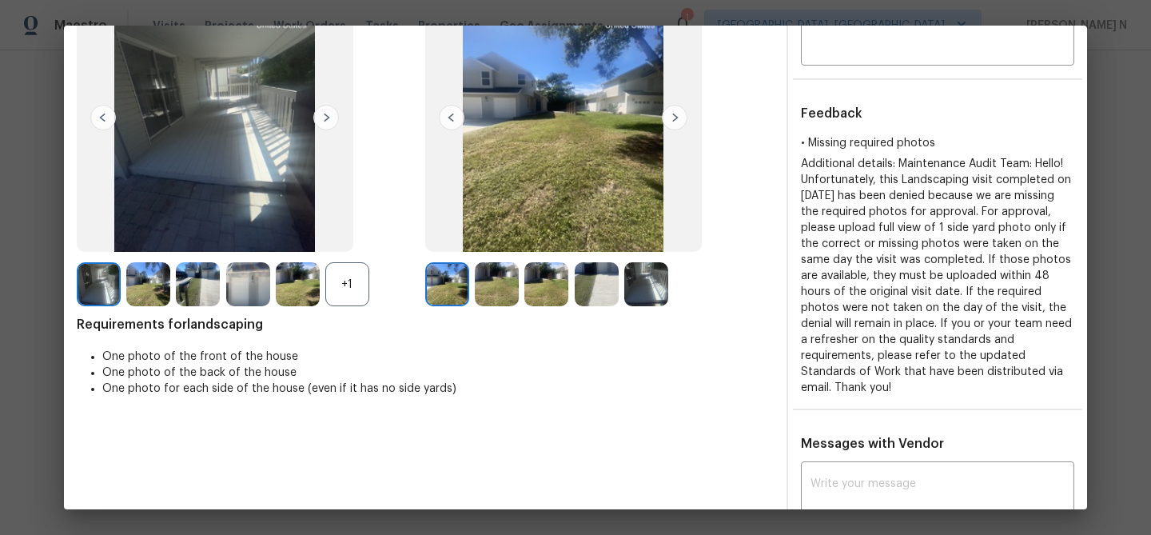
click at [503, 288] on img at bounding box center [497, 284] width 44 height 44
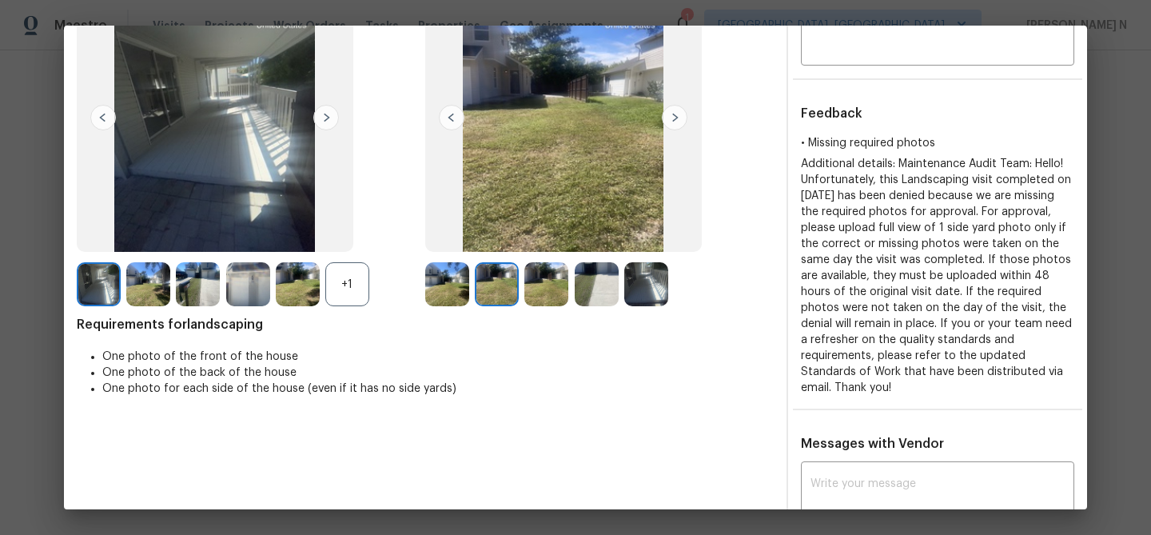
click at [539, 292] on img at bounding box center [546, 284] width 44 height 44
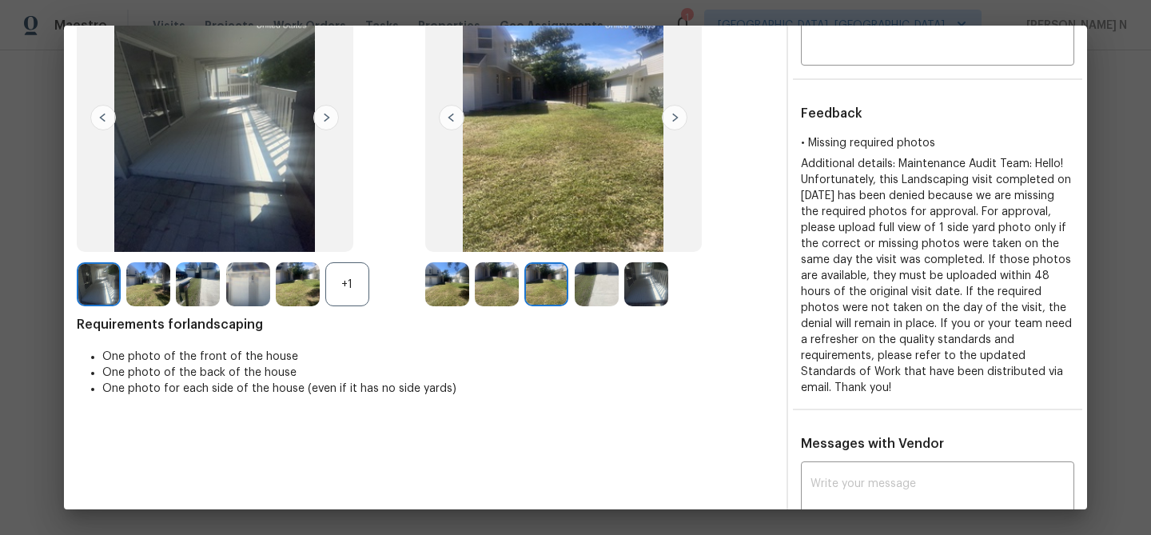
click at [593, 292] on img at bounding box center [597, 284] width 44 height 44
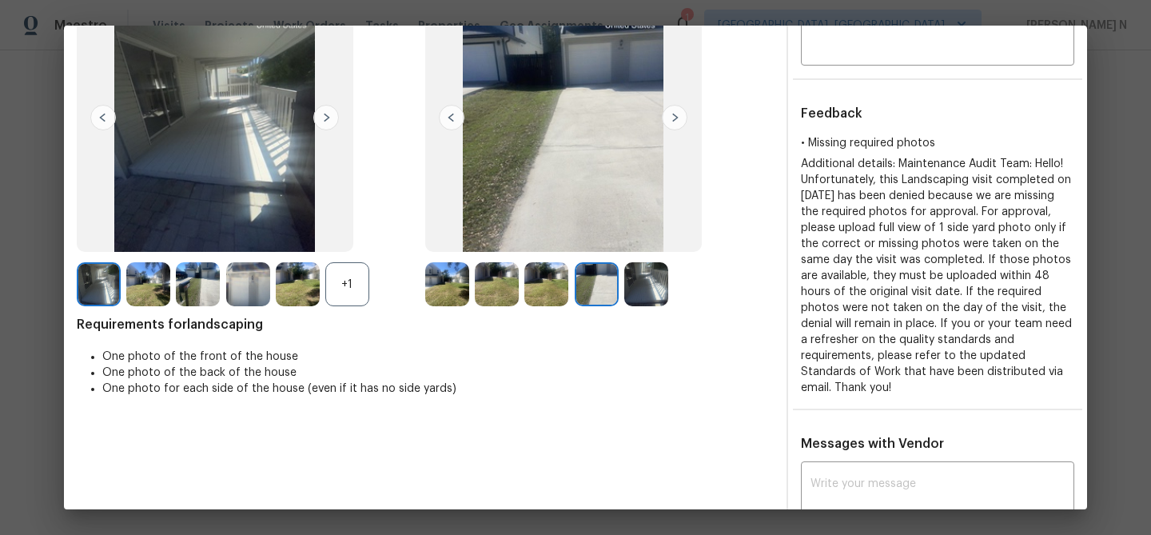
click at [622, 293] on div at bounding box center [600, 284] width 50 height 44
click at [634, 293] on img at bounding box center [646, 284] width 44 height 44
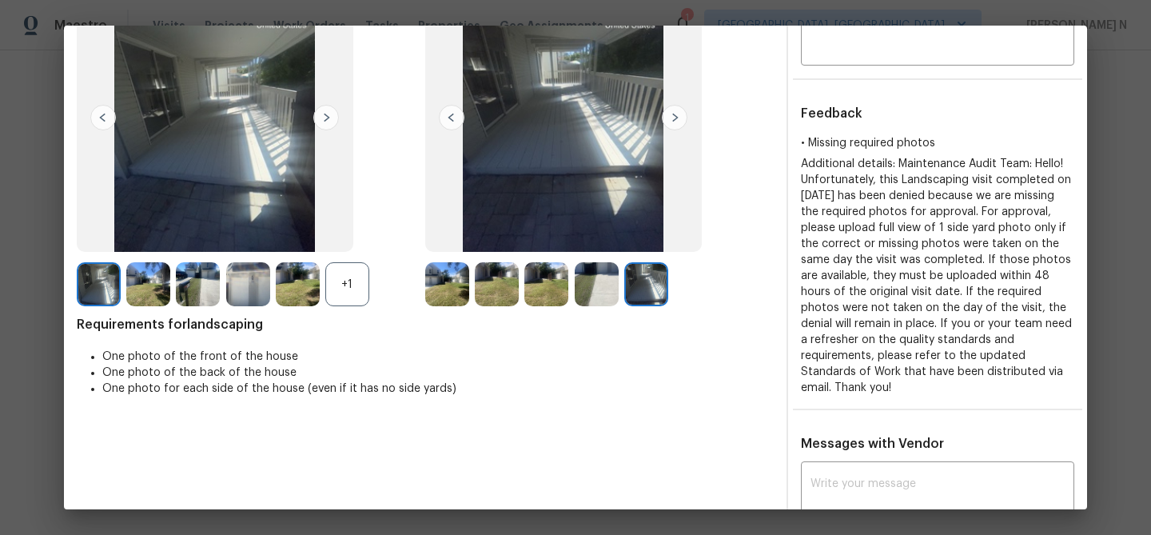
click at [352, 284] on div "+1" at bounding box center [347, 284] width 44 height 44
click at [151, 284] on img at bounding box center [148, 284] width 44 height 44
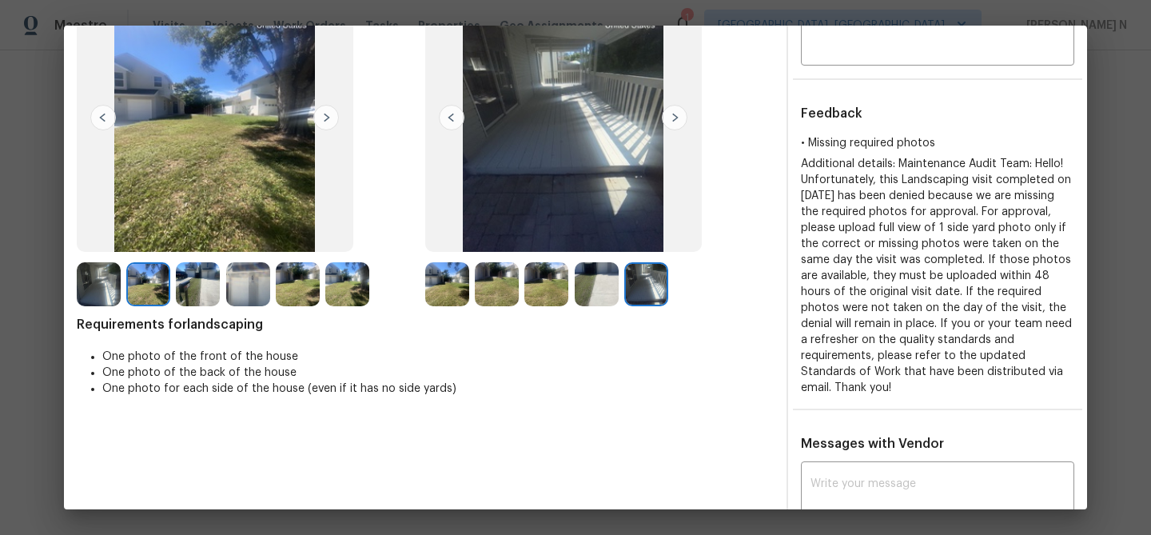
scroll to position [0, 0]
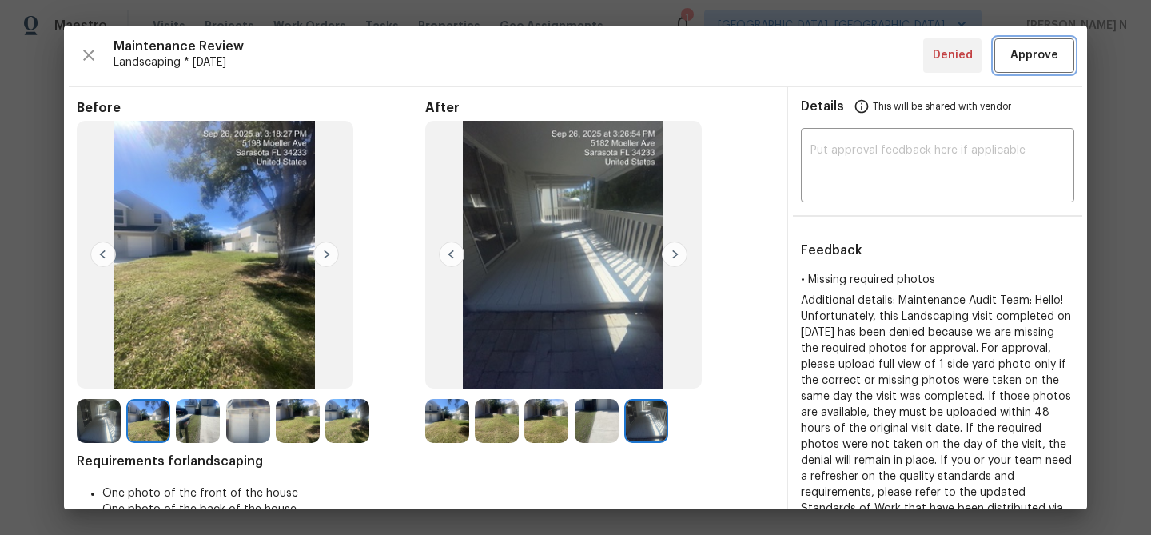
click at [1034, 62] on span "Approve" at bounding box center [1034, 56] width 48 height 20
